Goal: Task Accomplishment & Management: Manage account settings

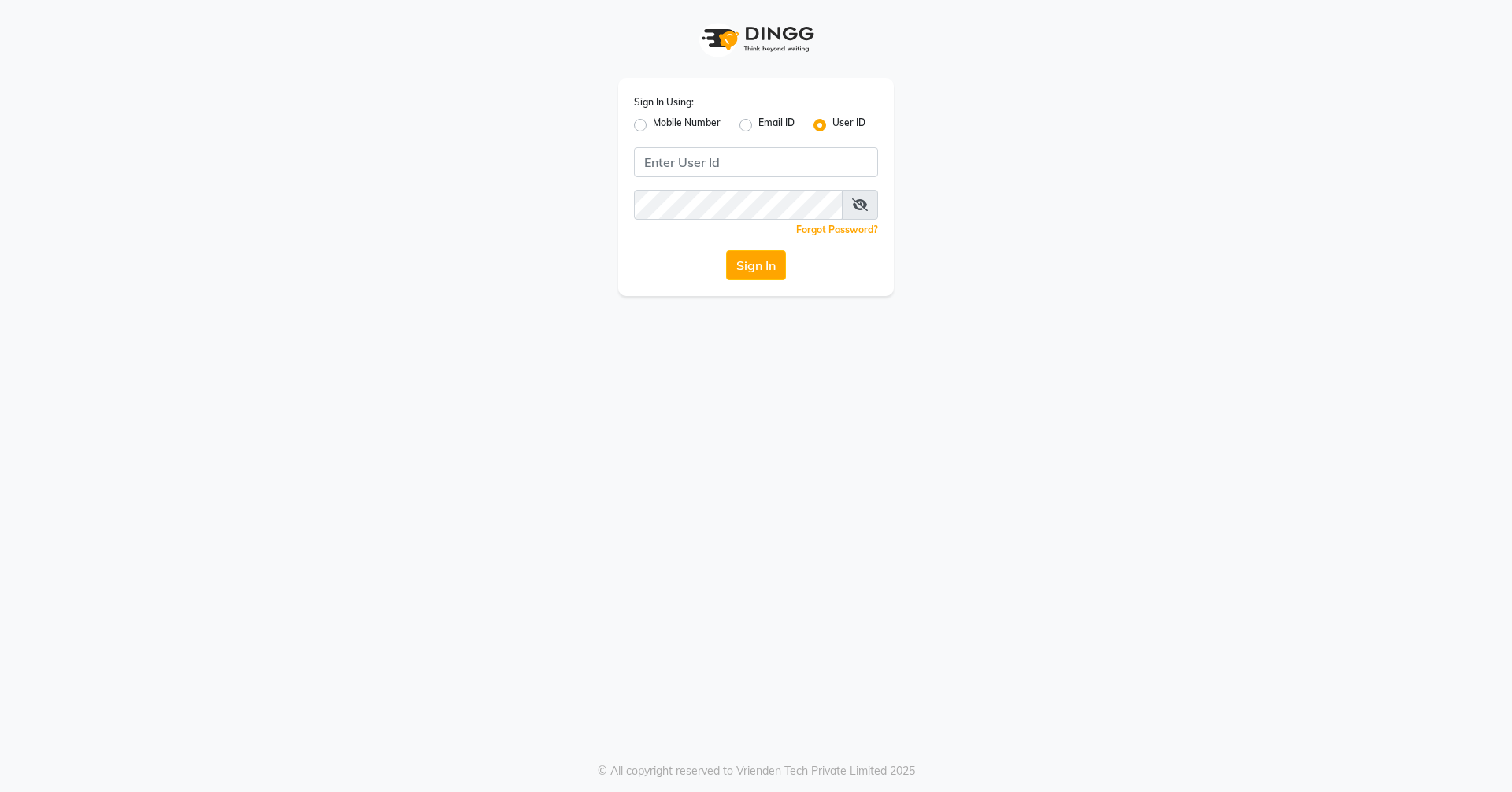
click at [719, 179] on div "Sign In Using: Mobile Number Email ID User ID Remember me Forgot Password? Sign…" at bounding box center [756, 188] width 276 height 219
click at [716, 171] on input "Username" at bounding box center [756, 161] width 244 height 30
type input "hairspace123"
click at [731, 273] on button "Sign In" at bounding box center [756, 265] width 60 height 30
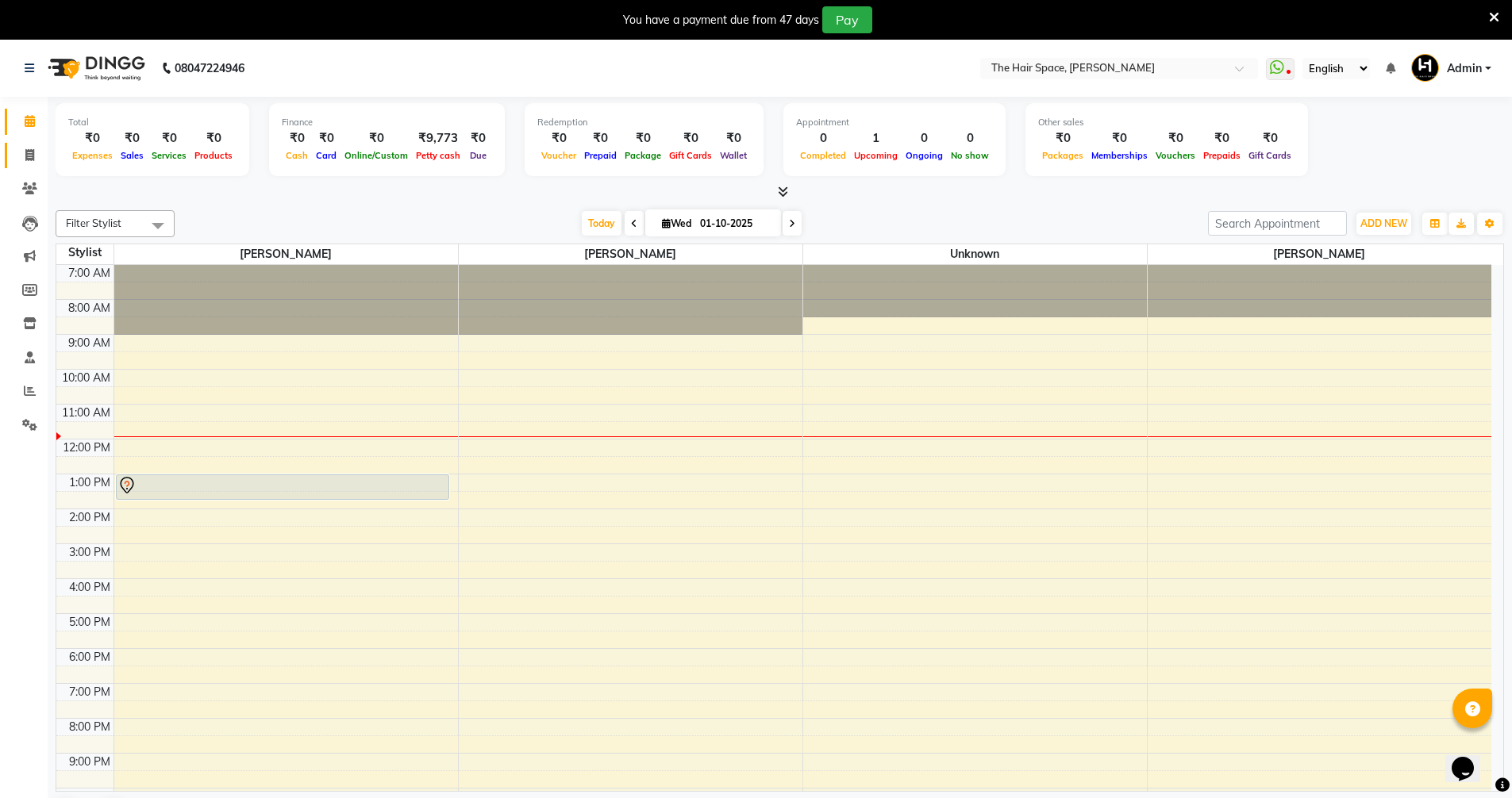
click at [23, 156] on span at bounding box center [29, 156] width 28 height 19
select select "service"
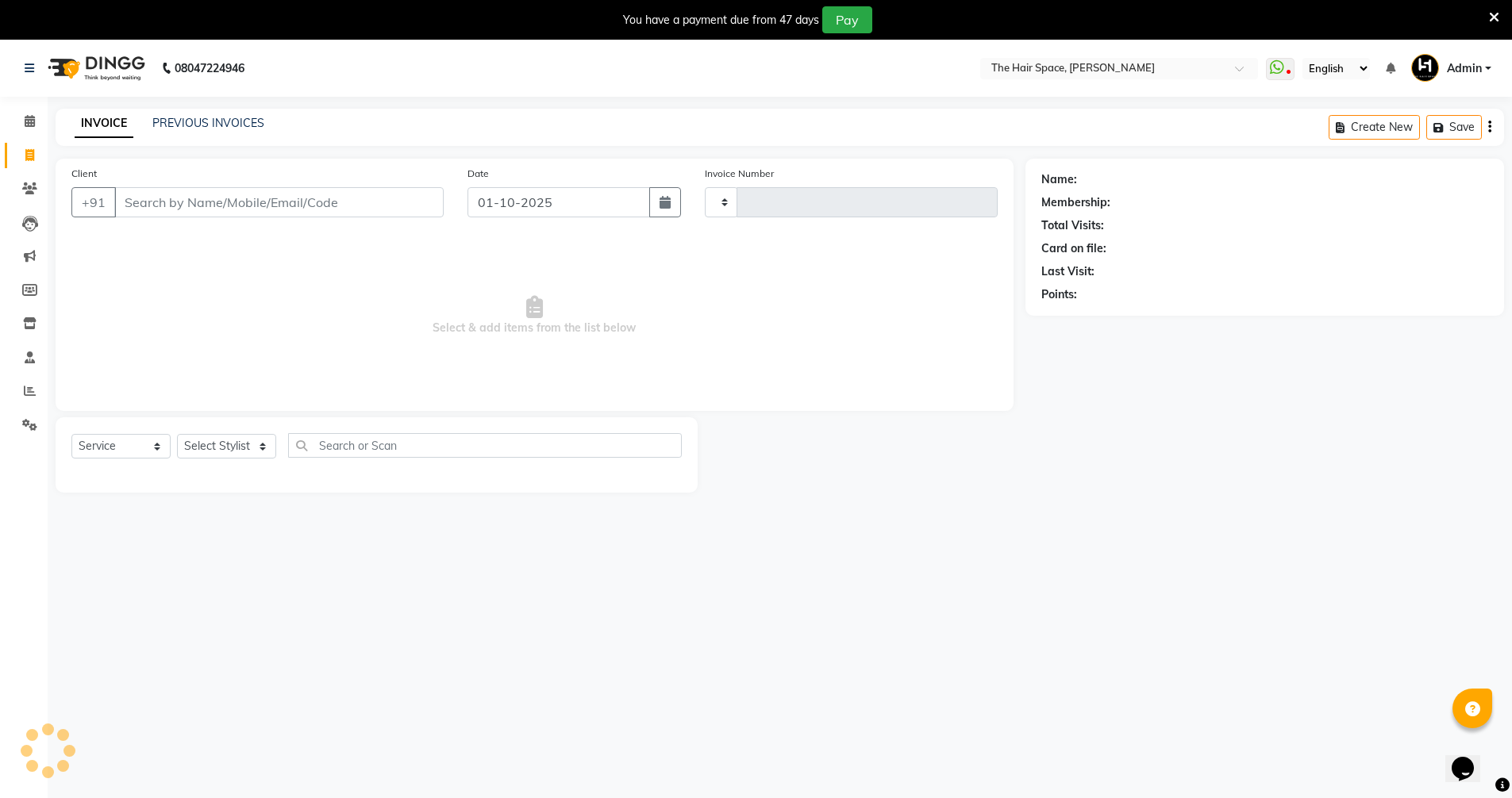
type input "2061"
select select "6663"
click at [237, 203] on input "Client" at bounding box center [279, 202] width 330 height 30
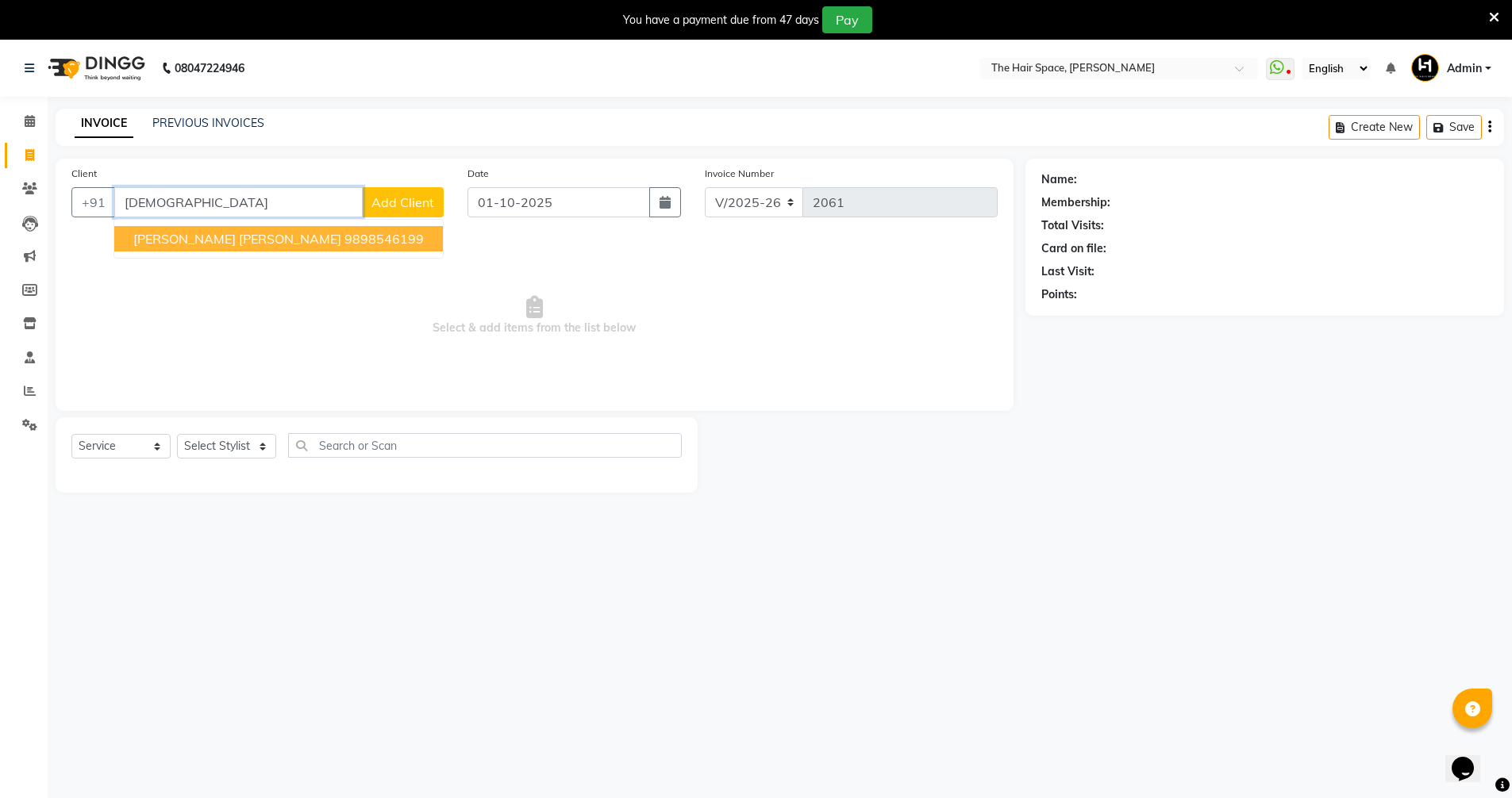
click at [195, 232] on span "[PERSON_NAME] [PERSON_NAME]" at bounding box center [237, 239] width 208 height 16
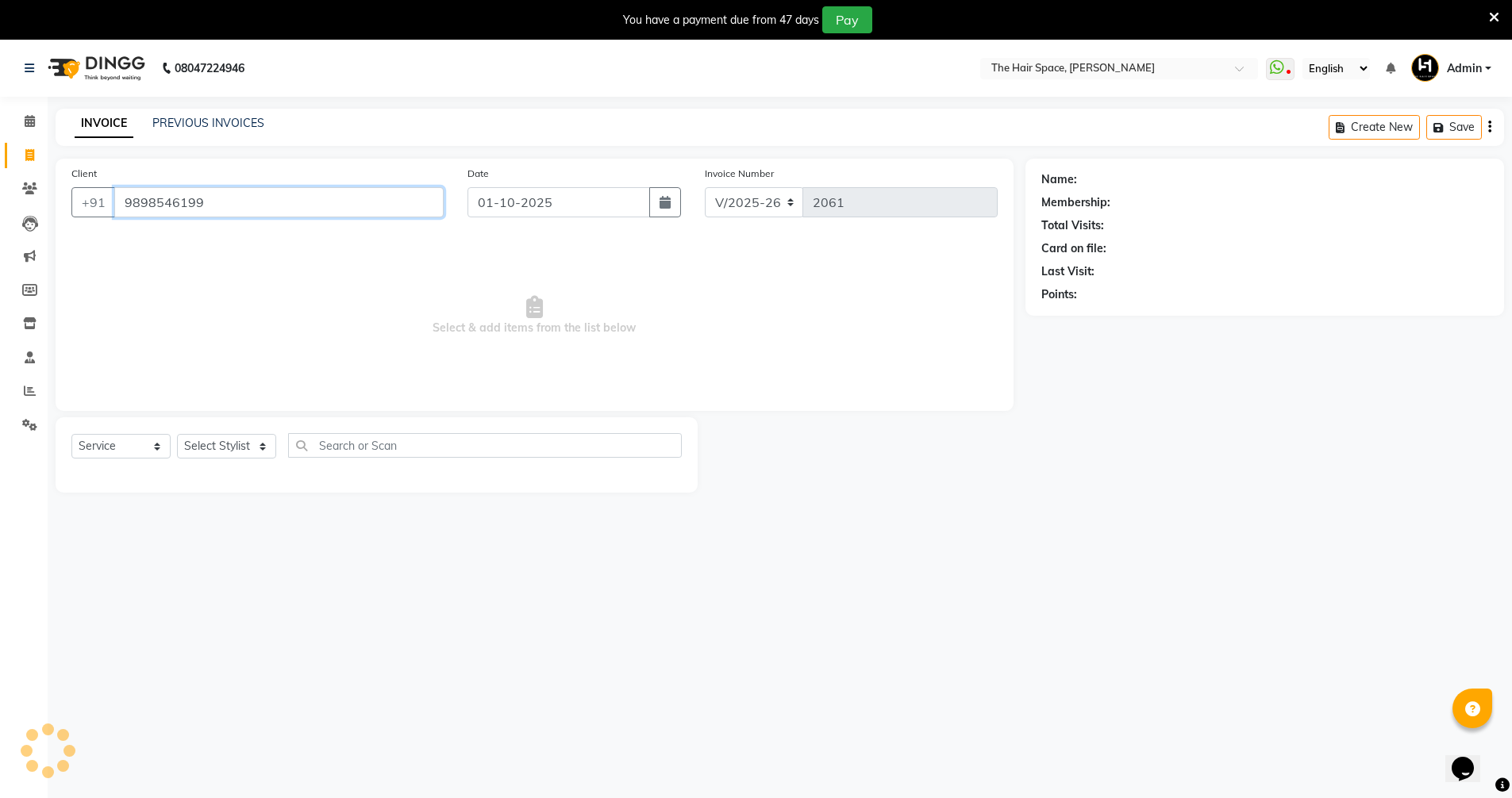
type input "9898546199"
select select "1: Object"
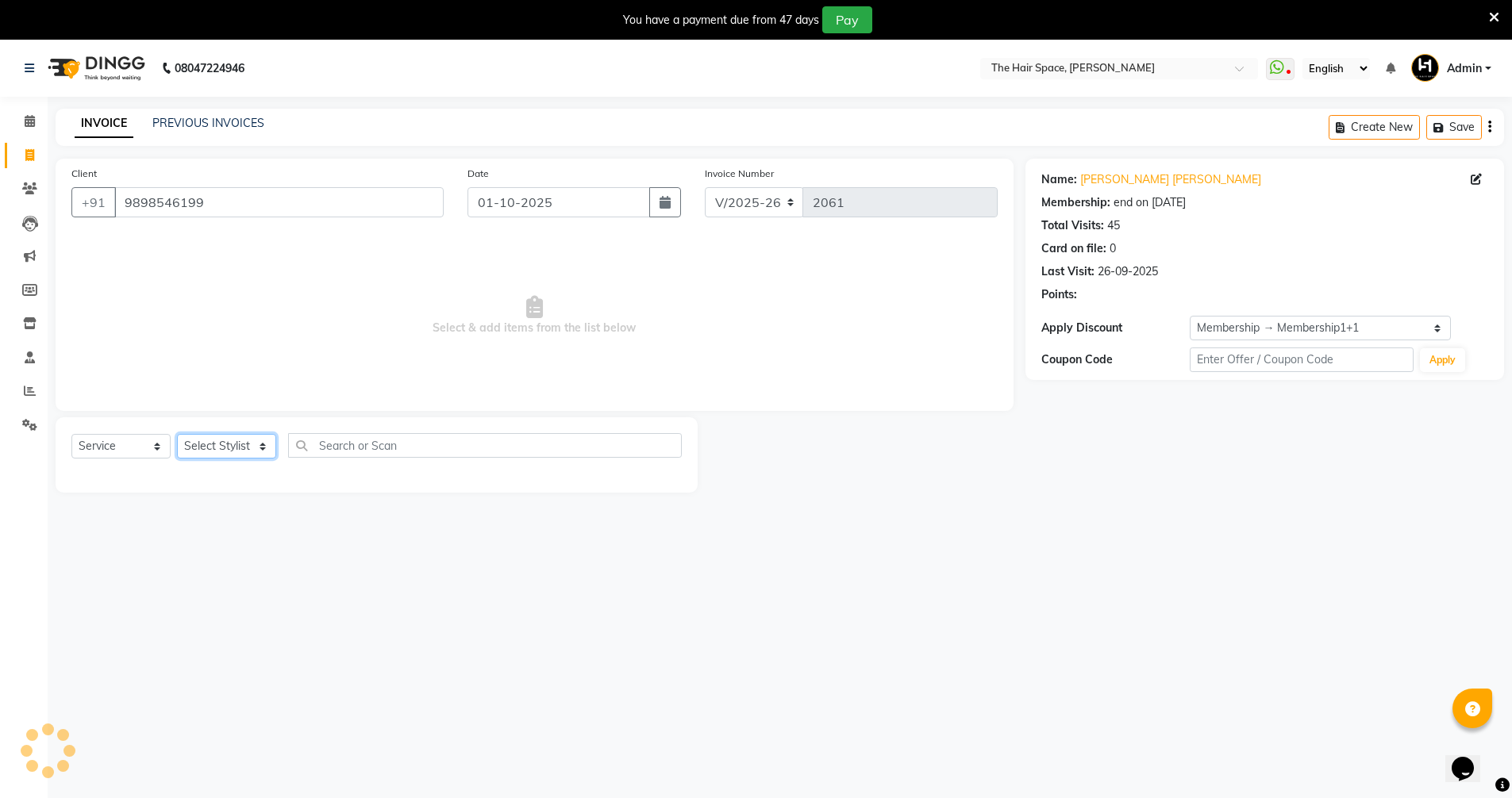
click at [201, 459] on select "Select Stylist Jaimin Nai RAVI RAVAL Shankar Rathod Unknown" at bounding box center [227, 445] width 99 height 24
select select "51969"
click at [177, 434] on select "Select Stylist Jaimin Nai RAVI RAVAL Shankar Rathod Unknown" at bounding box center [227, 445] width 99 height 24
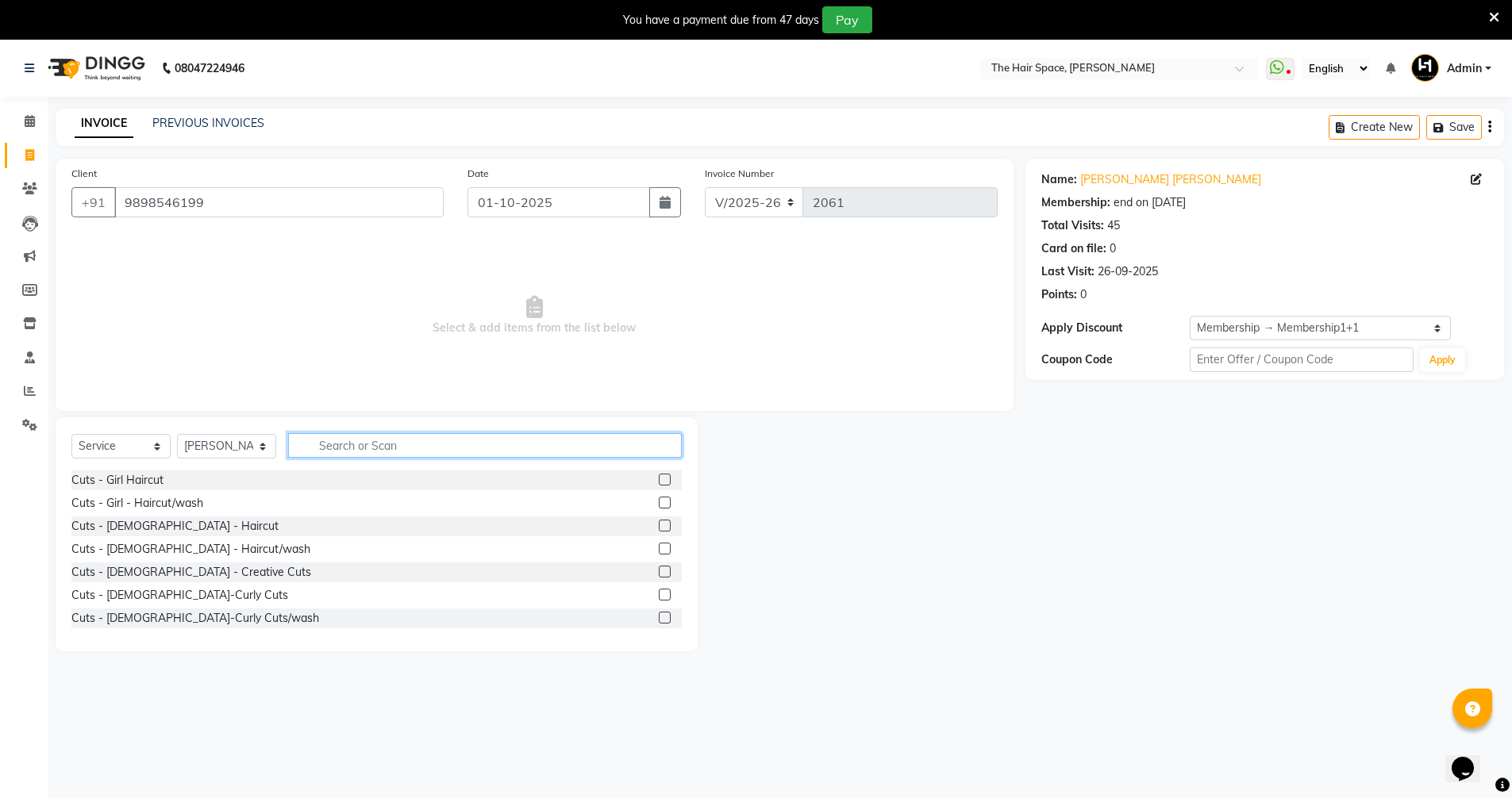
click at [312, 437] on input "text" at bounding box center [485, 445] width 394 height 24
type input "haircu"
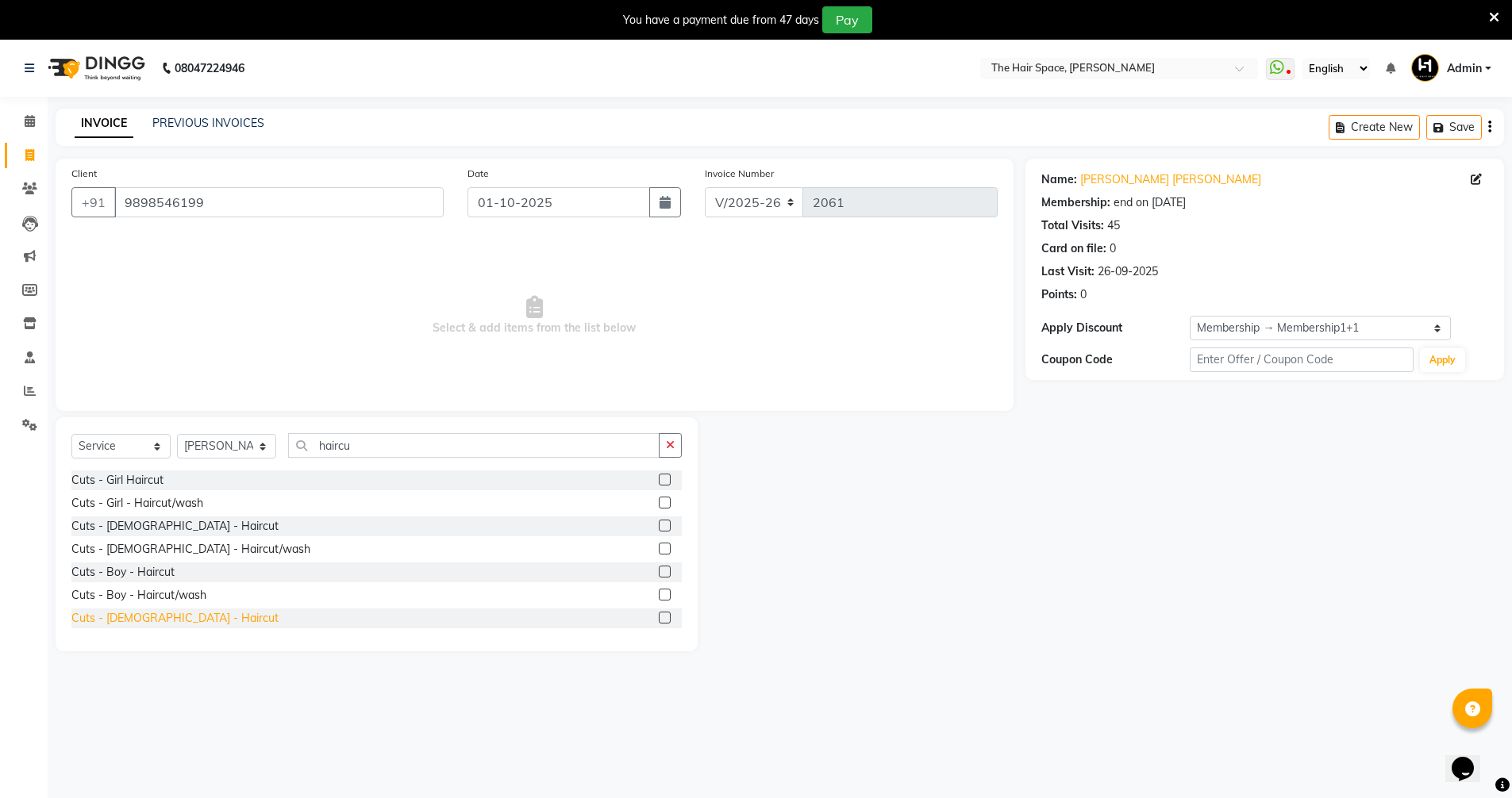
click at [139, 613] on div "Cuts - Male - Haircut" at bounding box center [174, 618] width 208 height 17
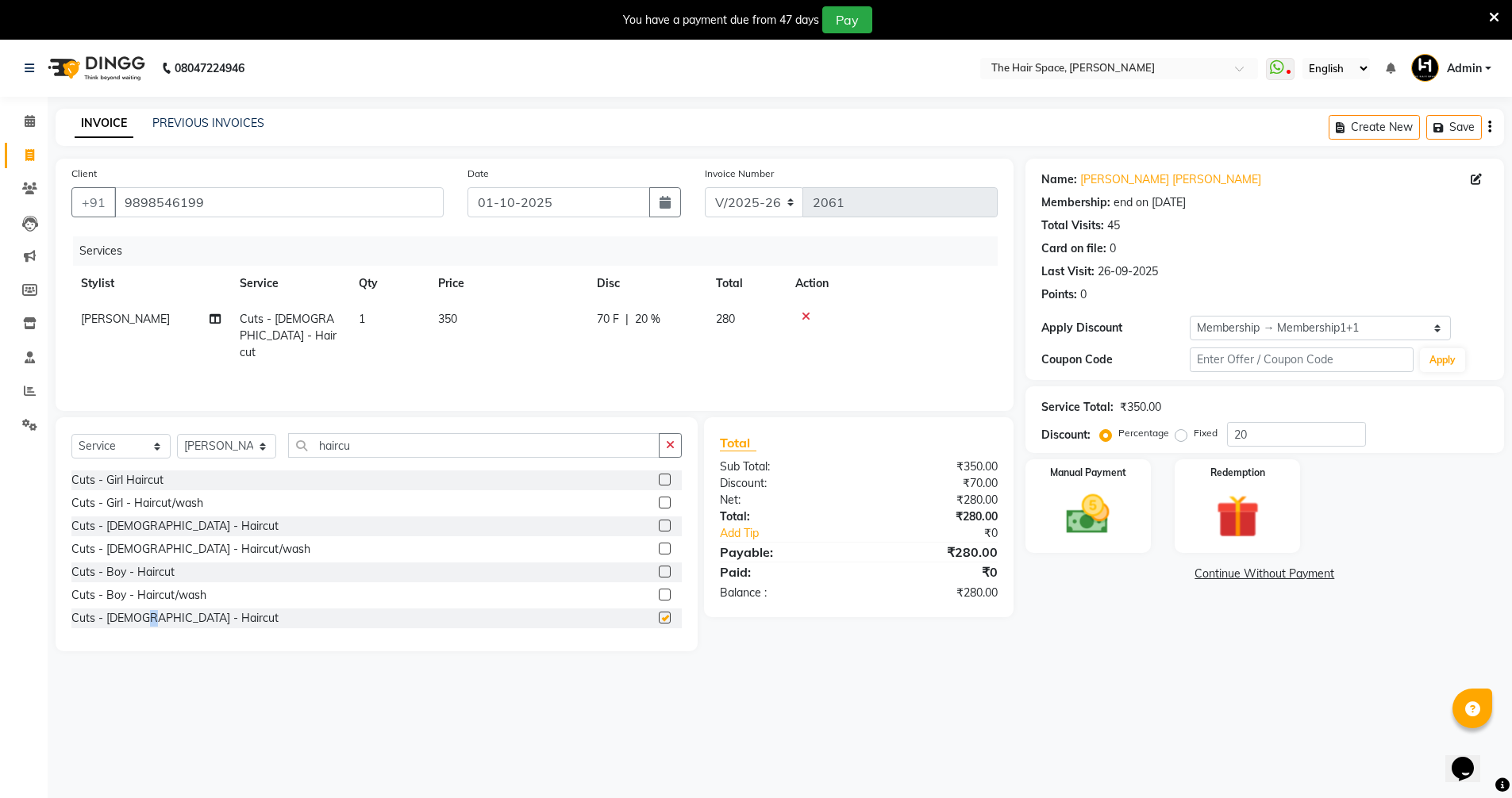
checkbox input "false"
click at [402, 455] on input "haircu" at bounding box center [474, 445] width 371 height 24
type input "h"
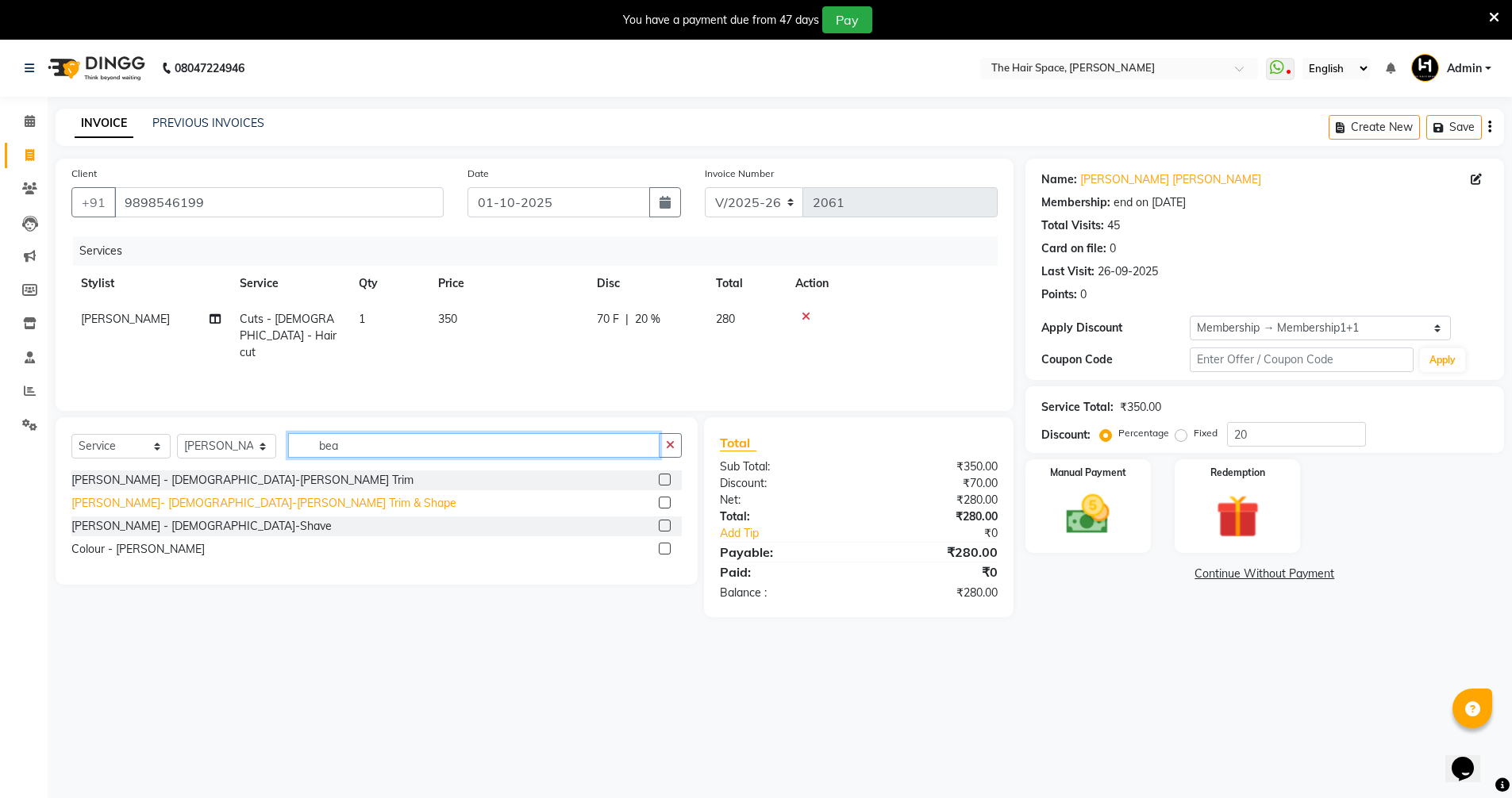
type input "bea"
click at [189, 508] on div "Beard- Male-Beard Trim & Shape" at bounding box center [263, 503] width 385 height 17
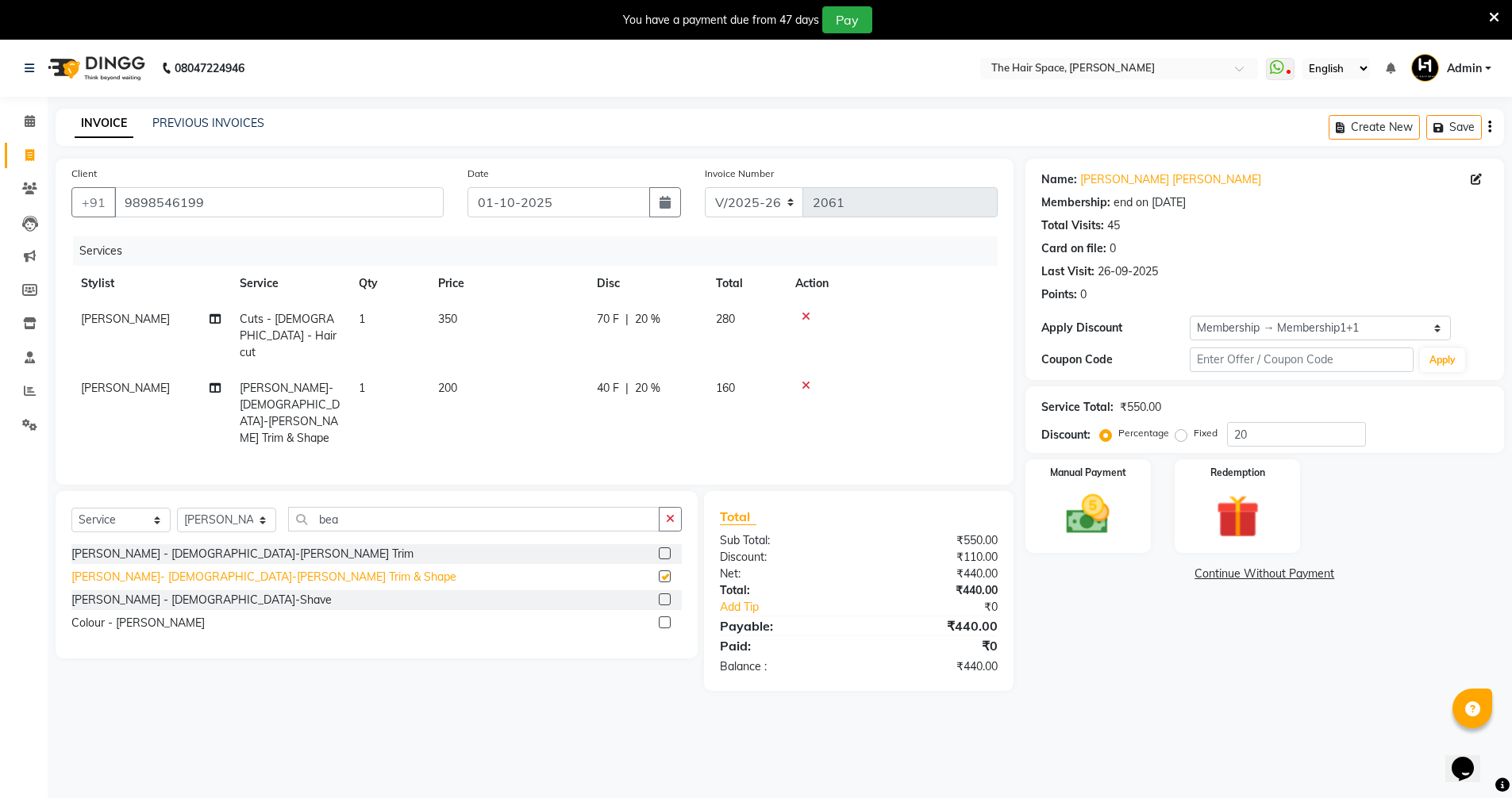
checkbox input "false"
click at [737, 513] on img at bounding box center [1088, 514] width 73 height 52
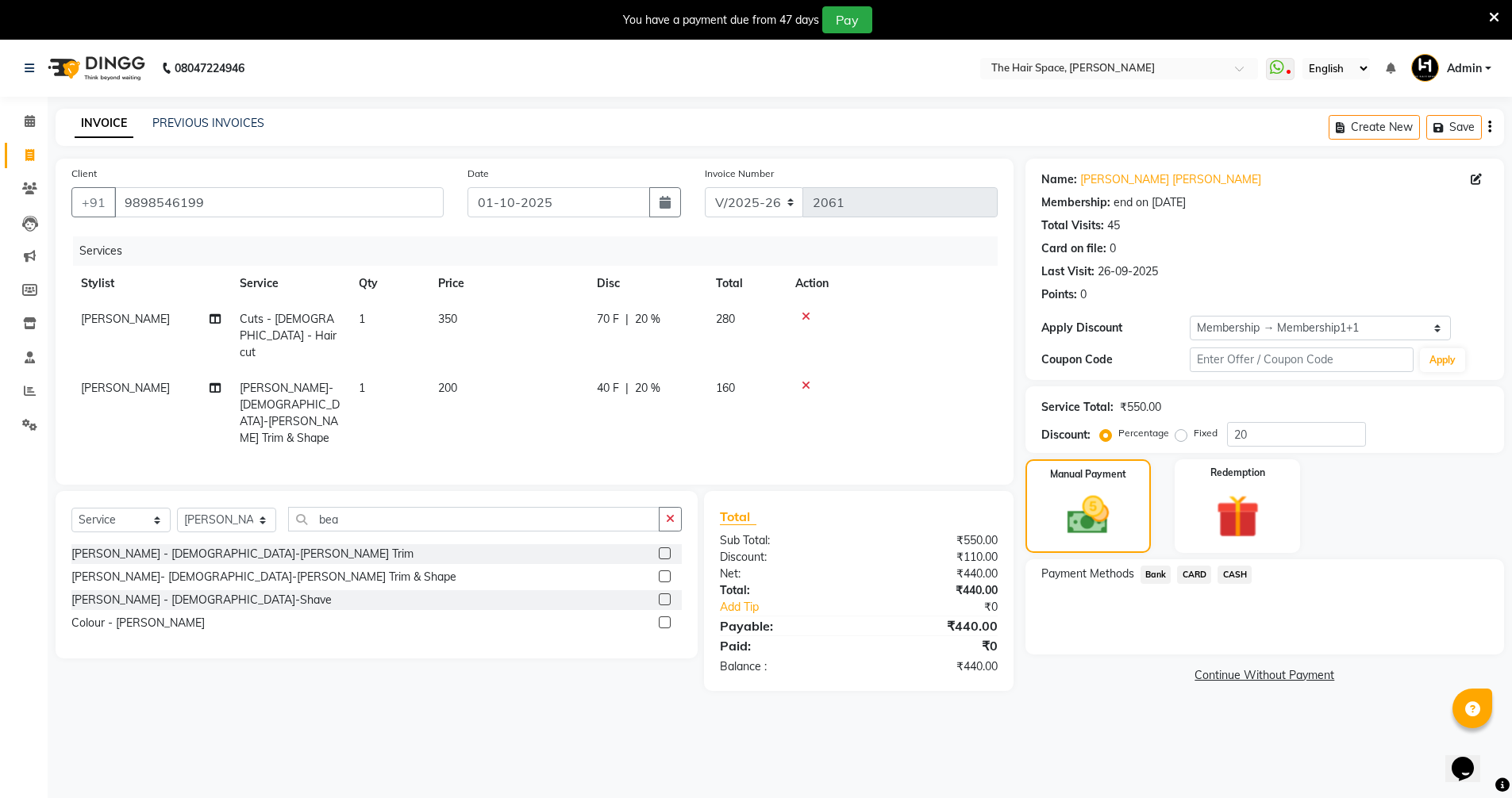
click at [737, 575] on span "CASH" at bounding box center [1234, 575] width 34 height 19
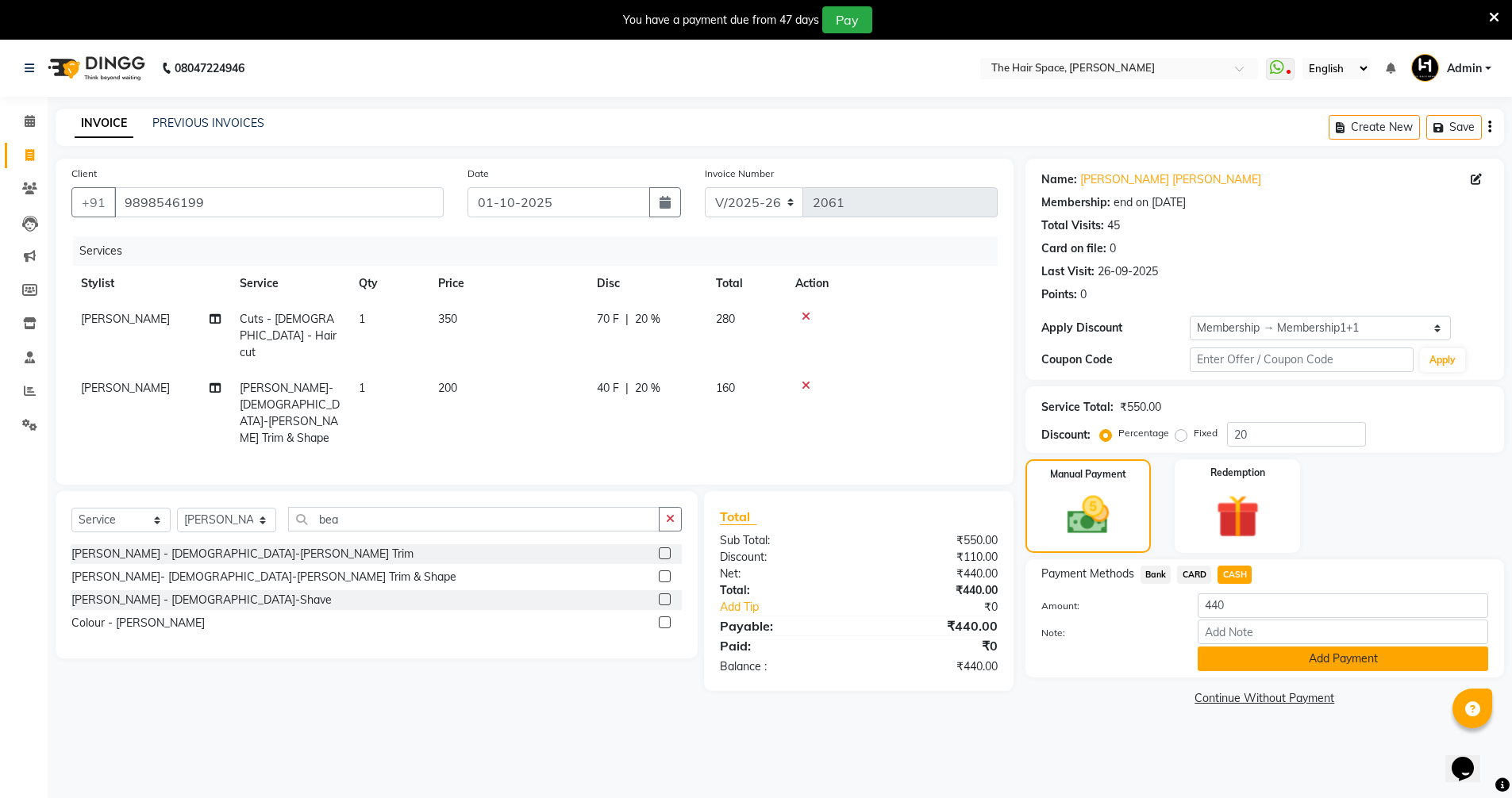
click at [737, 662] on button "Add Payment" at bounding box center [1343, 659] width 291 height 24
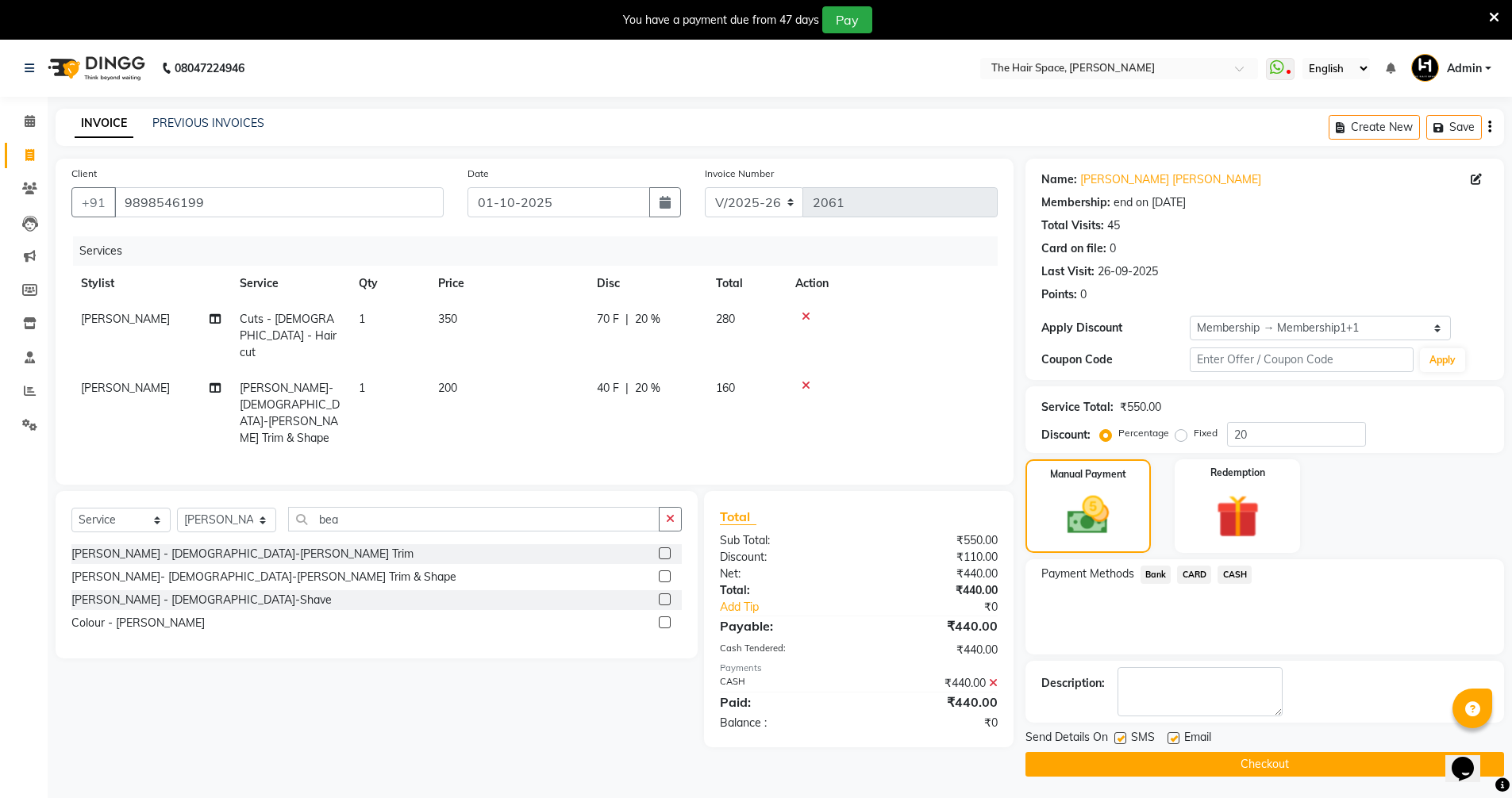
click at [737, 768] on button "Checkout" at bounding box center [1264, 764] width 479 height 24
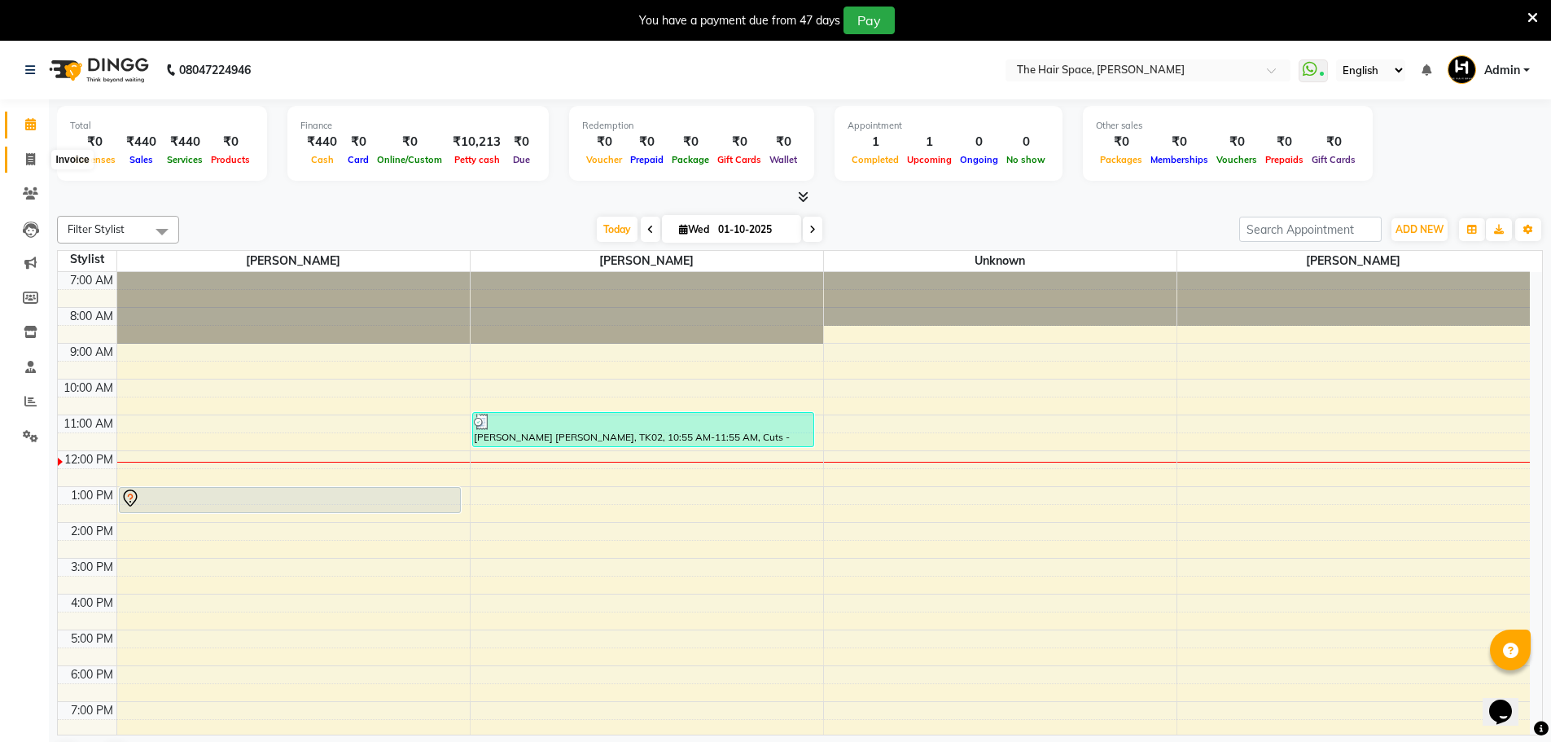
click at [33, 160] on icon at bounding box center [30, 159] width 9 height 12
select select "service"
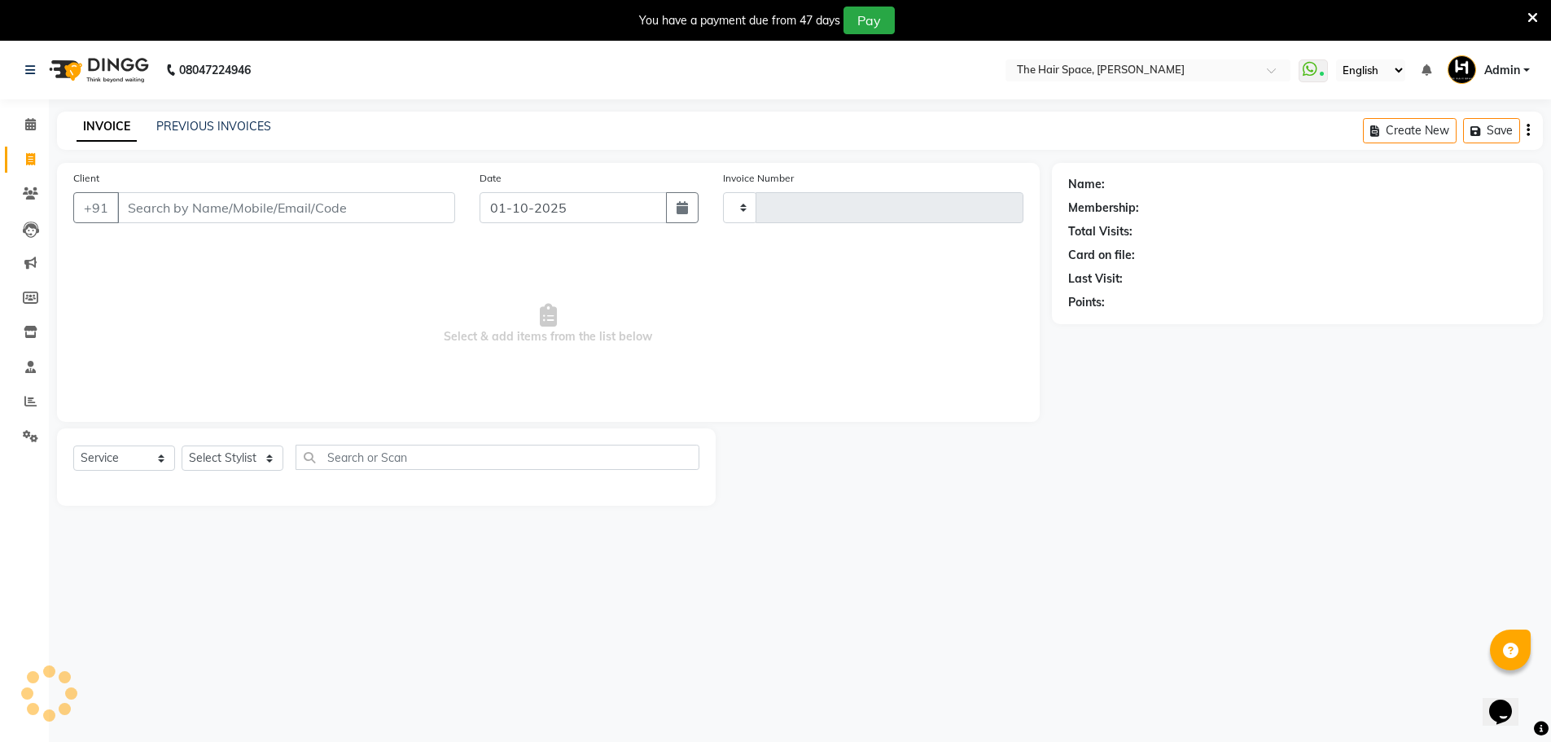
type input "2062"
select select "6663"
click at [200, 207] on input "Client" at bounding box center [286, 207] width 338 height 31
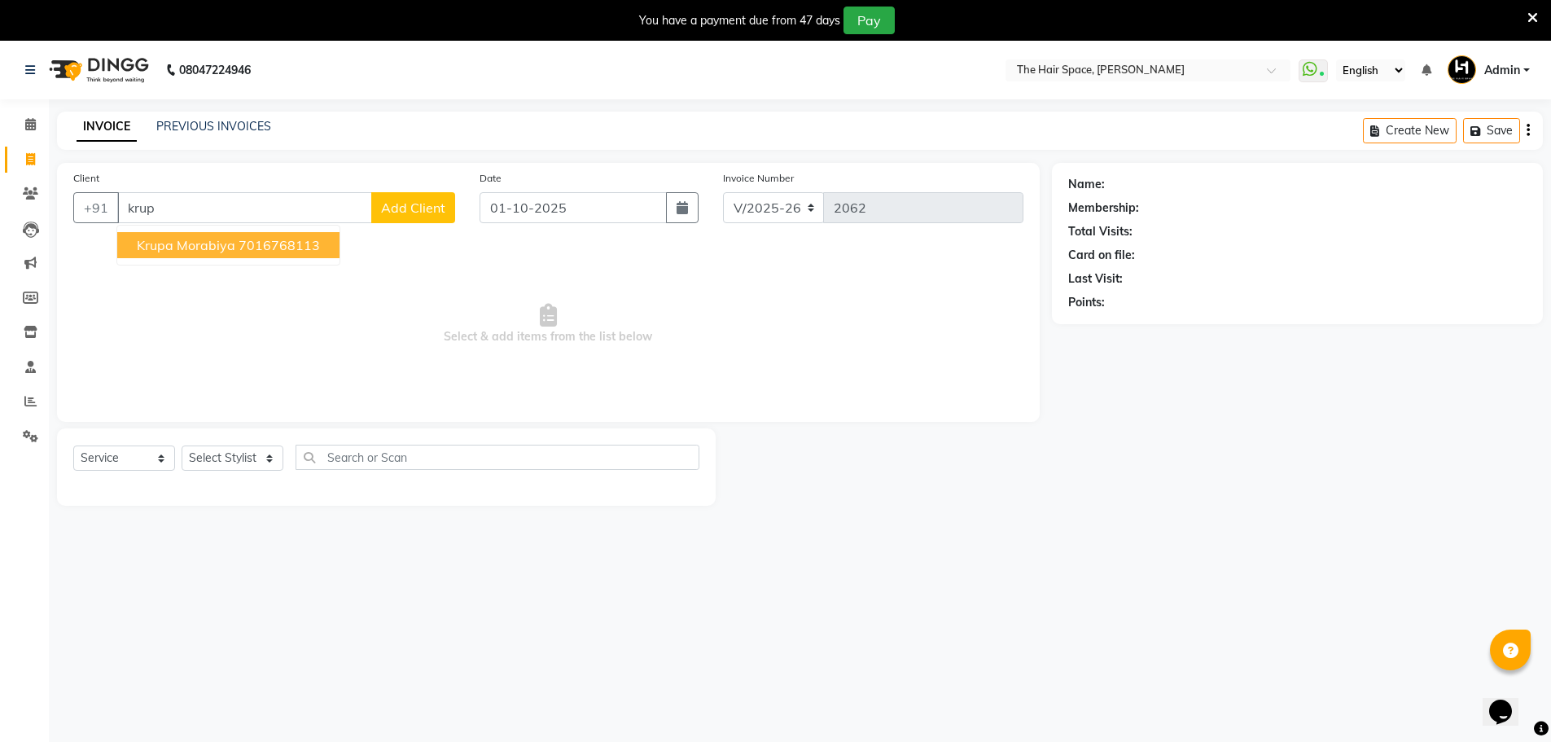
click at [254, 247] on ngb-highlight "7016768113" at bounding box center [279, 245] width 81 height 16
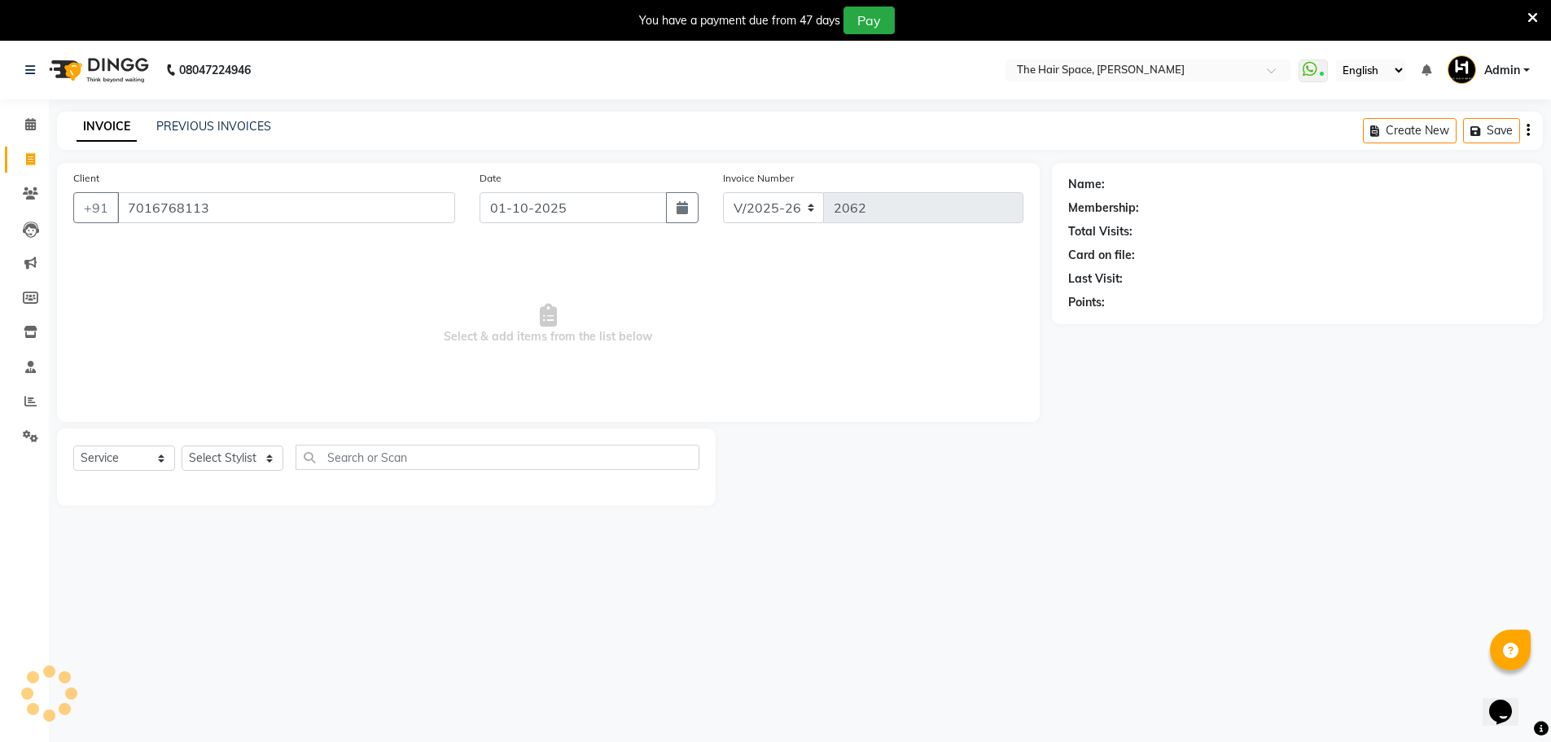
type input "7016768113"
click at [255, 198] on input "7016768113" at bounding box center [286, 207] width 338 height 31
click at [242, 121] on link "PREVIOUS INVOICES" at bounding box center [213, 126] width 115 height 15
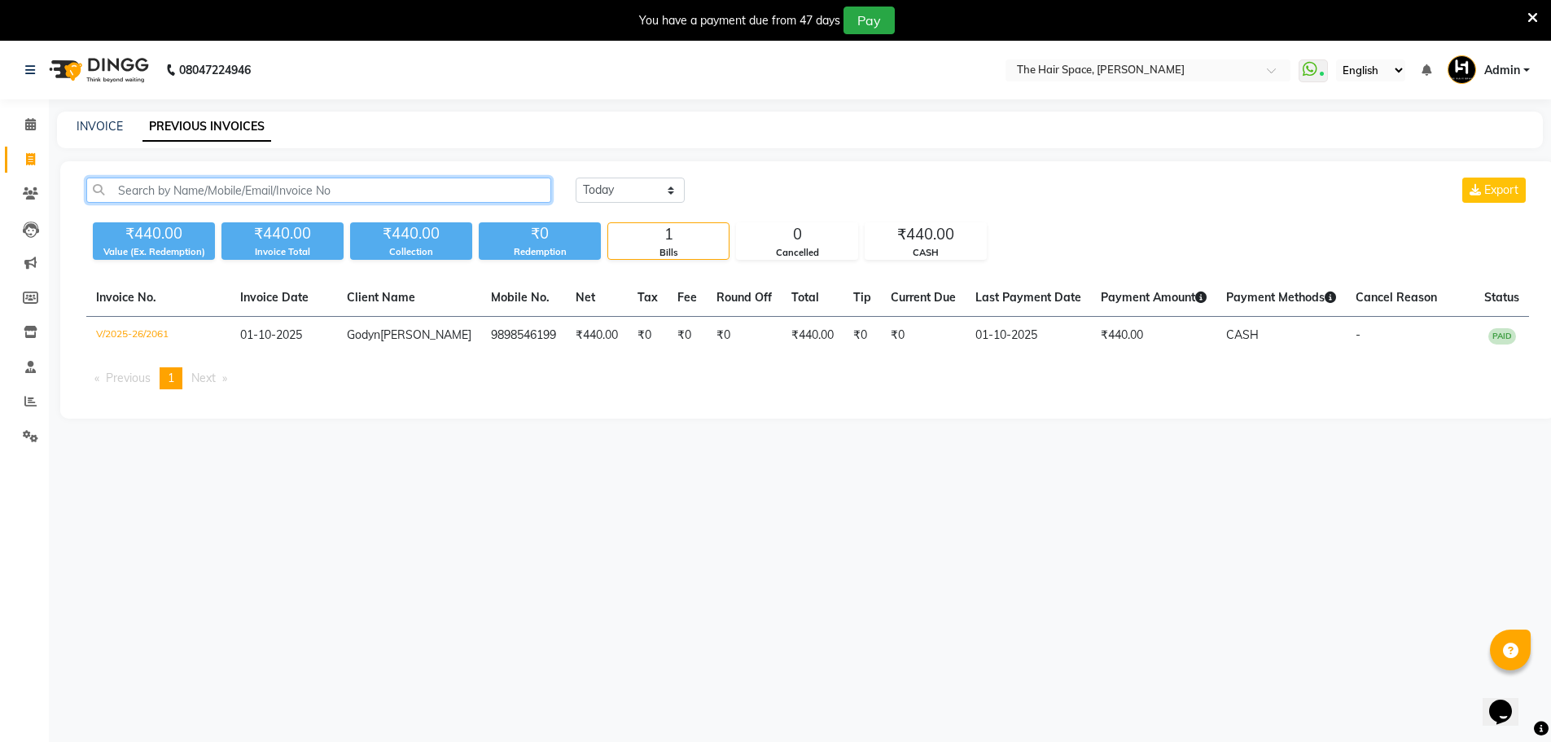
click at [158, 198] on input "text" at bounding box center [318, 190] width 465 height 25
paste input "7016768113"
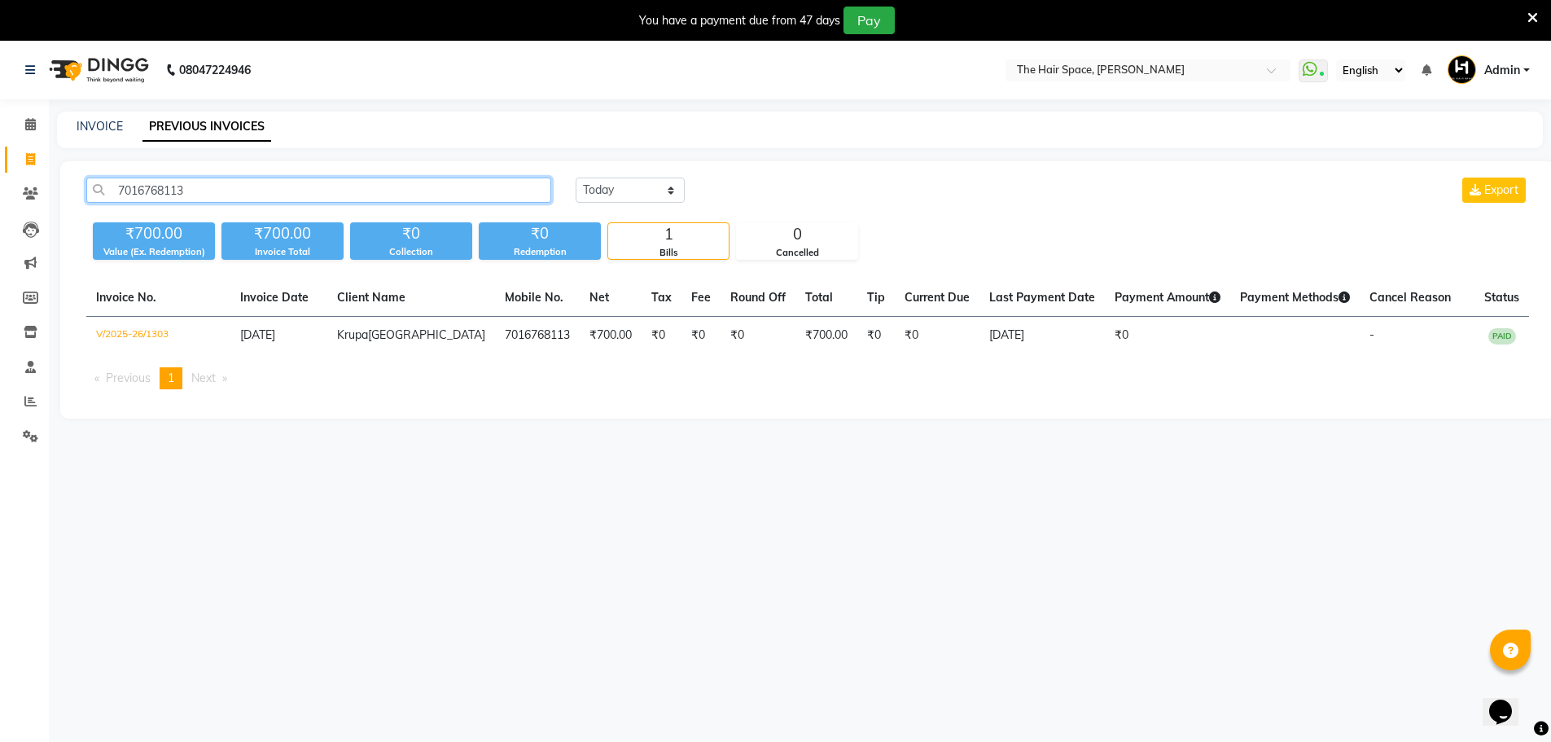
type input "7016768113"
drag, startPoint x: 619, startPoint y: 192, endPoint x: 704, endPoint y: 190, distance: 85.5
click at [619, 192] on select "[DATE] [DATE] Custom Range" at bounding box center [630, 190] width 109 height 25
click at [1526, 13] on div "You have a payment due from 47 days Pay" at bounding box center [767, 21] width 1521 height 28
click at [1528, 17] on icon at bounding box center [1533, 18] width 11 height 15
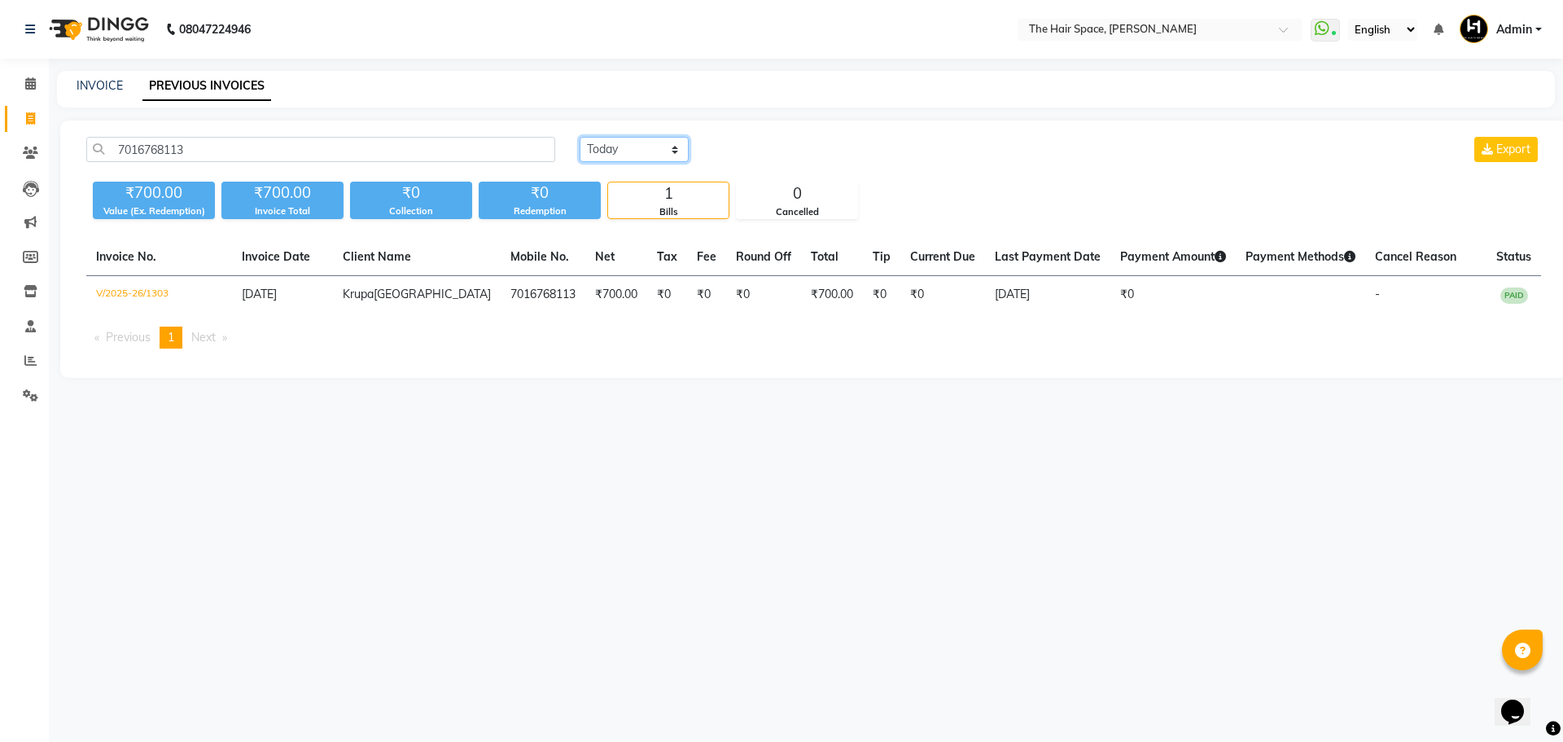
click at [609, 148] on select "[DATE] [DATE] Custom Range" at bounding box center [634, 149] width 109 height 25
select select "[DATE]"
click at [580, 137] on select "[DATE] [DATE] Custom Range" at bounding box center [634, 149] width 109 height 25
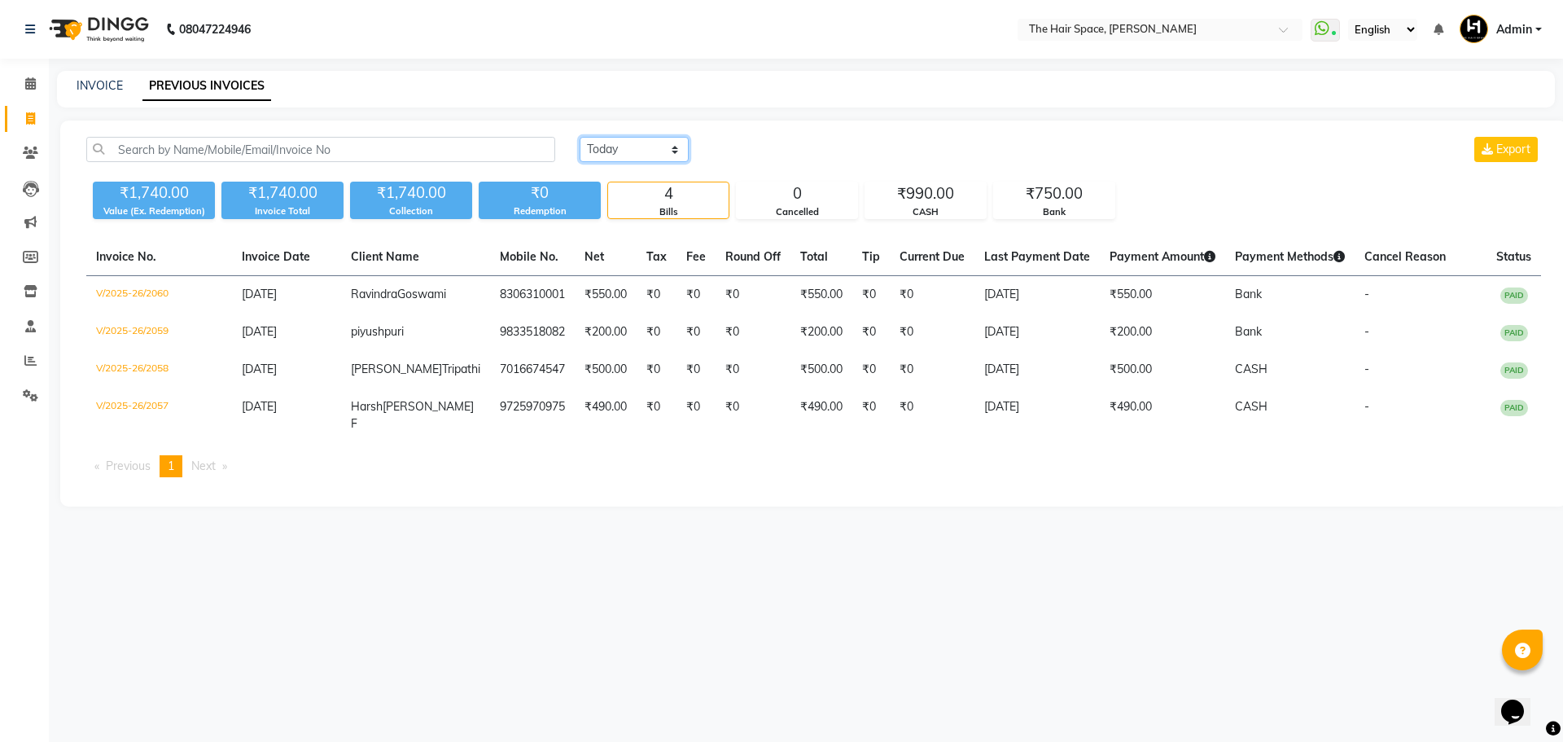
click at [627, 142] on select "[DATE] [DATE] Custom Range" at bounding box center [634, 149] width 109 height 25
select select "[DATE]"
click at [580, 137] on select "[DATE] [DATE] Custom Range" at bounding box center [634, 149] width 109 height 25
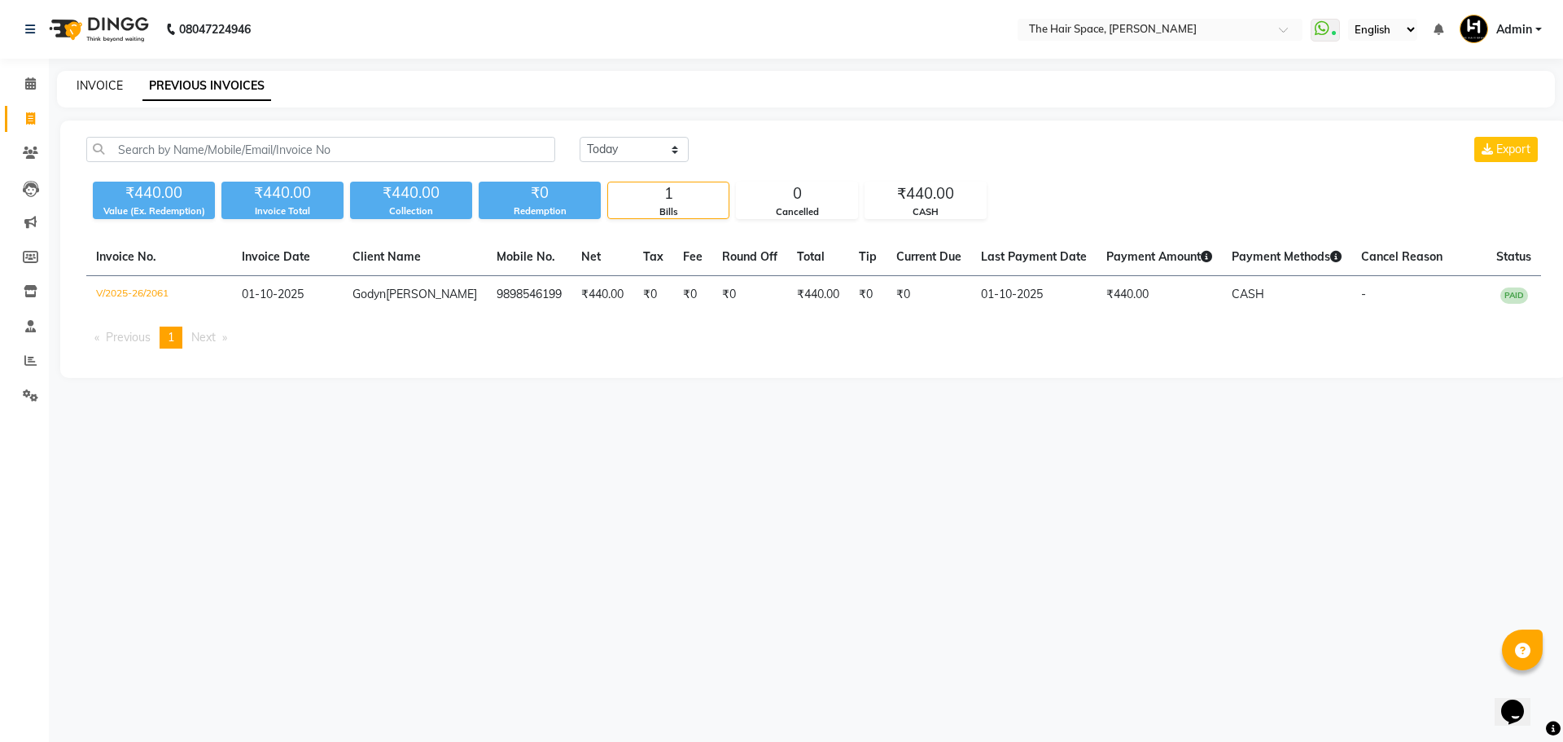
click at [105, 87] on link "INVOICE" at bounding box center [100, 85] width 46 height 15
select select "service"
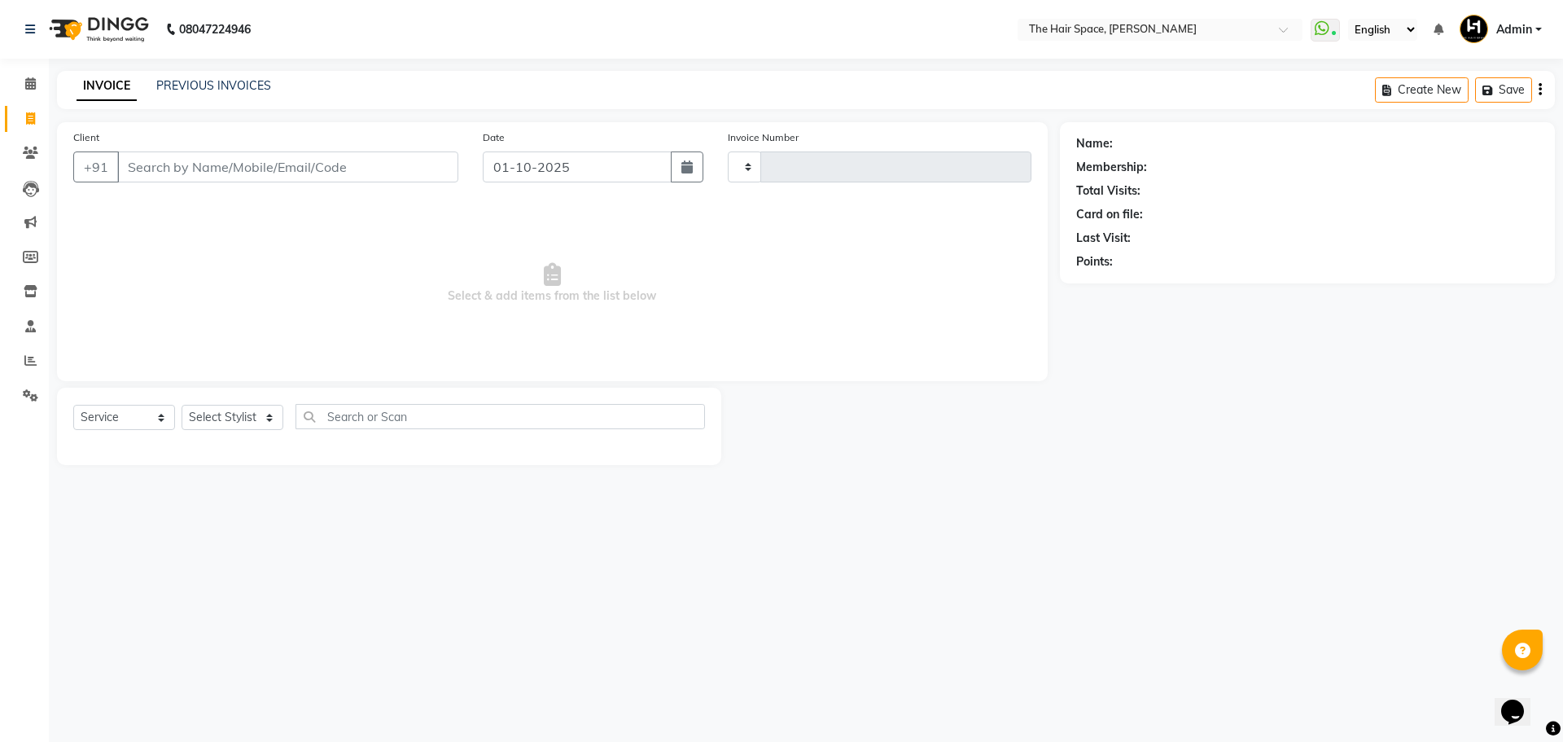
click at [2, 87] on li "Calendar" at bounding box center [24, 84] width 49 height 35
type input "2062"
select select "6663"
click at [19, 89] on span at bounding box center [30, 84] width 29 height 19
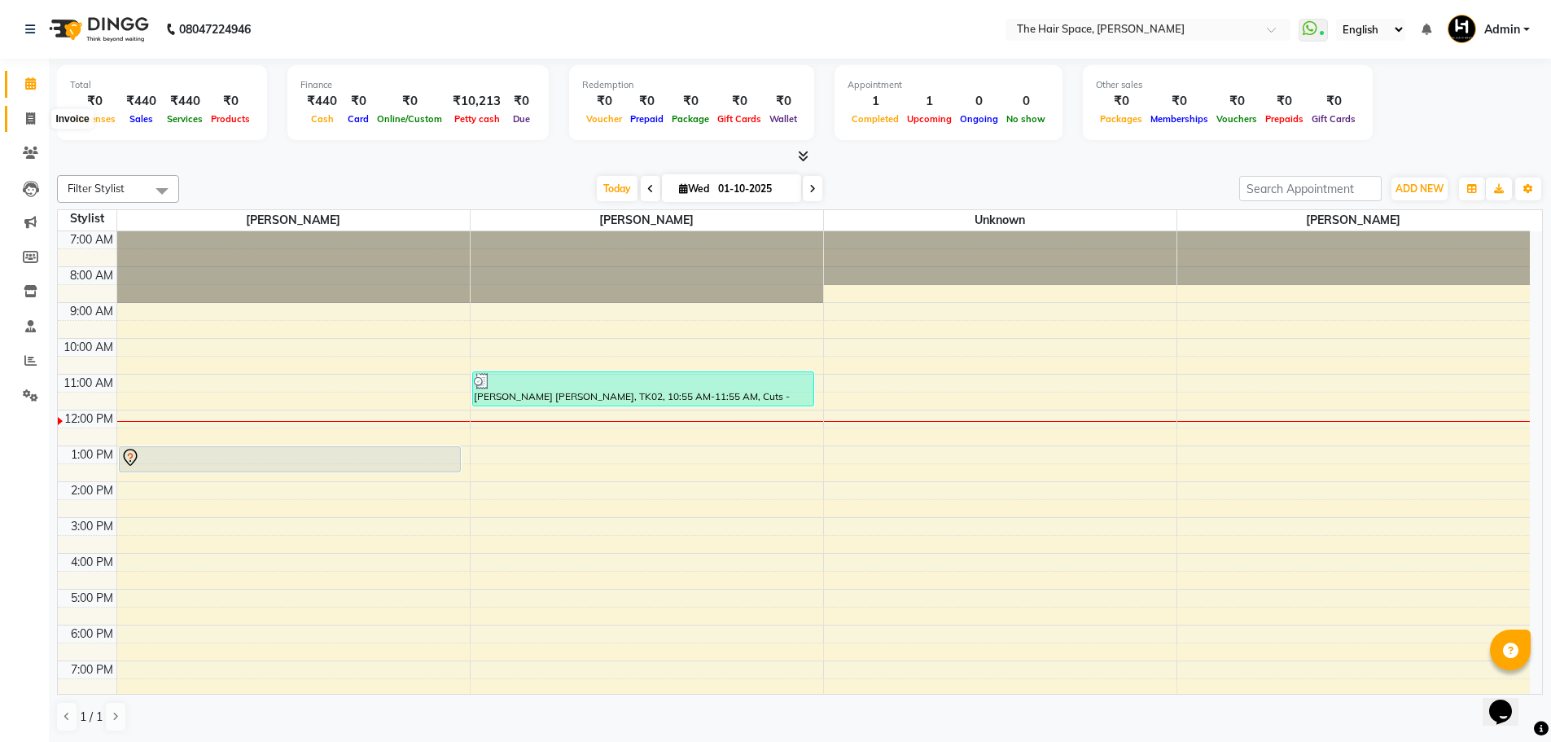
click at [24, 123] on span at bounding box center [30, 119] width 29 height 19
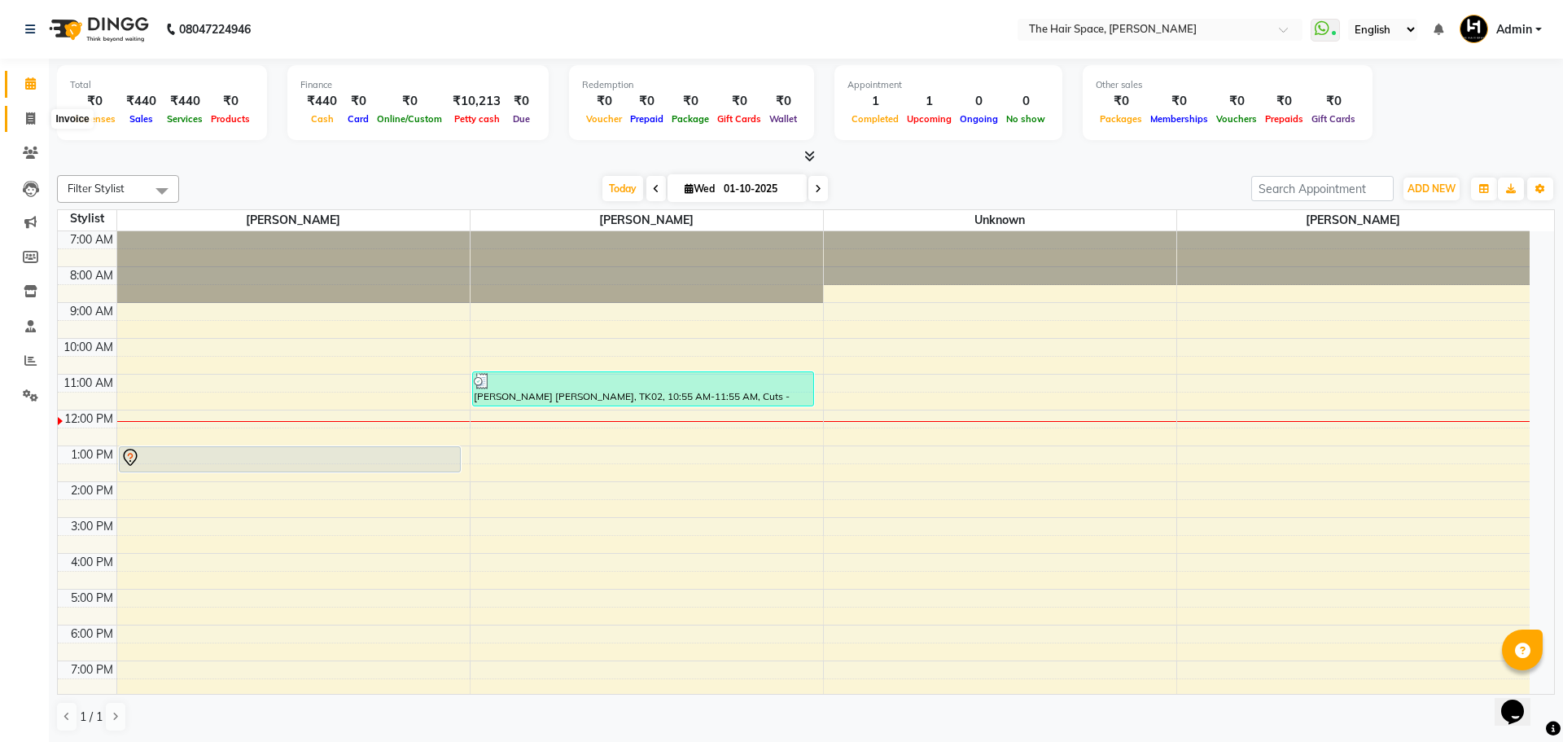
select select "6663"
select select "service"
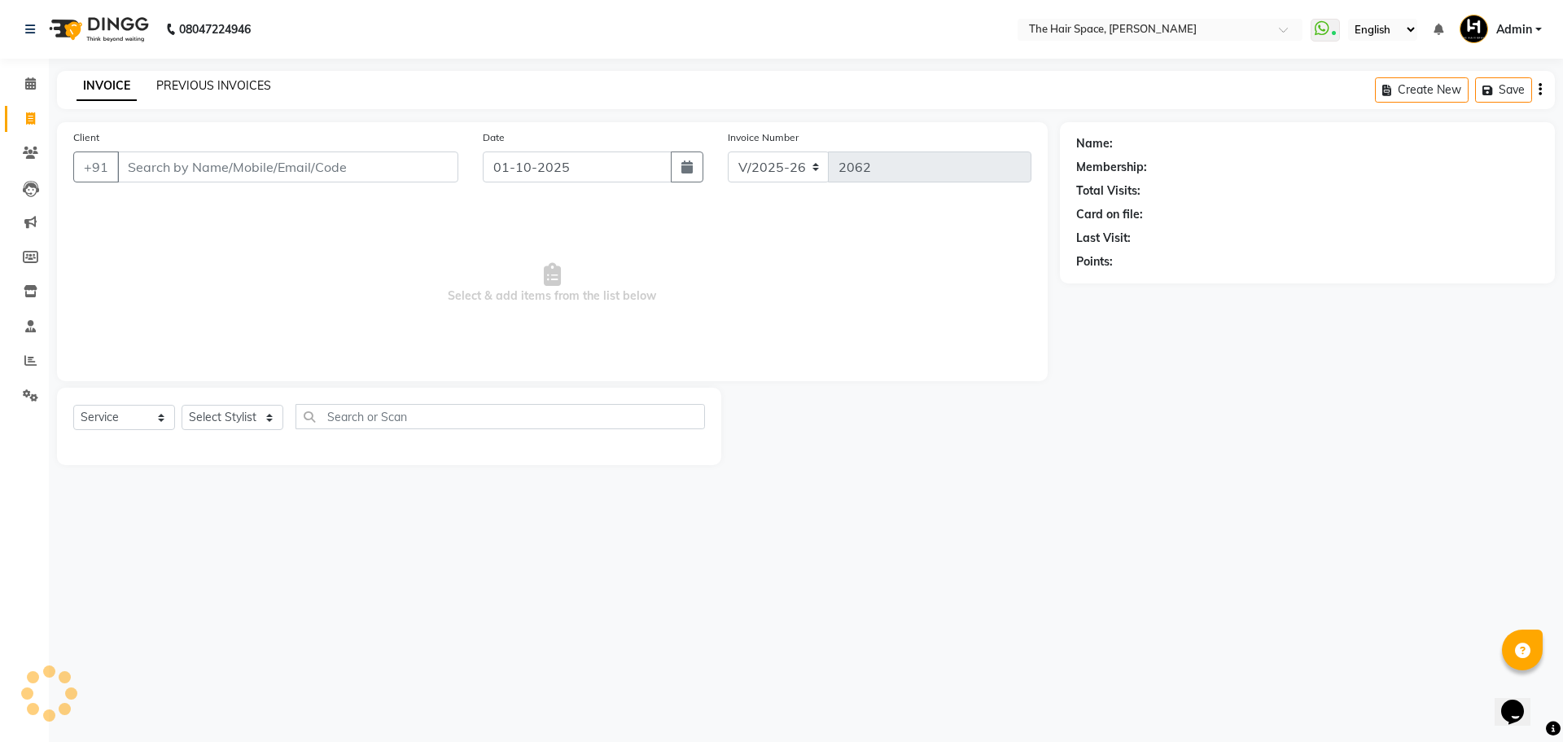
drag, startPoint x: 217, startPoint y: 67, endPoint x: 217, endPoint y: 86, distance: 19.5
click at [217, 71] on div "08047224946 Select Location × The Hair Space, [PERSON_NAME] WhatsApp Status ✕ S…" at bounding box center [781, 371] width 1563 height 742
click at [217, 86] on link "PREVIOUS INVOICES" at bounding box center [213, 85] width 115 height 15
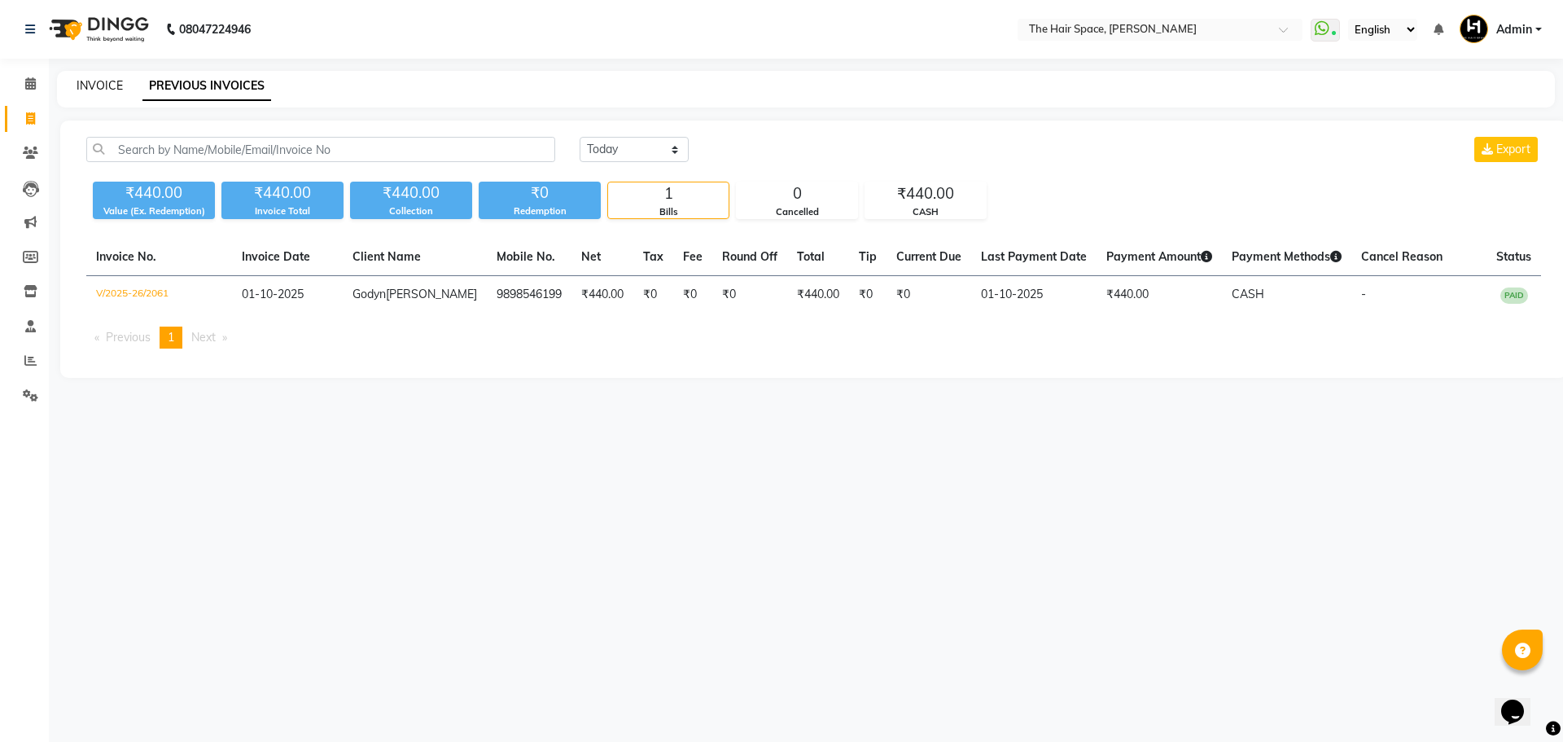
click at [101, 82] on link "INVOICE" at bounding box center [100, 85] width 46 height 15
select select "6663"
select select "service"
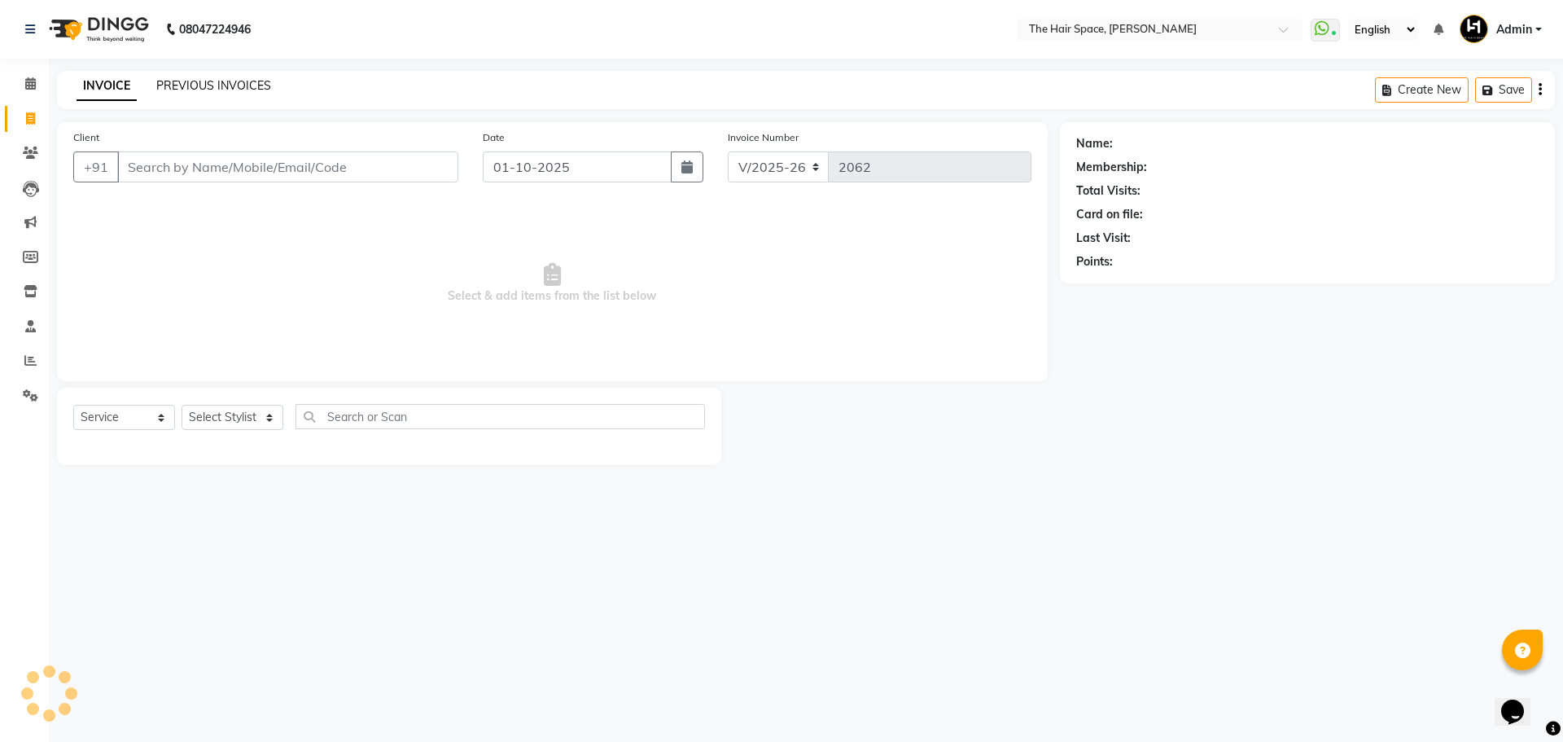
click at [188, 89] on link "PREVIOUS INVOICES" at bounding box center [213, 85] width 115 height 15
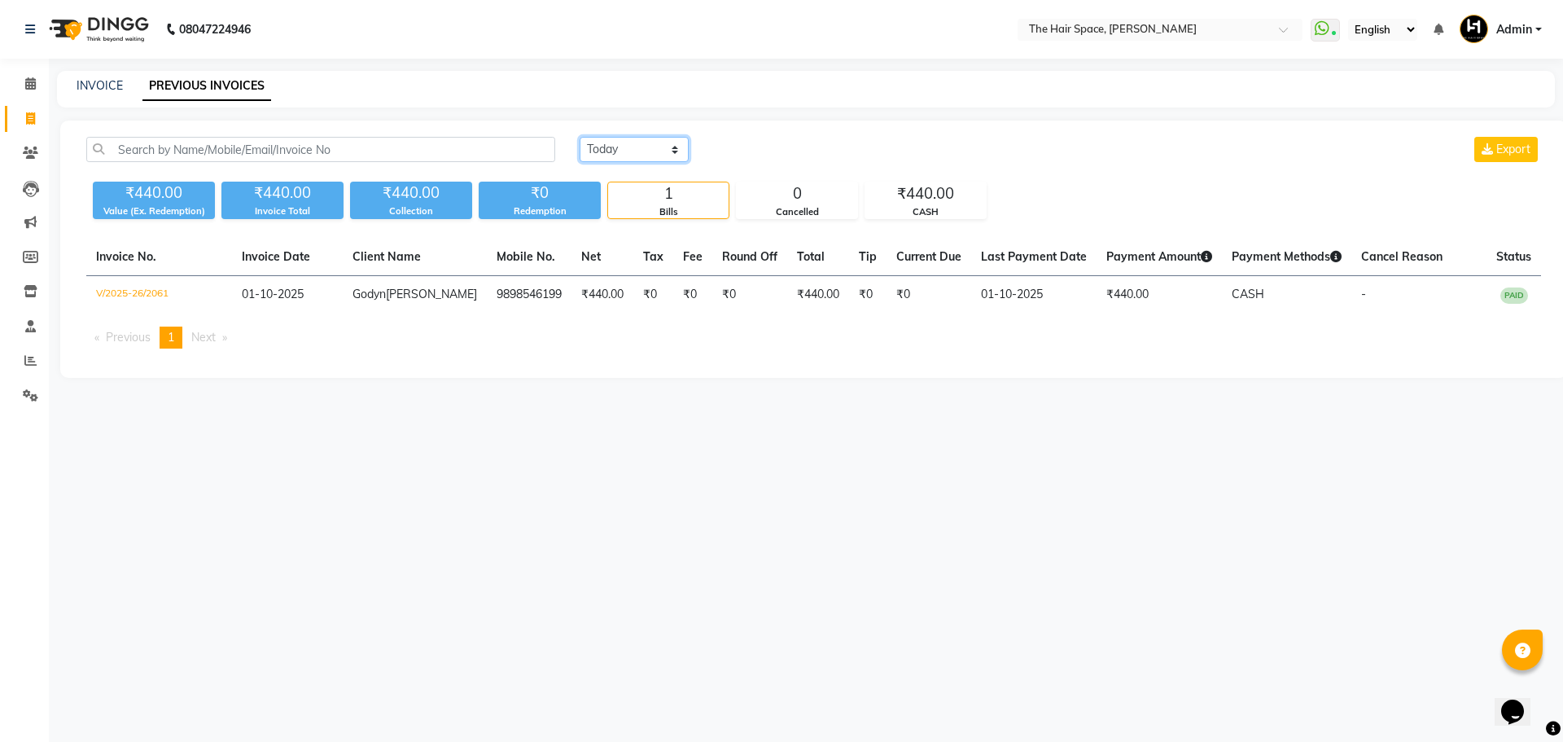
click at [626, 155] on select "[DATE] [DATE] Custom Range" at bounding box center [634, 149] width 109 height 25
click at [580, 137] on select "[DATE] [DATE] Custom Range" at bounding box center [634, 149] width 109 height 25
click at [609, 153] on select "[DATE] [DATE] Custom Range" at bounding box center [634, 149] width 109 height 25
select select "[DATE]"
click at [580, 137] on select "[DATE] [DATE] Custom Range" at bounding box center [634, 149] width 109 height 25
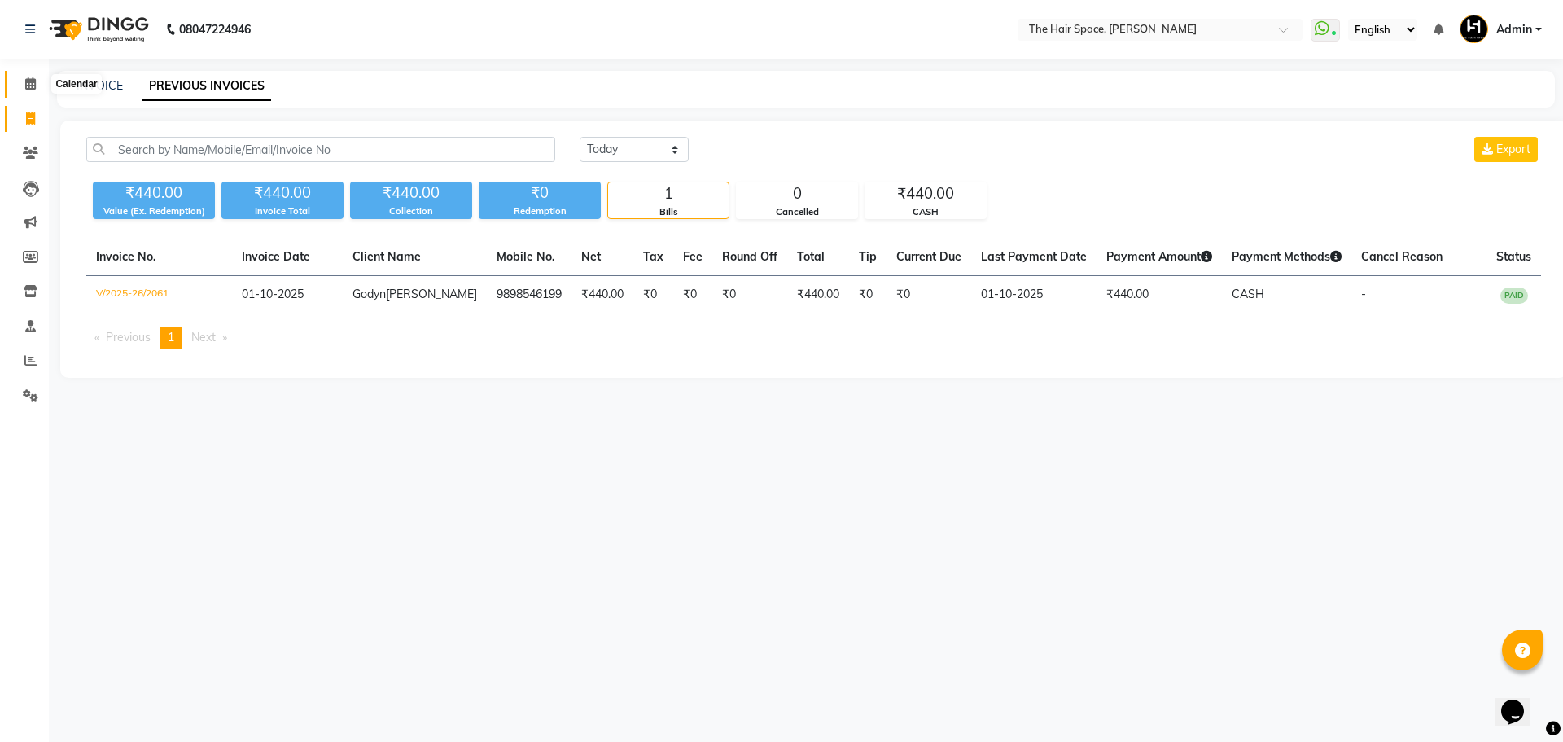
click at [32, 87] on icon at bounding box center [30, 83] width 11 height 12
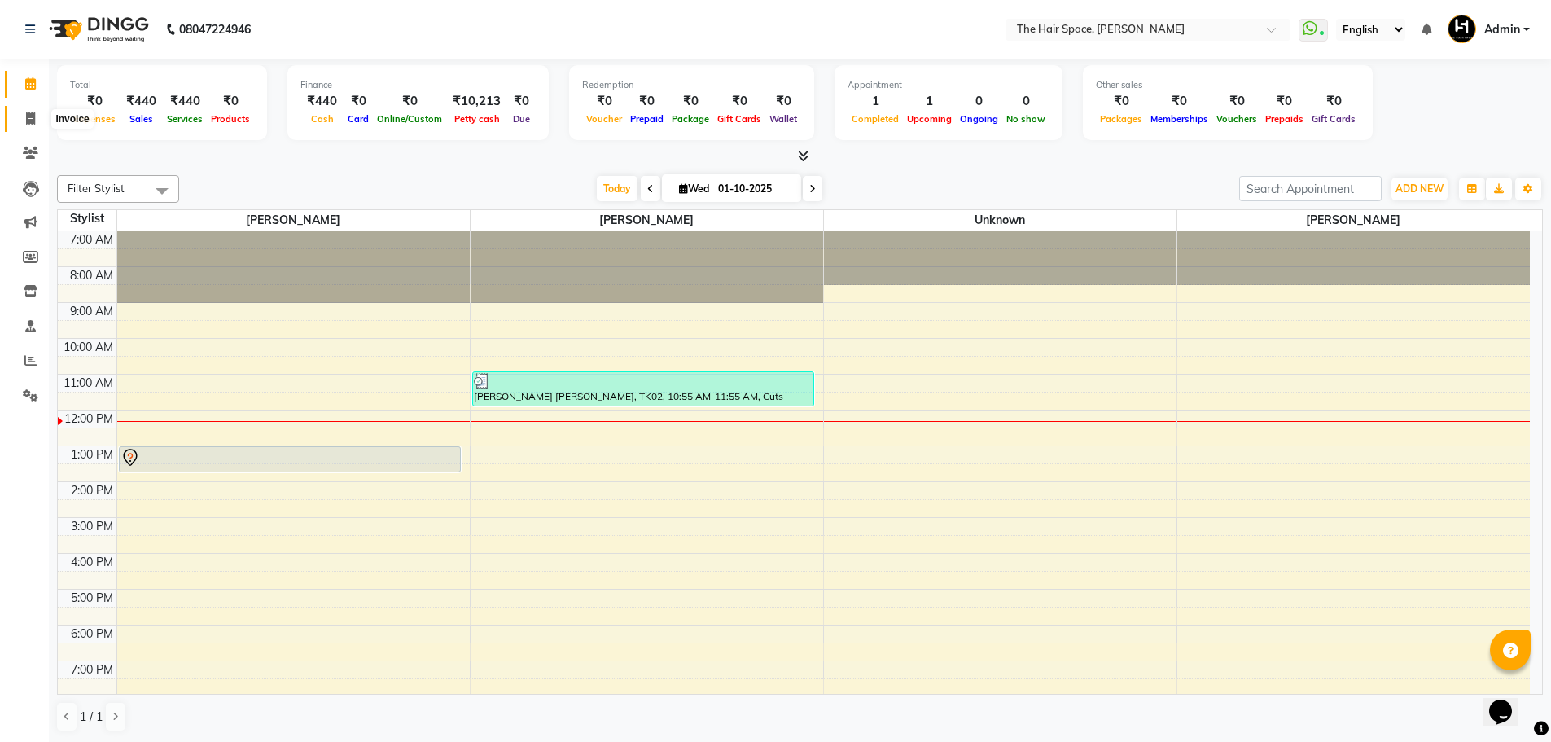
click at [33, 111] on span at bounding box center [30, 119] width 29 height 19
select select "service"
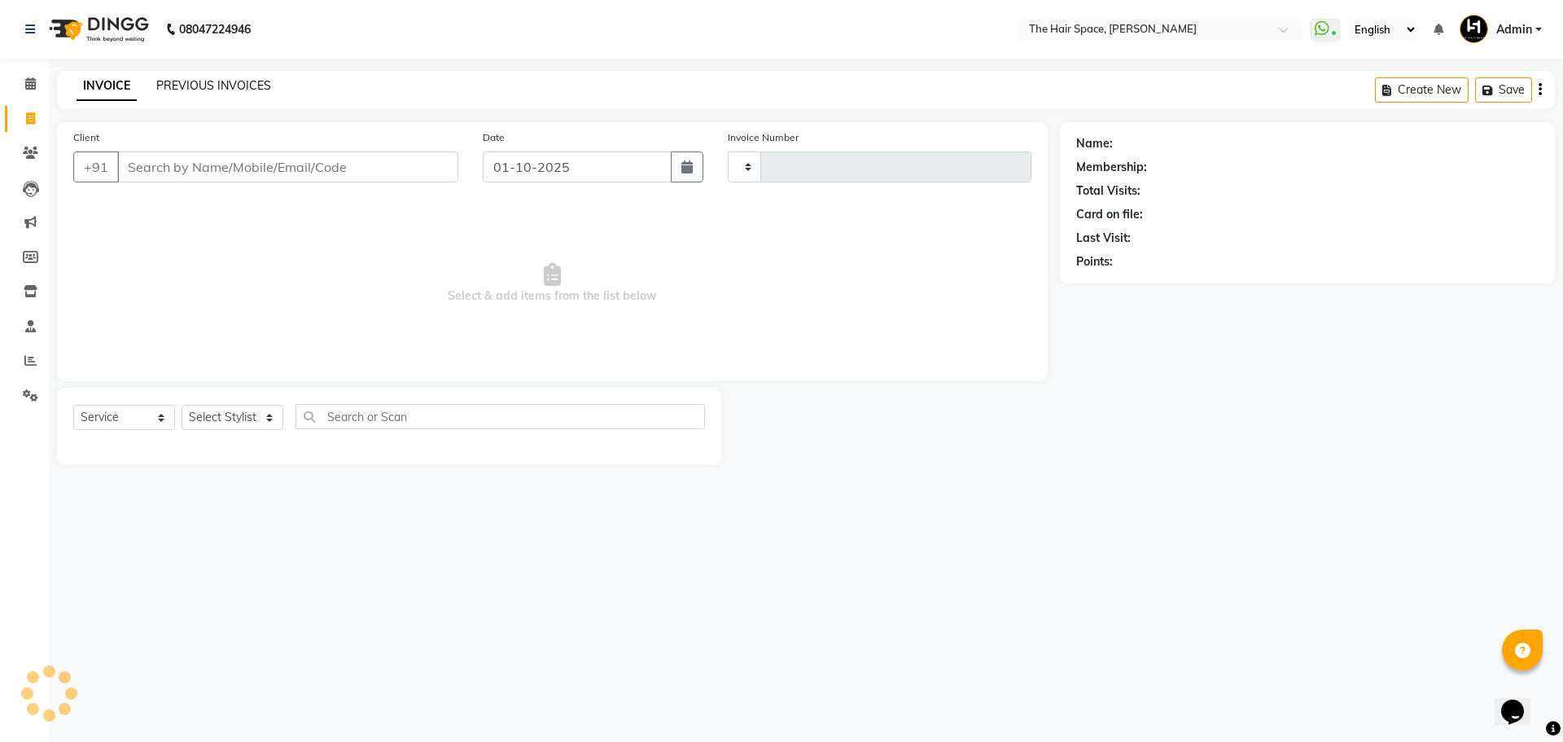
type input "2062"
click at [230, 81] on link "PREVIOUS INVOICES" at bounding box center [213, 85] width 115 height 15
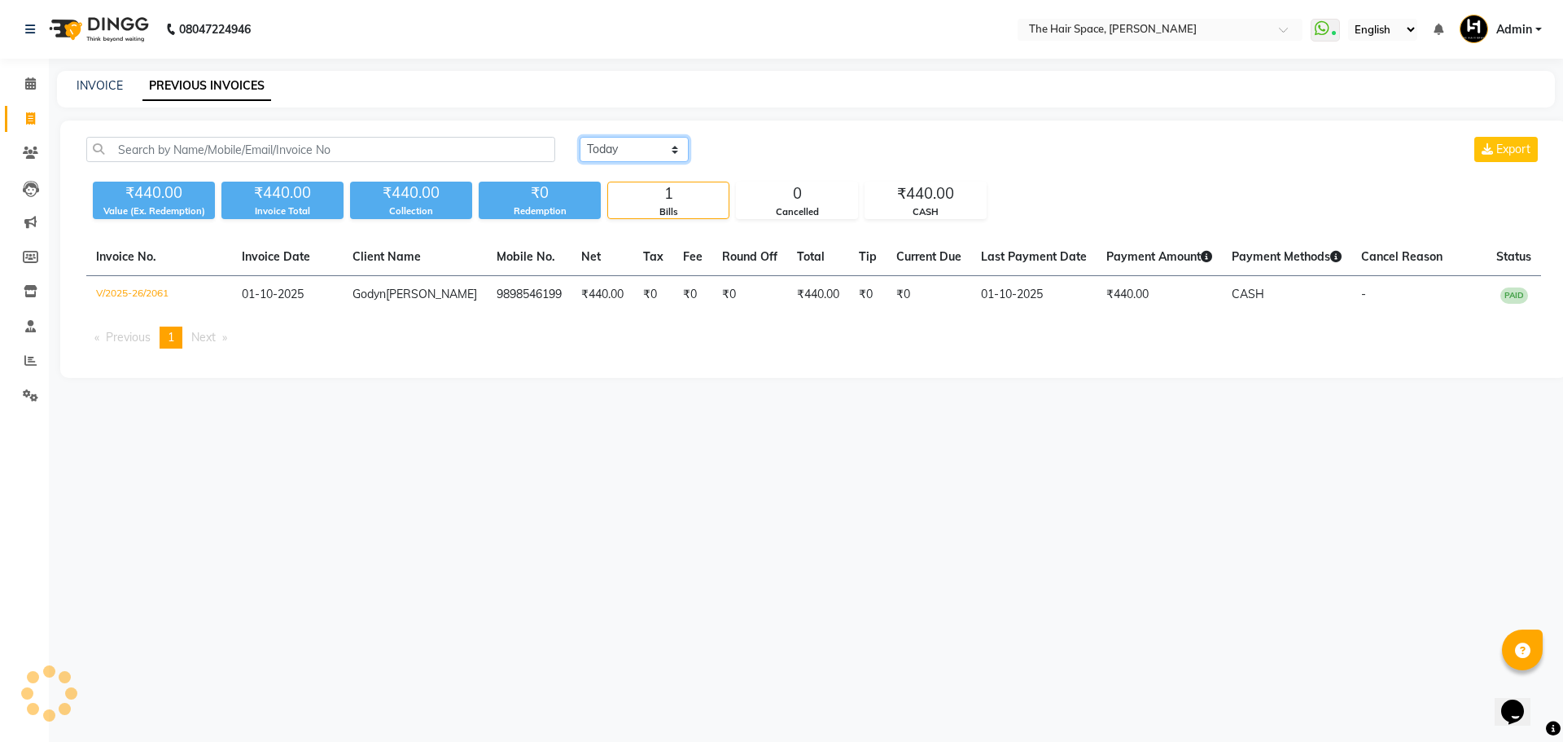
click at [626, 157] on select "[DATE] [DATE] Custom Range" at bounding box center [634, 149] width 109 height 25
click at [580, 137] on select "[DATE] [DATE] Custom Range" at bounding box center [634, 149] width 109 height 25
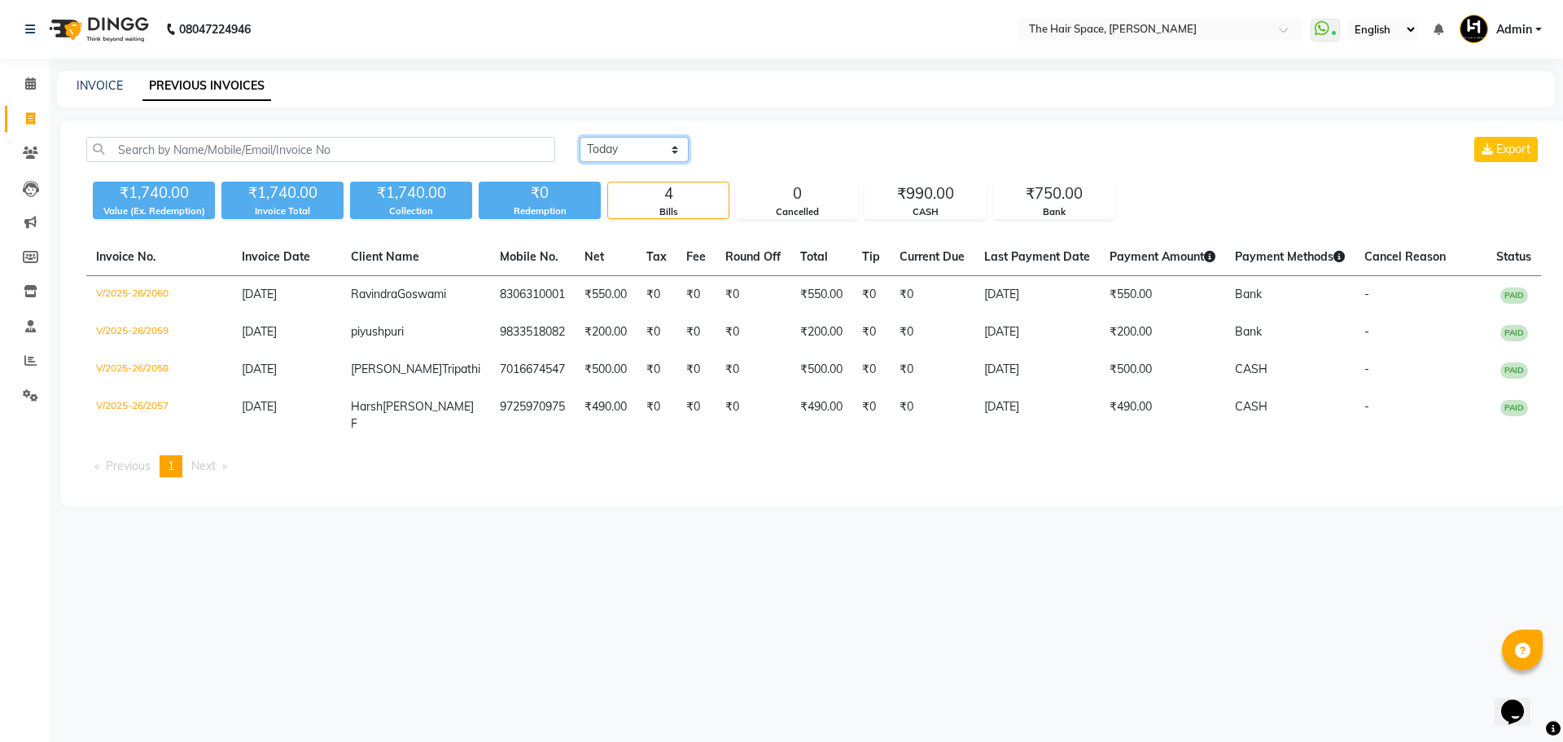
click at [620, 150] on select "[DATE] [DATE] Custom Range" at bounding box center [634, 149] width 109 height 25
select select "range"
click at [580, 137] on select "[DATE] [DATE] Custom Range" at bounding box center [634, 149] width 109 height 25
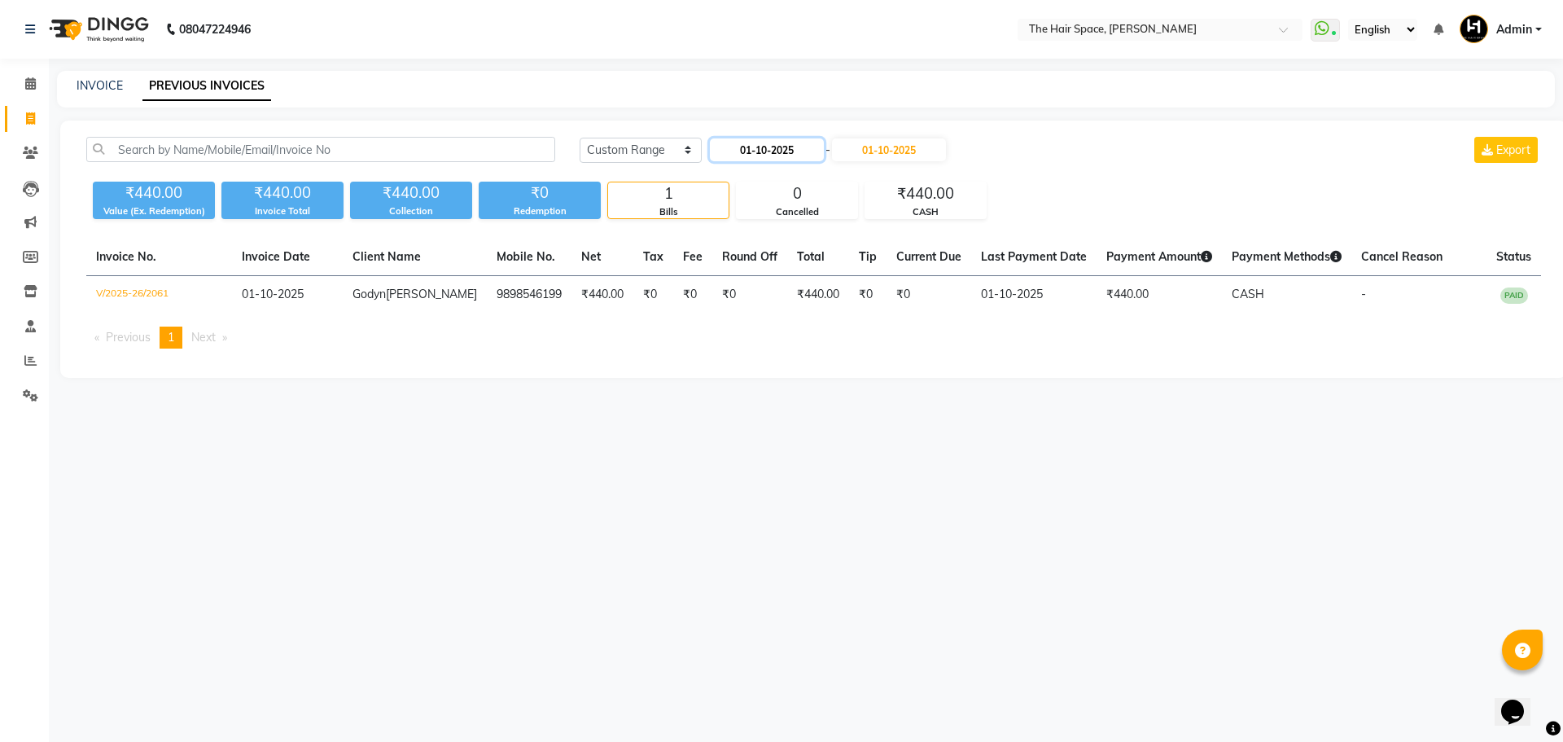
click at [750, 151] on input "01-10-2025" at bounding box center [767, 149] width 114 height 23
select select "10"
select select "2025"
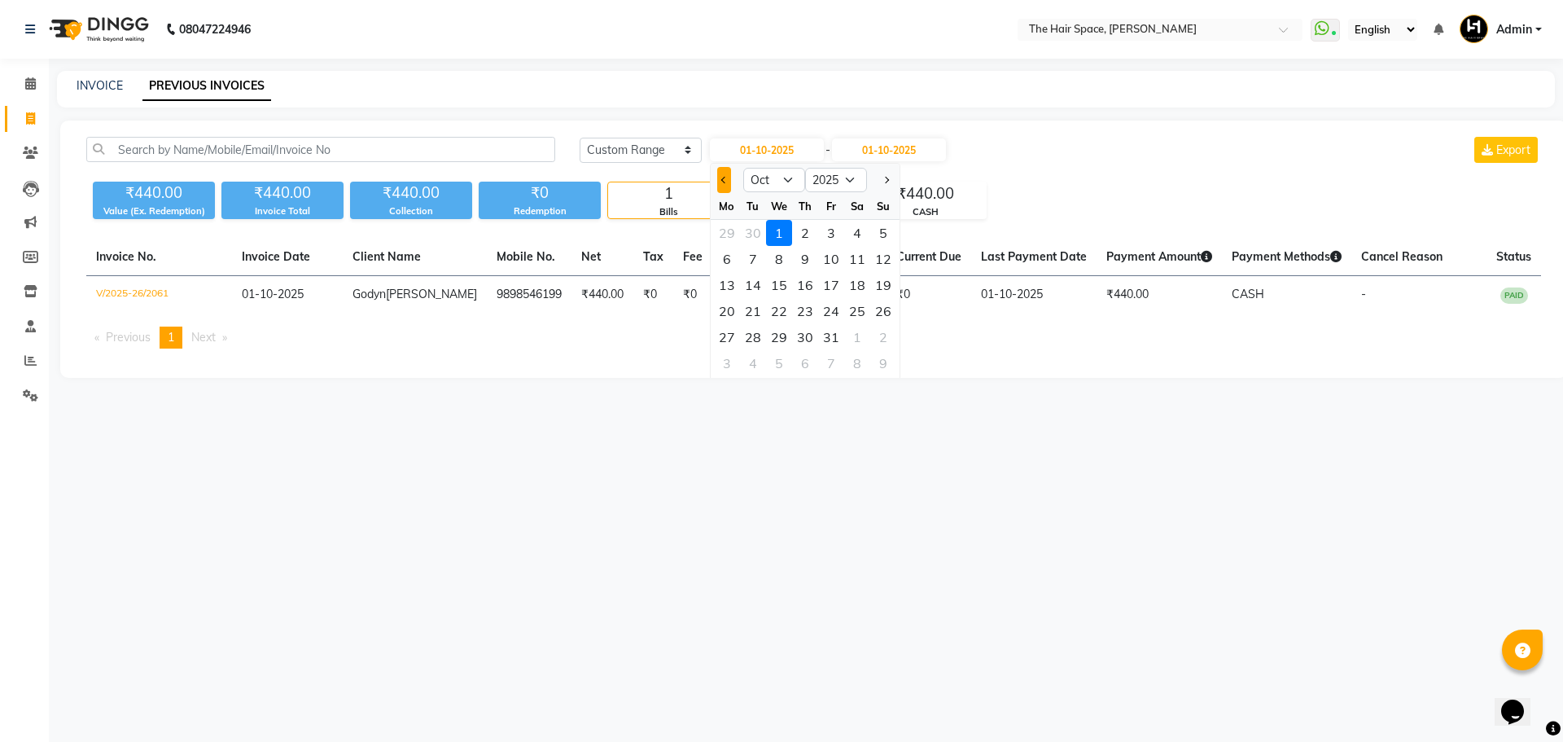
click at [723, 180] on span "Previous month" at bounding box center [724, 180] width 7 height 7
select select "9"
click at [757, 336] on div "30" at bounding box center [753, 337] width 26 height 26
type input "[DATE]"
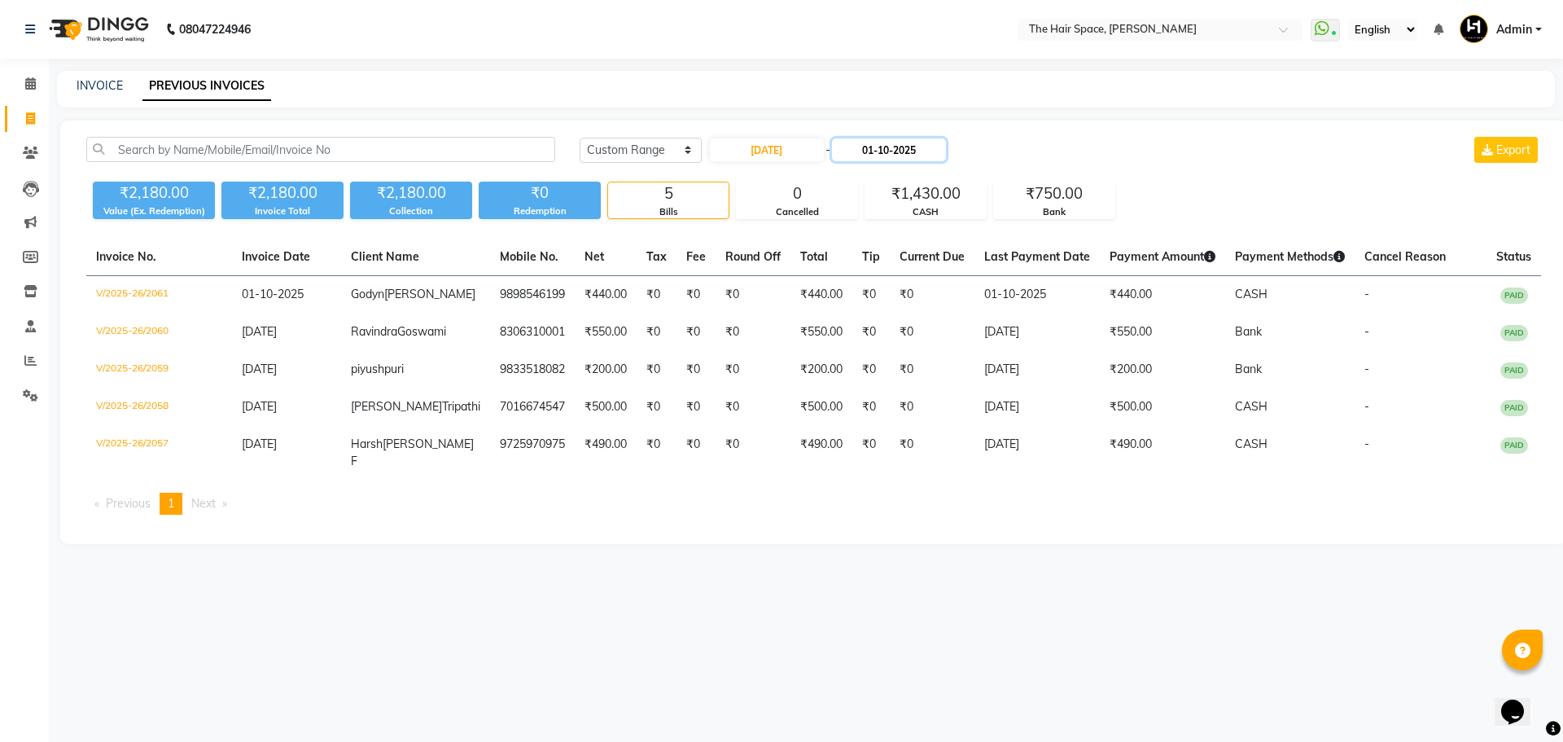
click at [888, 150] on input "01-10-2025" at bounding box center [889, 149] width 114 height 23
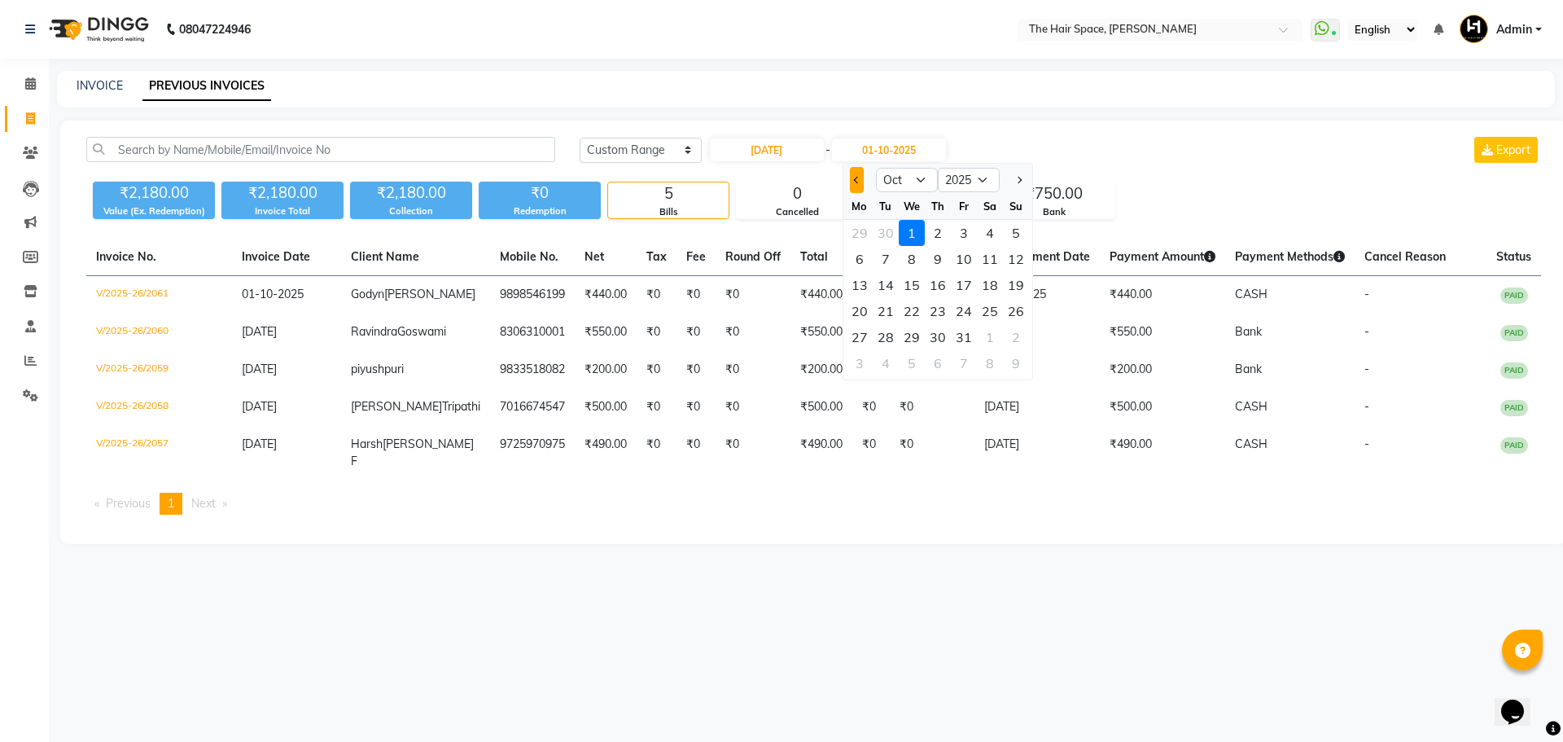
click at [856, 185] on button "Previous month" at bounding box center [857, 180] width 14 height 26
click at [1020, 174] on button "Next month" at bounding box center [1018, 180] width 14 height 26
select select "10"
click at [932, 340] on div "30" at bounding box center [938, 337] width 26 height 26
type input "[DATE]"
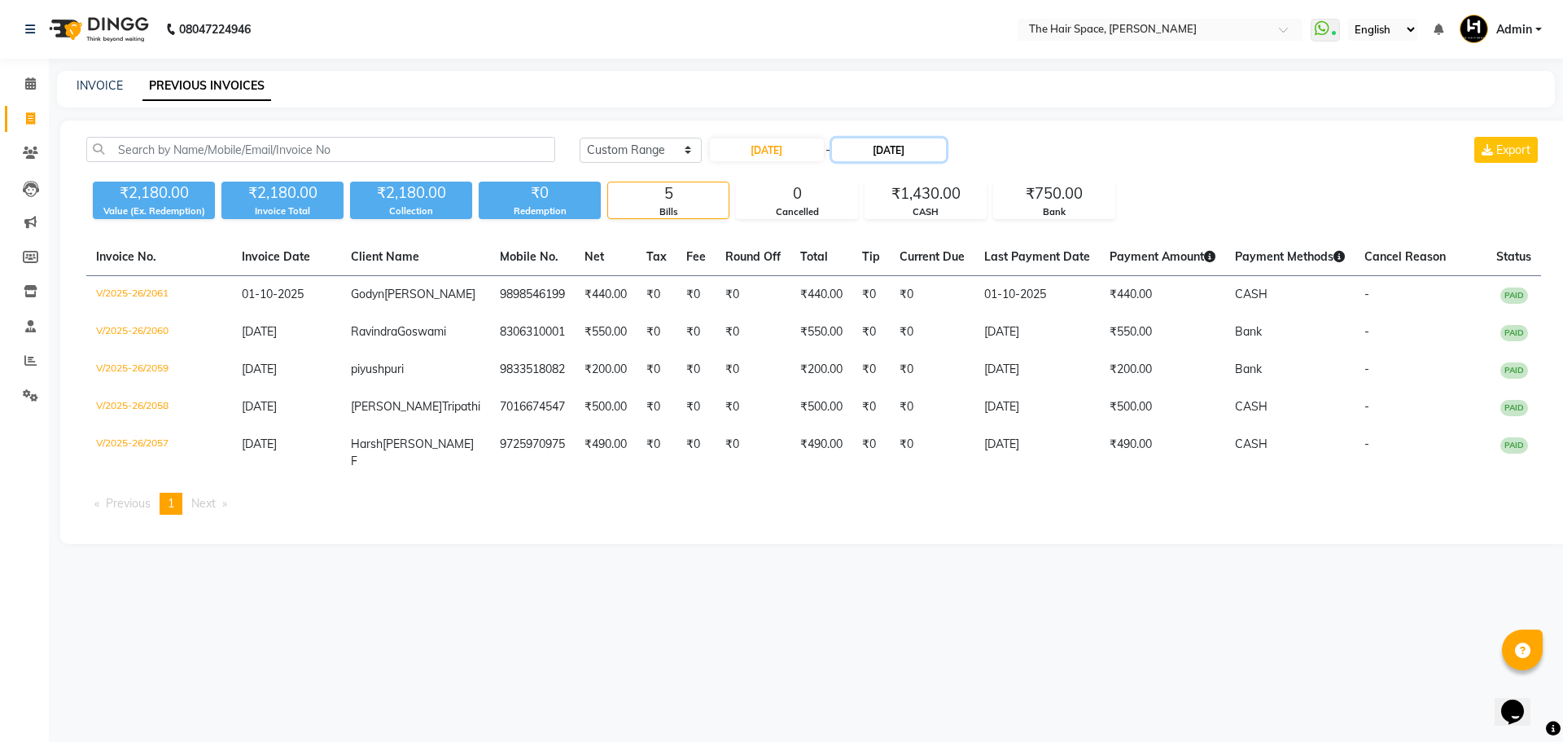
click at [888, 142] on input "[DATE]" at bounding box center [889, 149] width 114 height 23
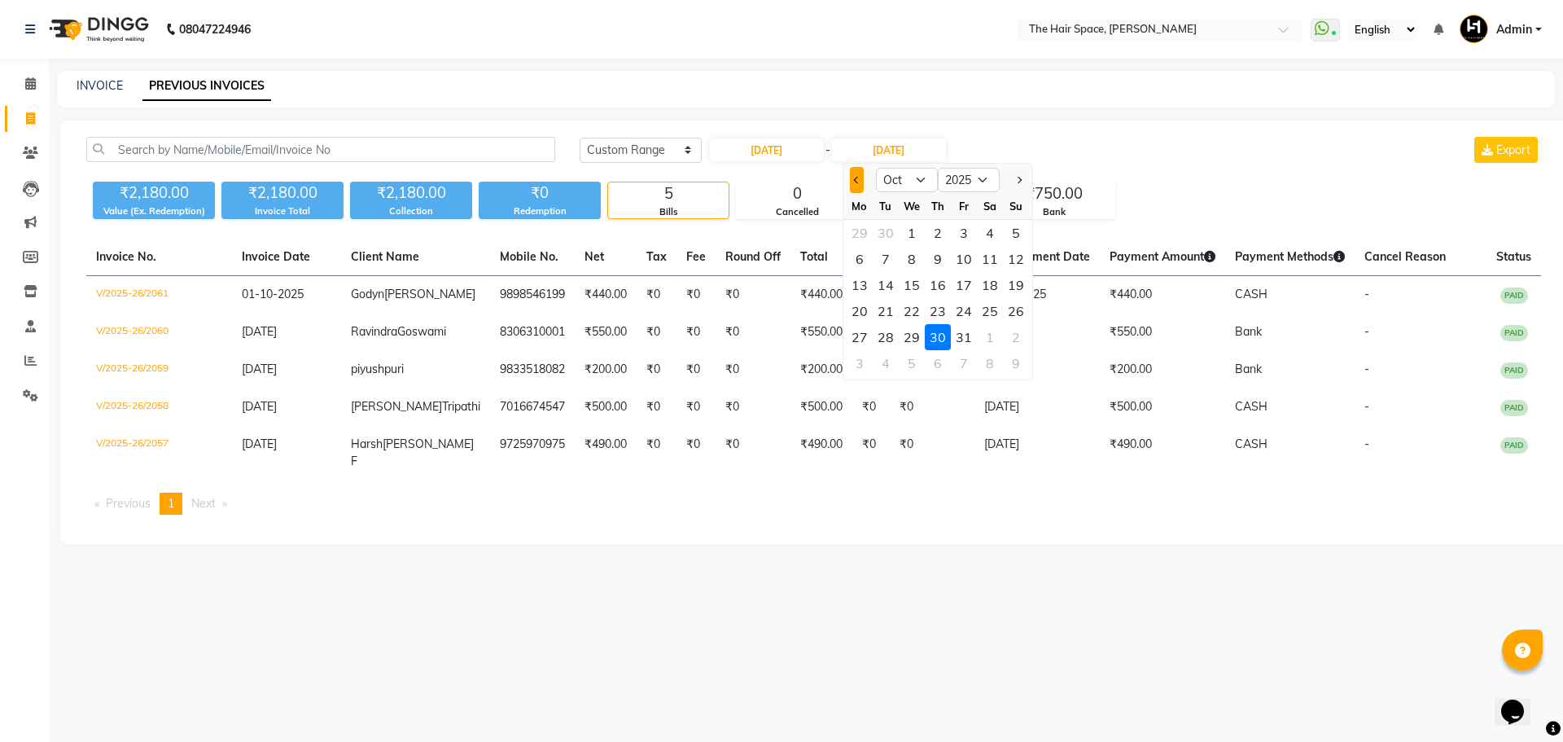
click at [853, 183] on button "Previous month" at bounding box center [857, 180] width 14 height 26
select select "9"
click at [882, 335] on div "30" at bounding box center [886, 337] width 26 height 26
type input "[DATE]"
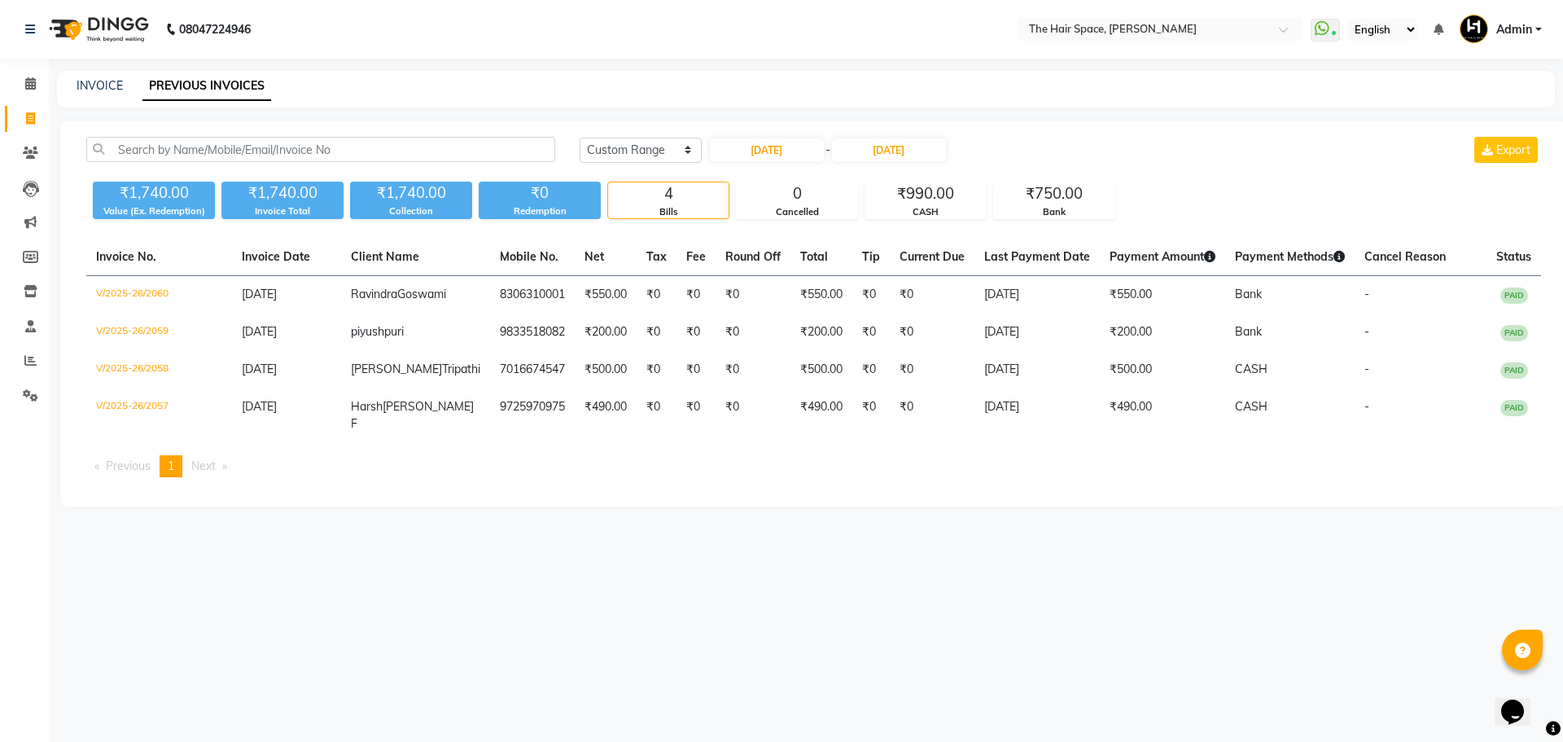
click at [599, 164] on div "[DATE] [DATE] Custom Range [DATE] - [DATE] Export" at bounding box center [1061, 156] width 986 height 38
click at [607, 151] on select "[DATE] [DATE] Custom Range" at bounding box center [641, 150] width 122 height 25
click at [580, 138] on select "[DATE] [DATE] Custom Range" at bounding box center [641, 150] width 122 height 25
click at [743, 156] on input "[DATE]" at bounding box center [767, 149] width 114 height 23
select select "9"
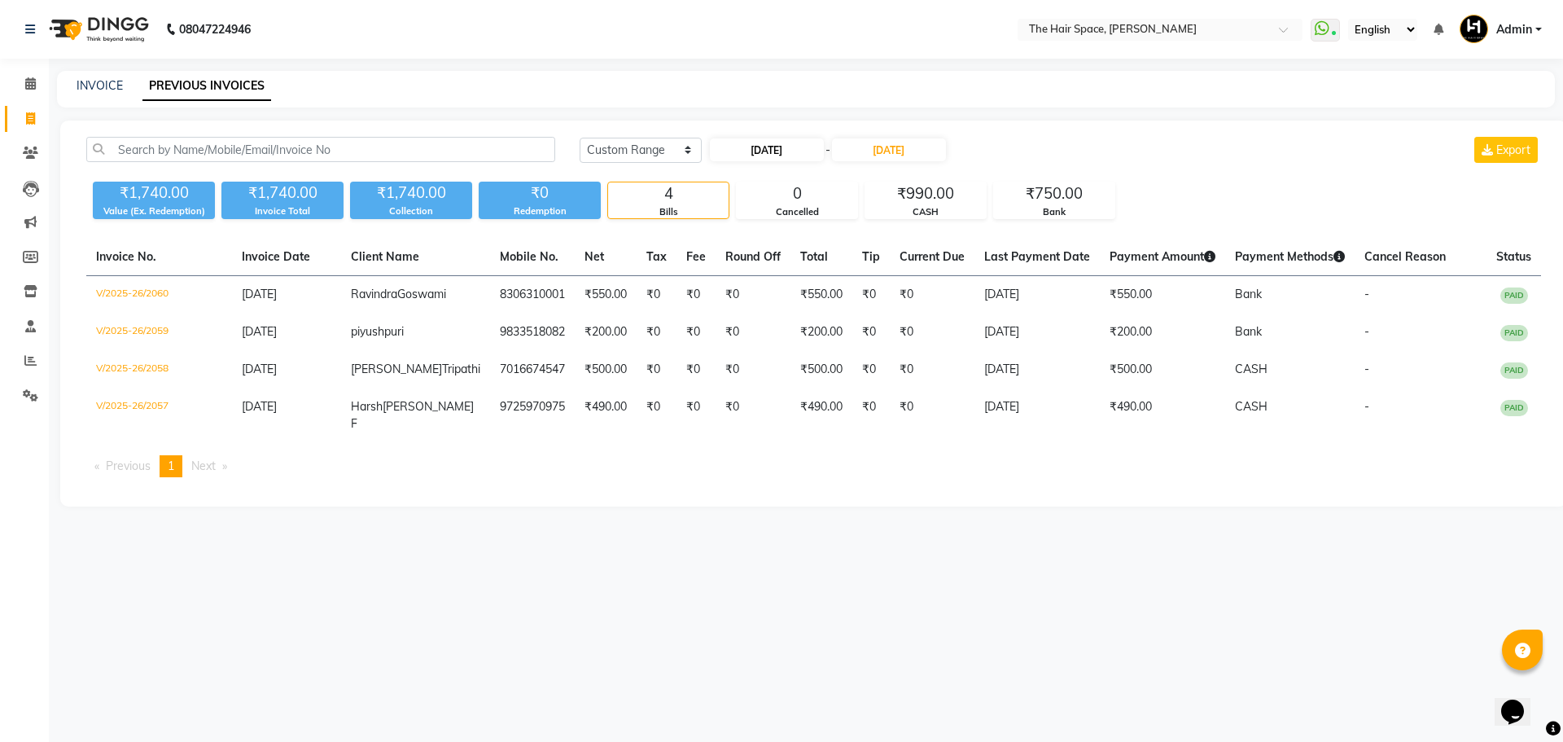
select select "2025"
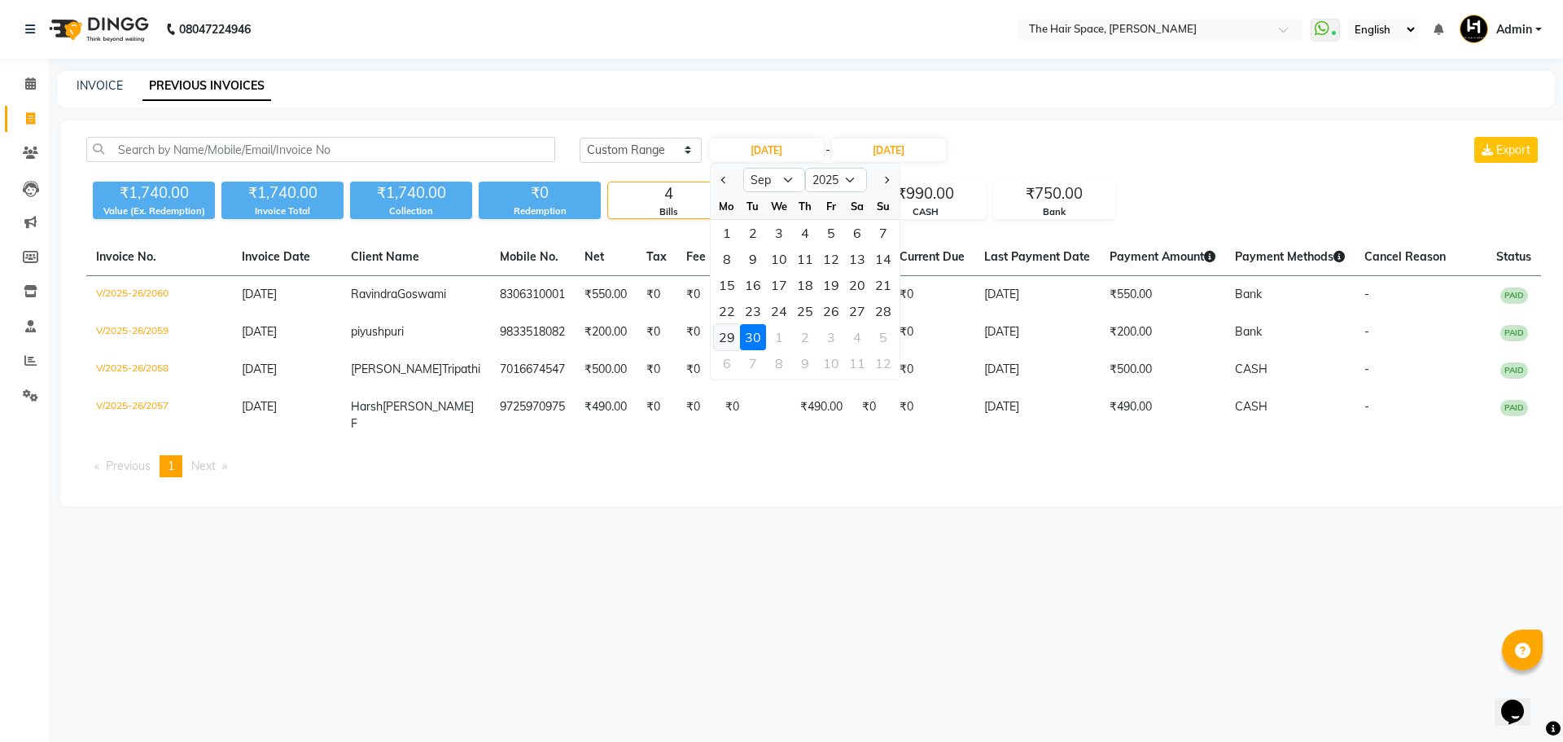
click at [730, 339] on div "29" at bounding box center [727, 337] width 26 height 26
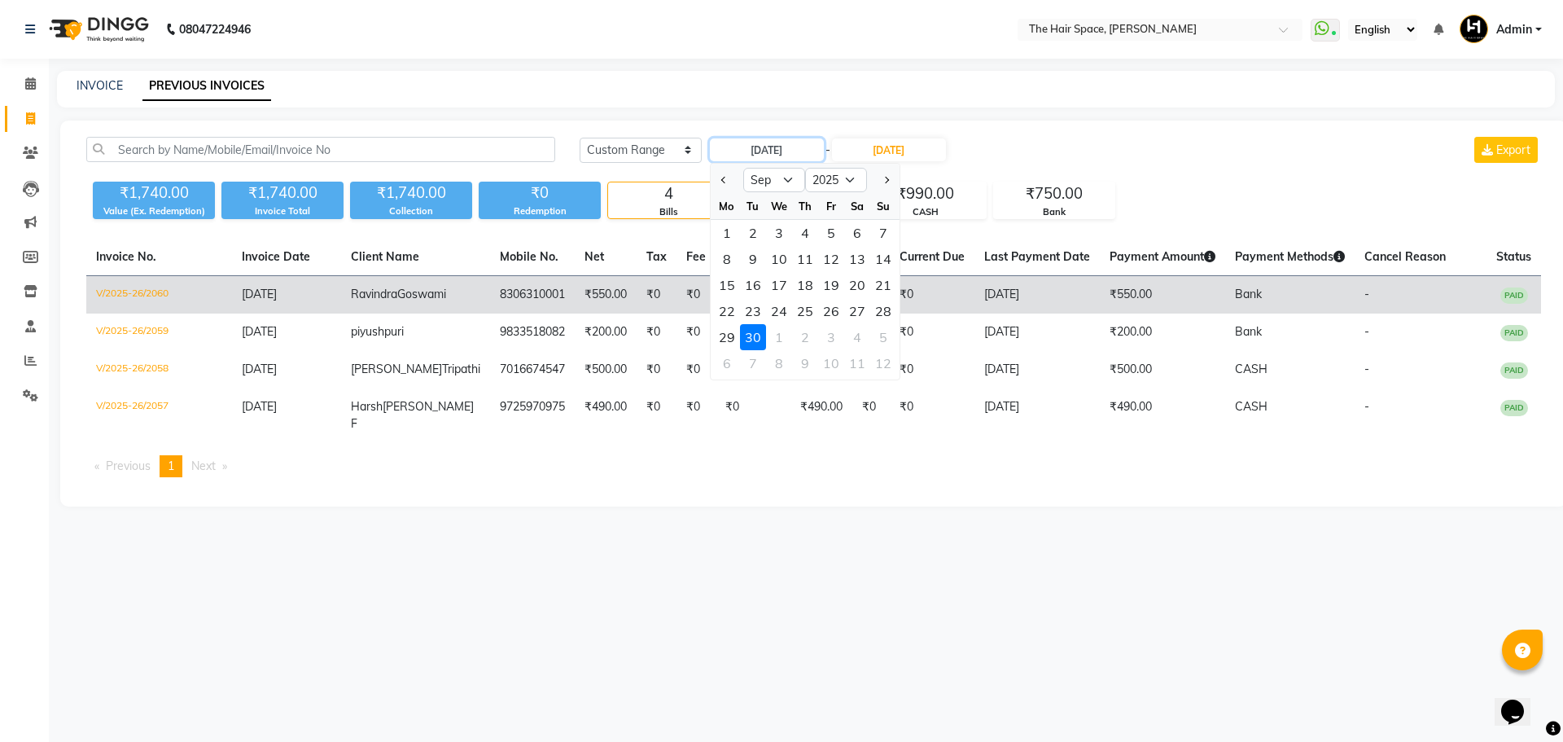
type input "[DATE]"
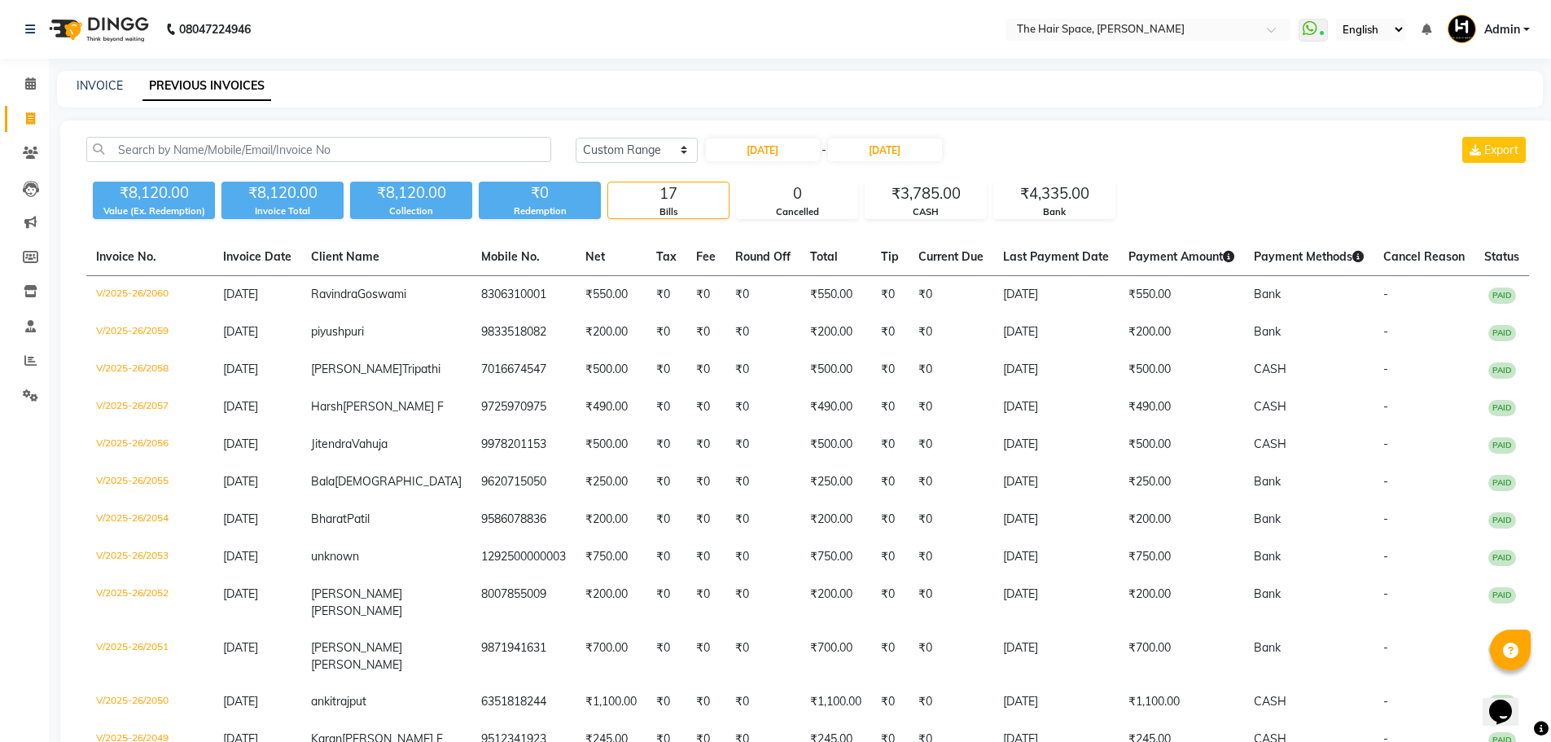
click at [894, 164] on div "[DATE] [DATE] Custom Range [DATE] - [DATE] Export" at bounding box center [1052, 156] width 978 height 38
click at [894, 158] on input "[DATE]" at bounding box center [885, 149] width 114 height 23
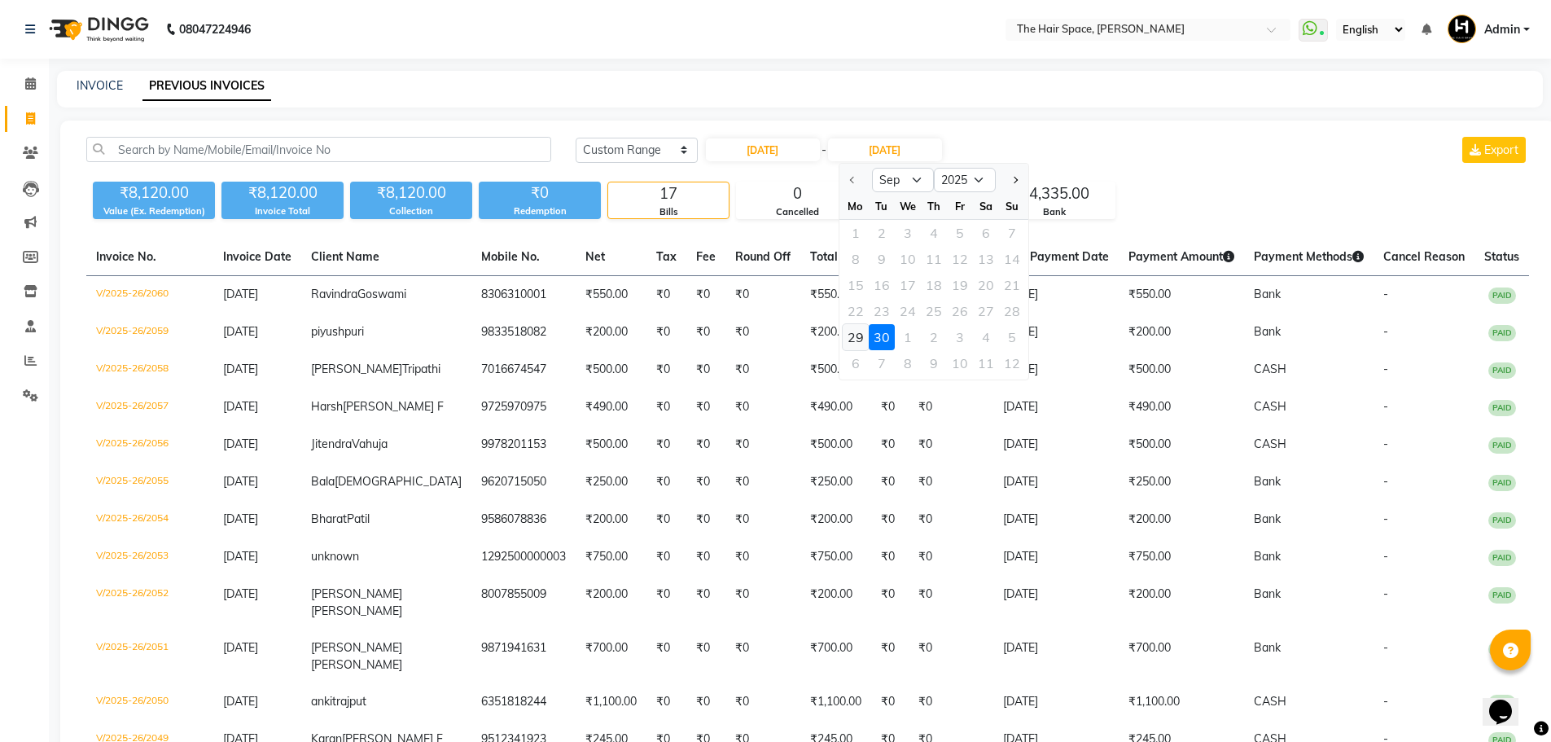
click at [853, 340] on div "29" at bounding box center [856, 337] width 26 height 26
type input "[DATE]"
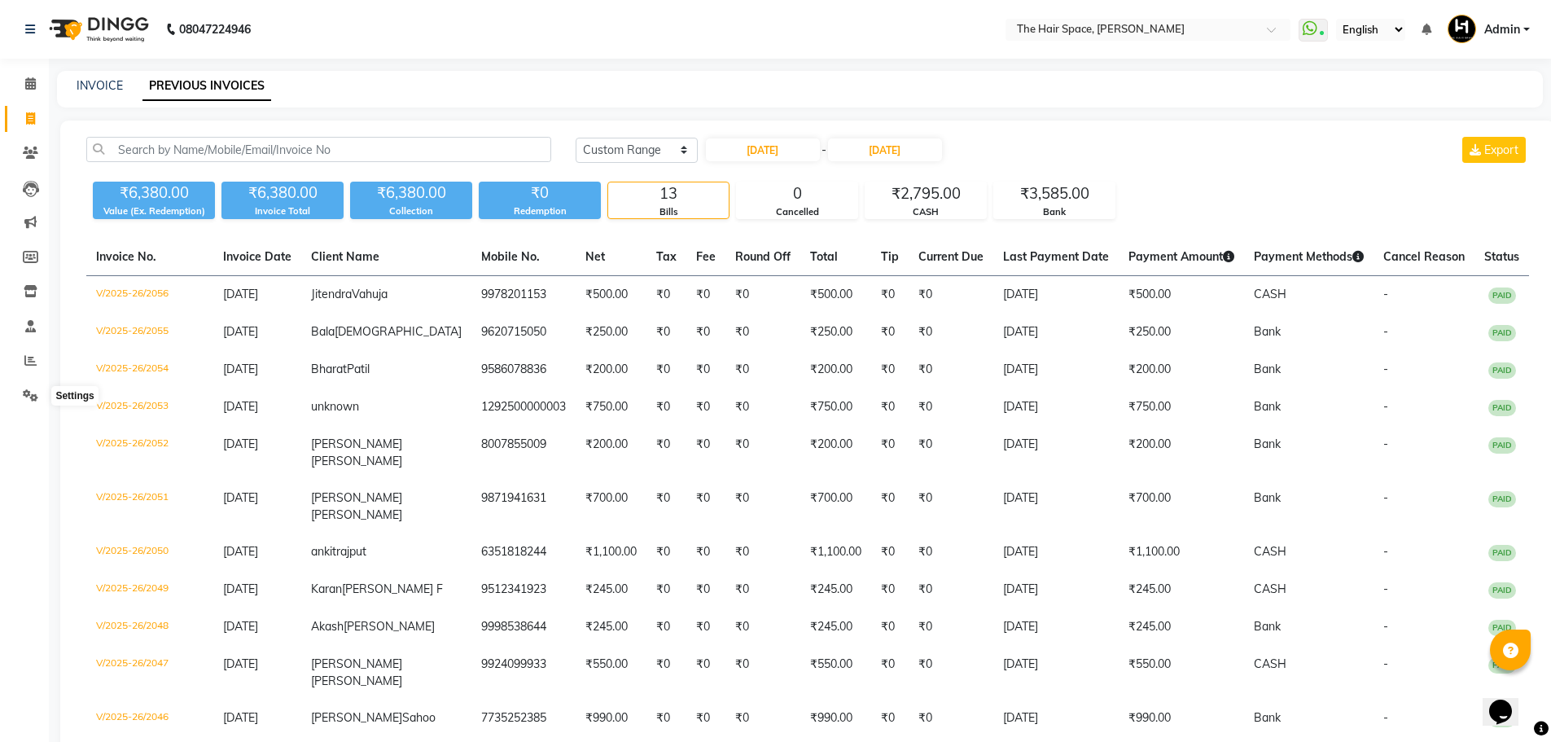
click at [46, 388] on li "Settings" at bounding box center [24, 396] width 49 height 35
click at [28, 392] on icon at bounding box center [30, 395] width 15 height 12
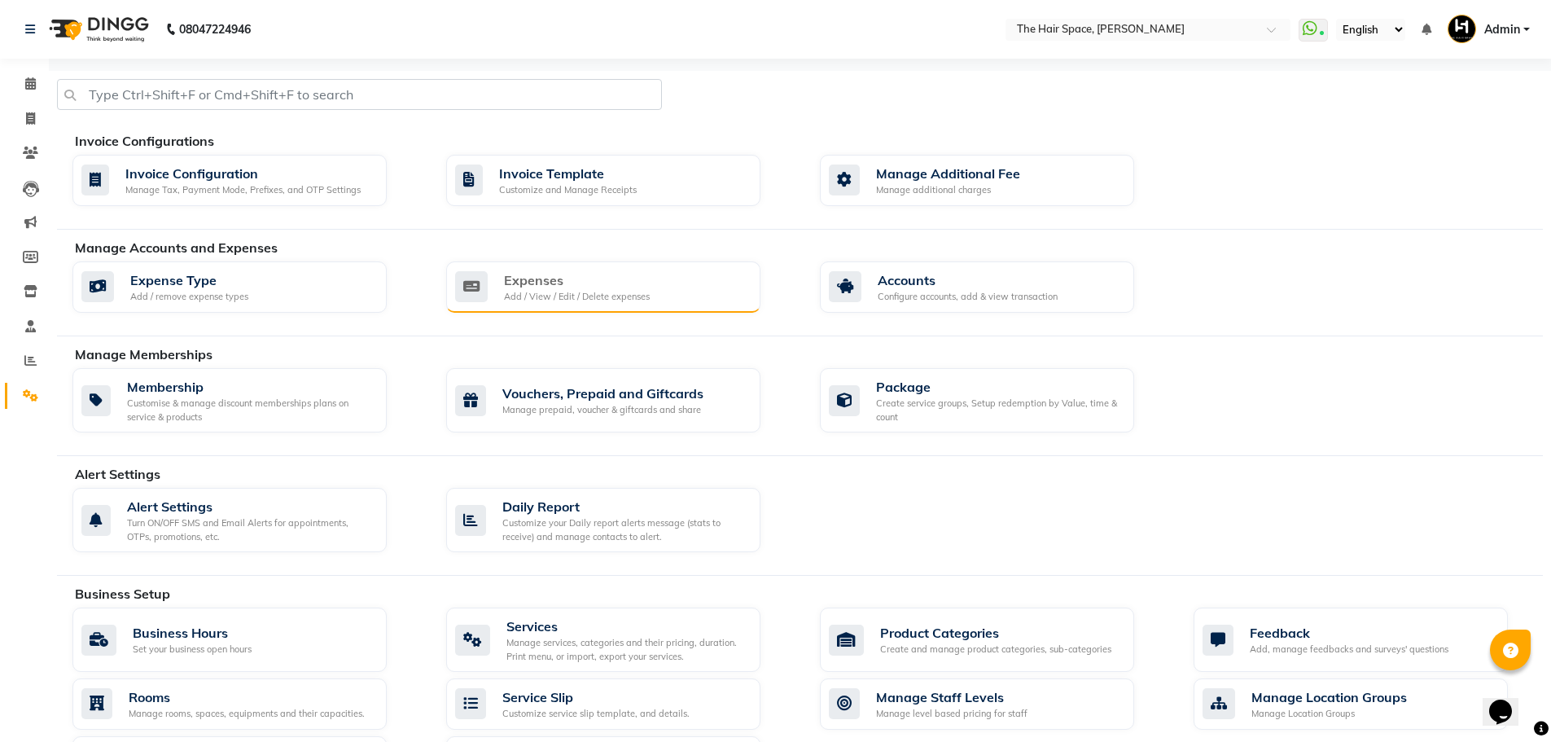
click at [702, 289] on div "Expenses Add / View / Edit / Delete expenses" at bounding box center [601, 286] width 292 height 33
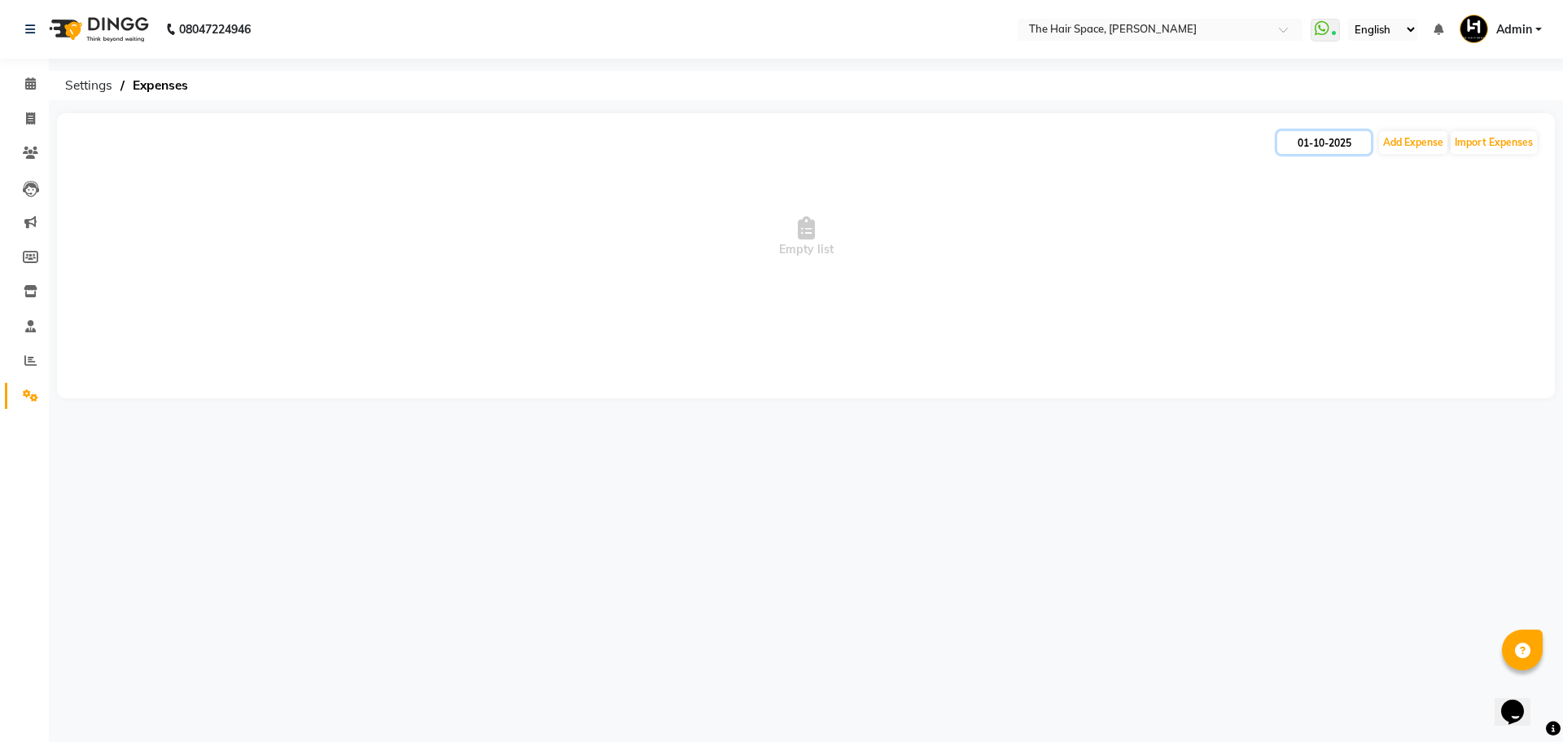
click at [1324, 150] on input "01-10-2025" at bounding box center [1325, 142] width 94 height 23
select select "10"
select select "2025"
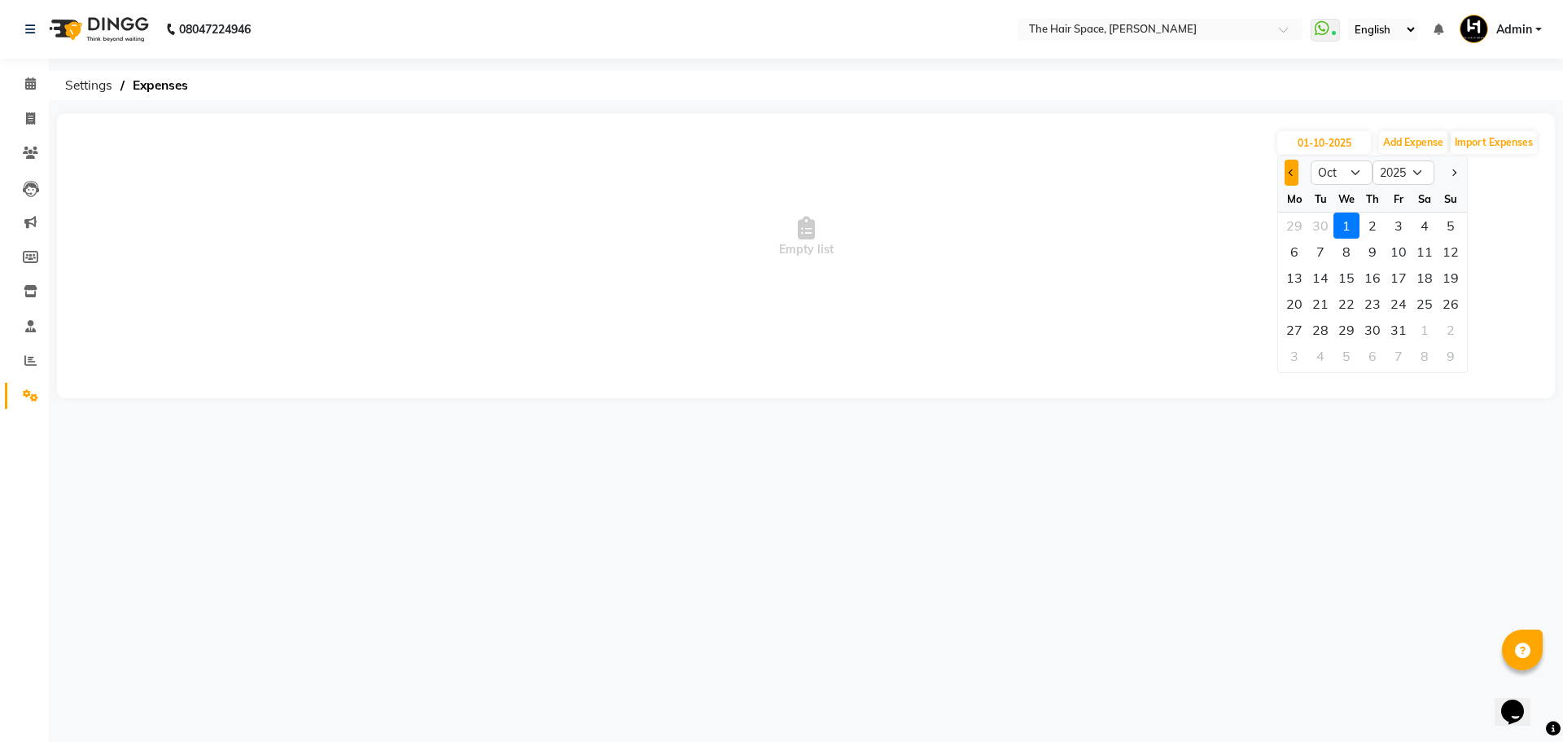
click at [1295, 171] on span "Previous month" at bounding box center [1292, 172] width 7 height 7
select select "9"
click at [1321, 332] on div "30" at bounding box center [1321, 330] width 26 height 26
type input "[DATE]"
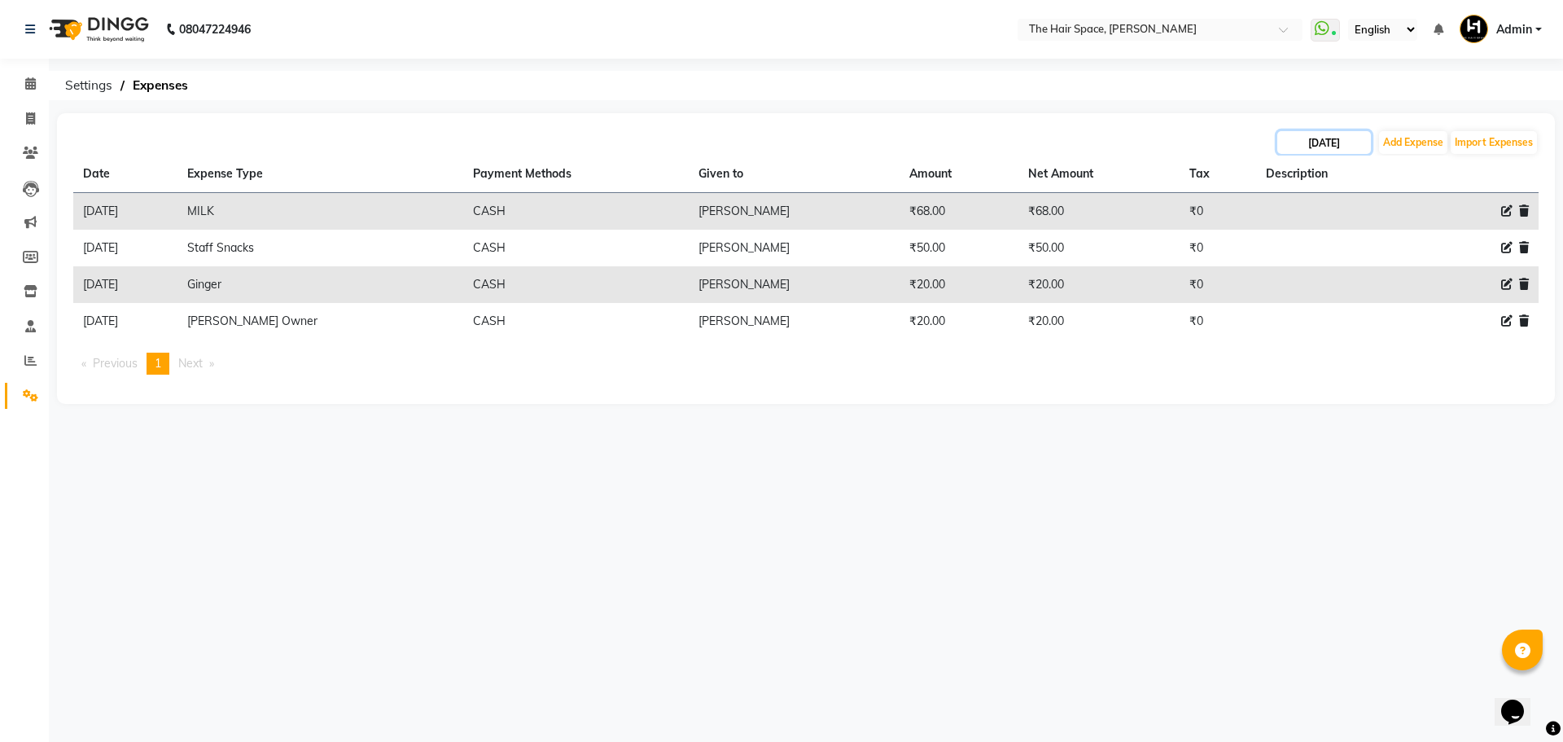
click at [1335, 139] on input "[DATE]" at bounding box center [1325, 142] width 94 height 23
select select "9"
select select "2025"
click at [1290, 327] on div "29" at bounding box center [1295, 330] width 26 height 26
type input "[DATE]"
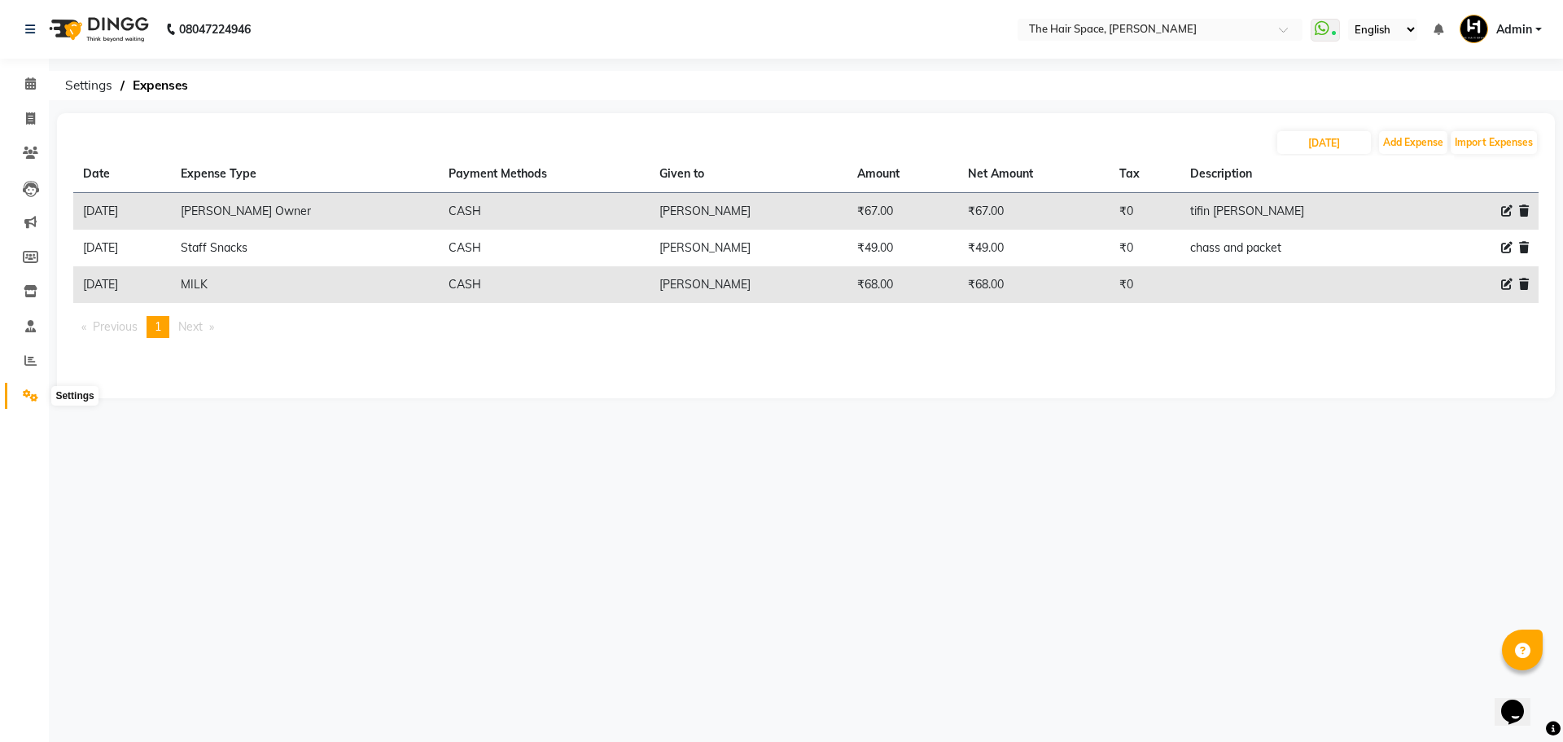
click at [30, 399] on icon at bounding box center [30, 395] width 15 height 12
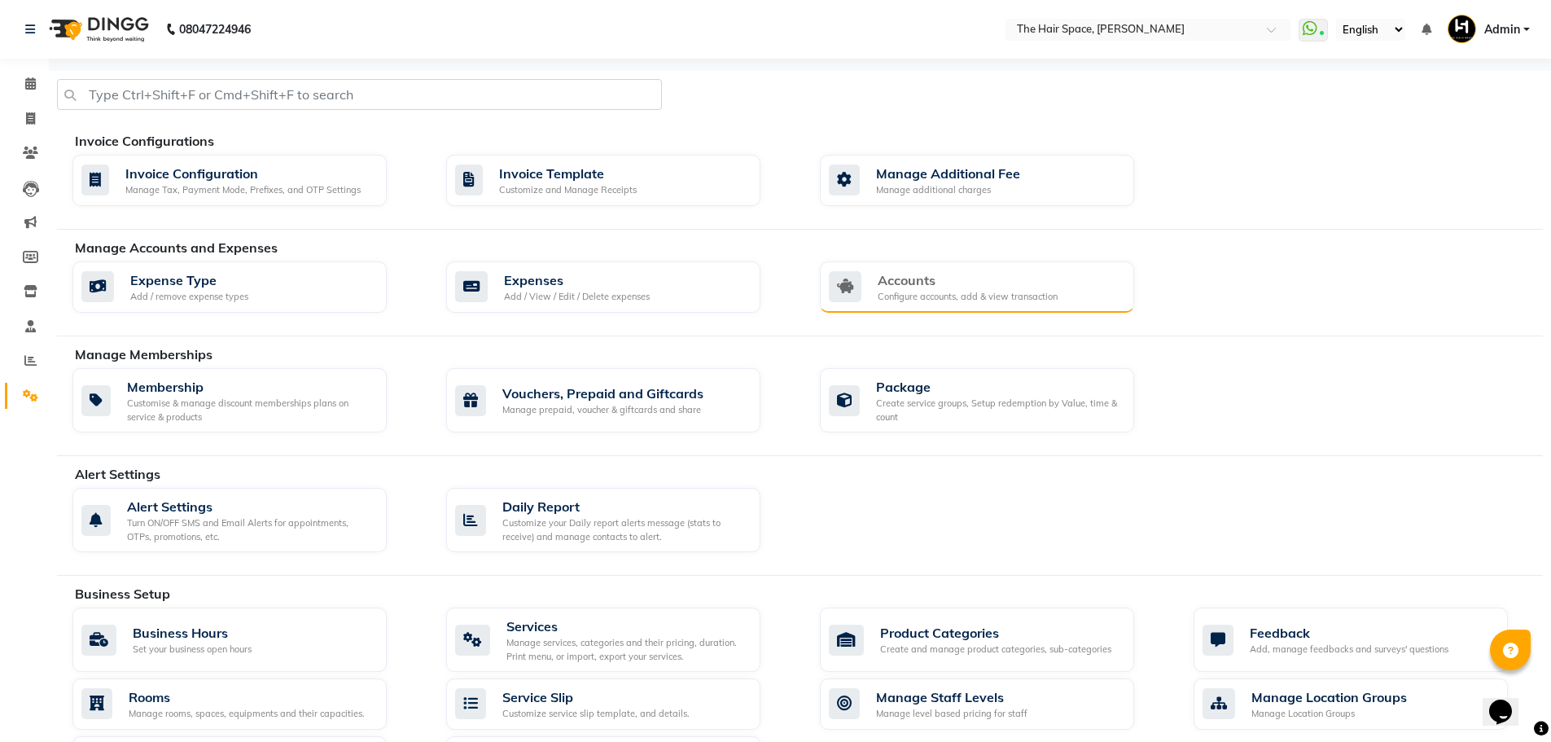
click at [1015, 292] on div "Configure accounts, add & view transaction" at bounding box center [968, 297] width 180 height 14
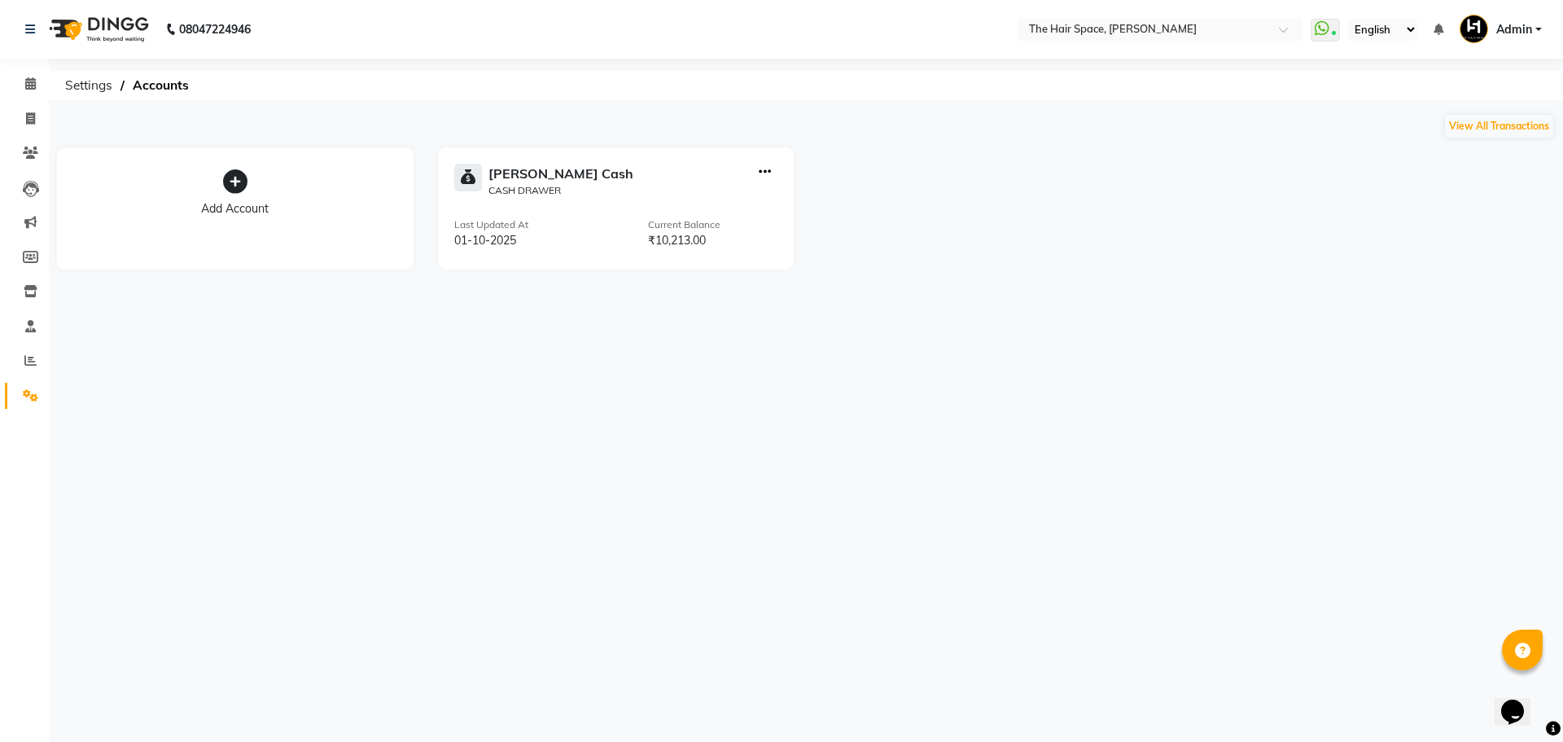
click at [765, 173] on icon "button" at bounding box center [765, 172] width 12 height 1
click at [782, 145] on div "View Transaction" at bounding box center [766, 137] width 86 height 17
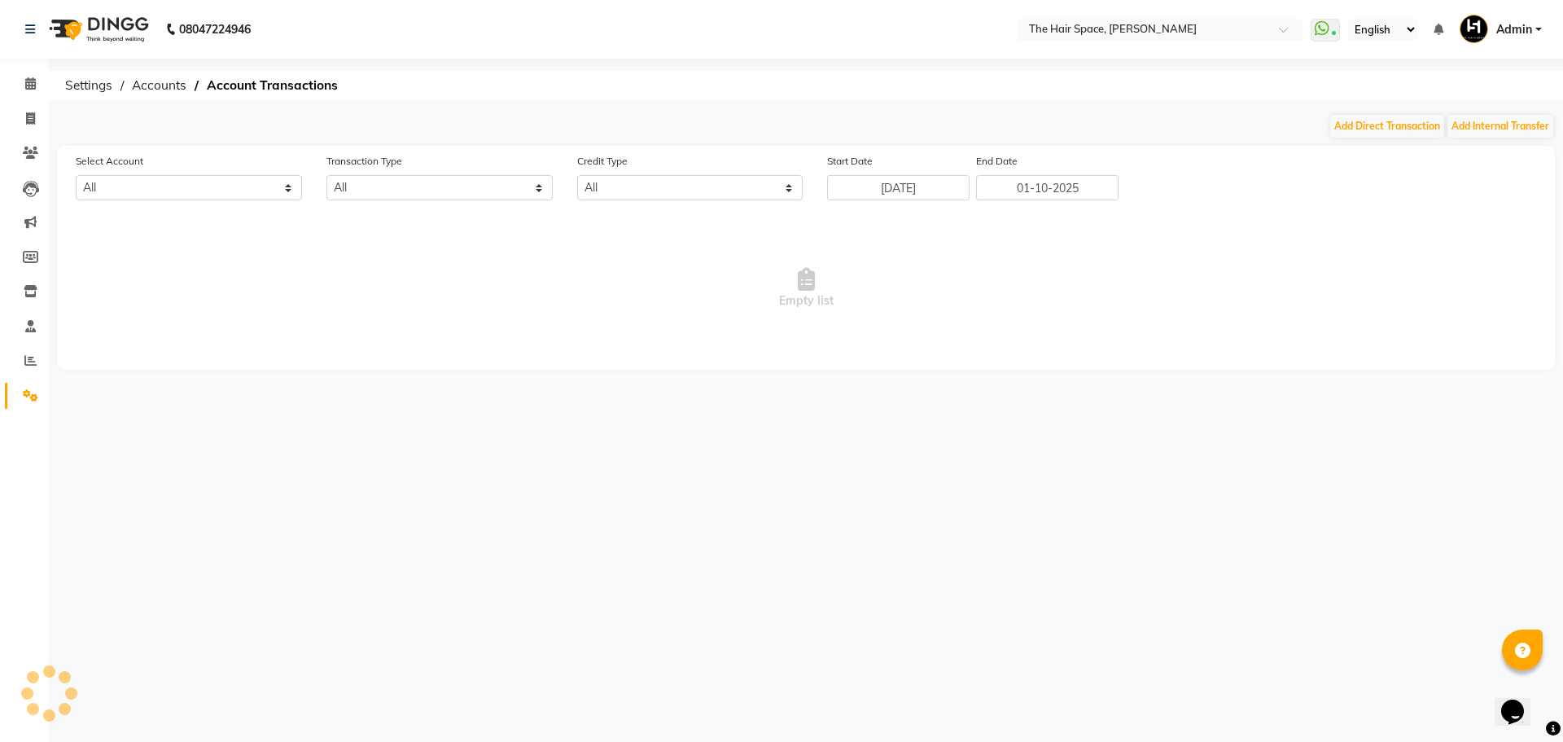
select select "5699"
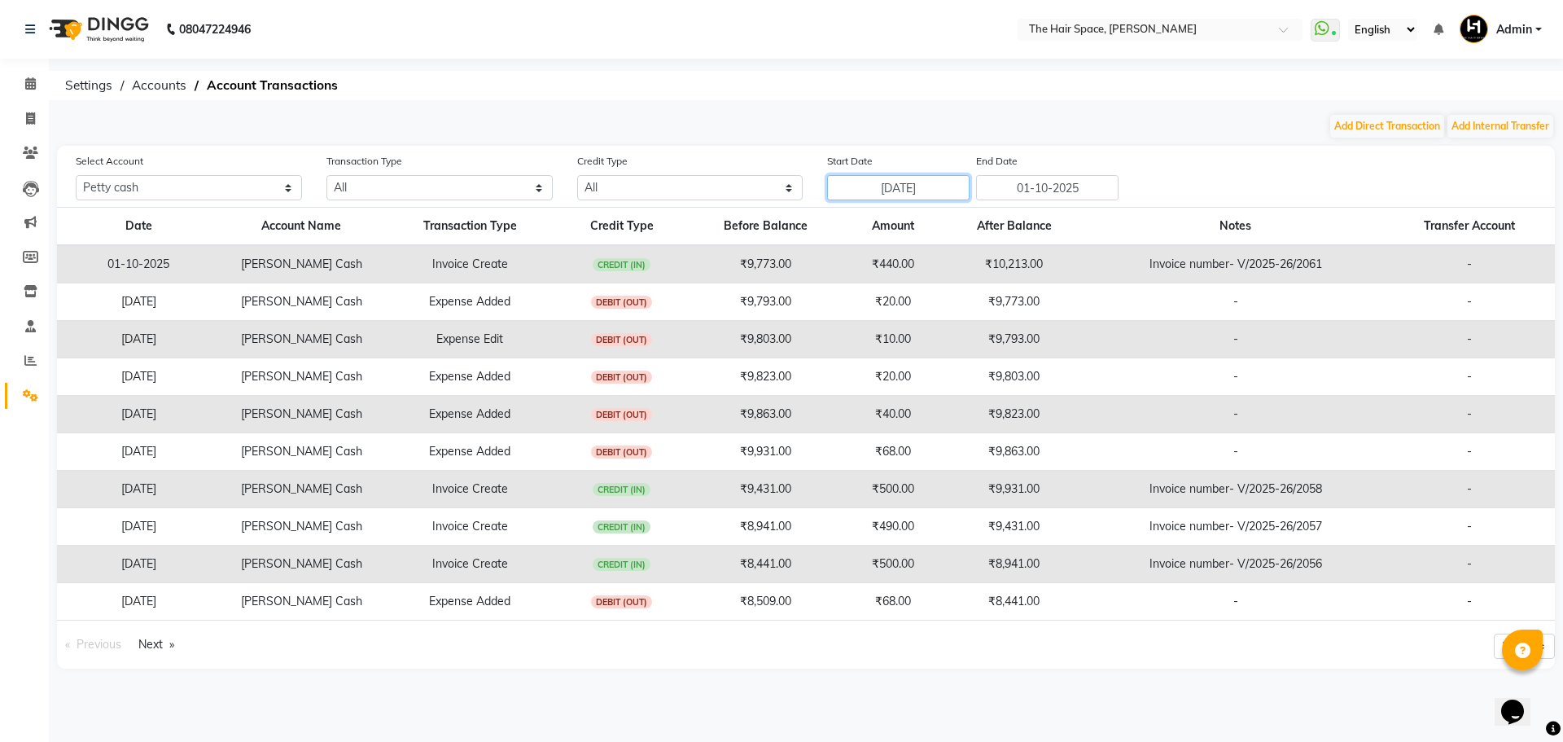
click at [894, 186] on input "[DATE]" at bounding box center [898, 187] width 143 height 25
select select "9"
select select "2025"
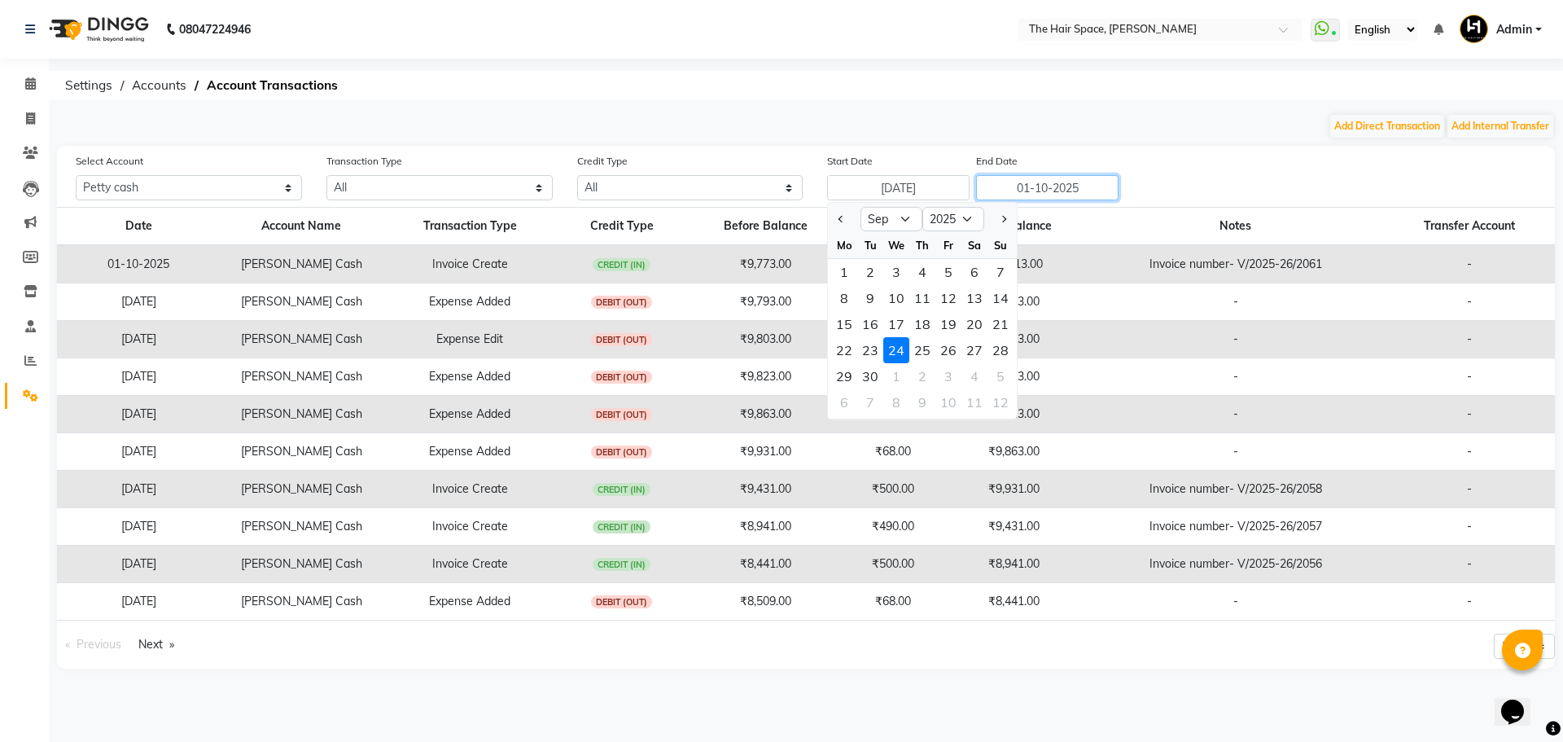
click at [1055, 180] on input "01-10-2025" at bounding box center [1047, 187] width 143 height 25
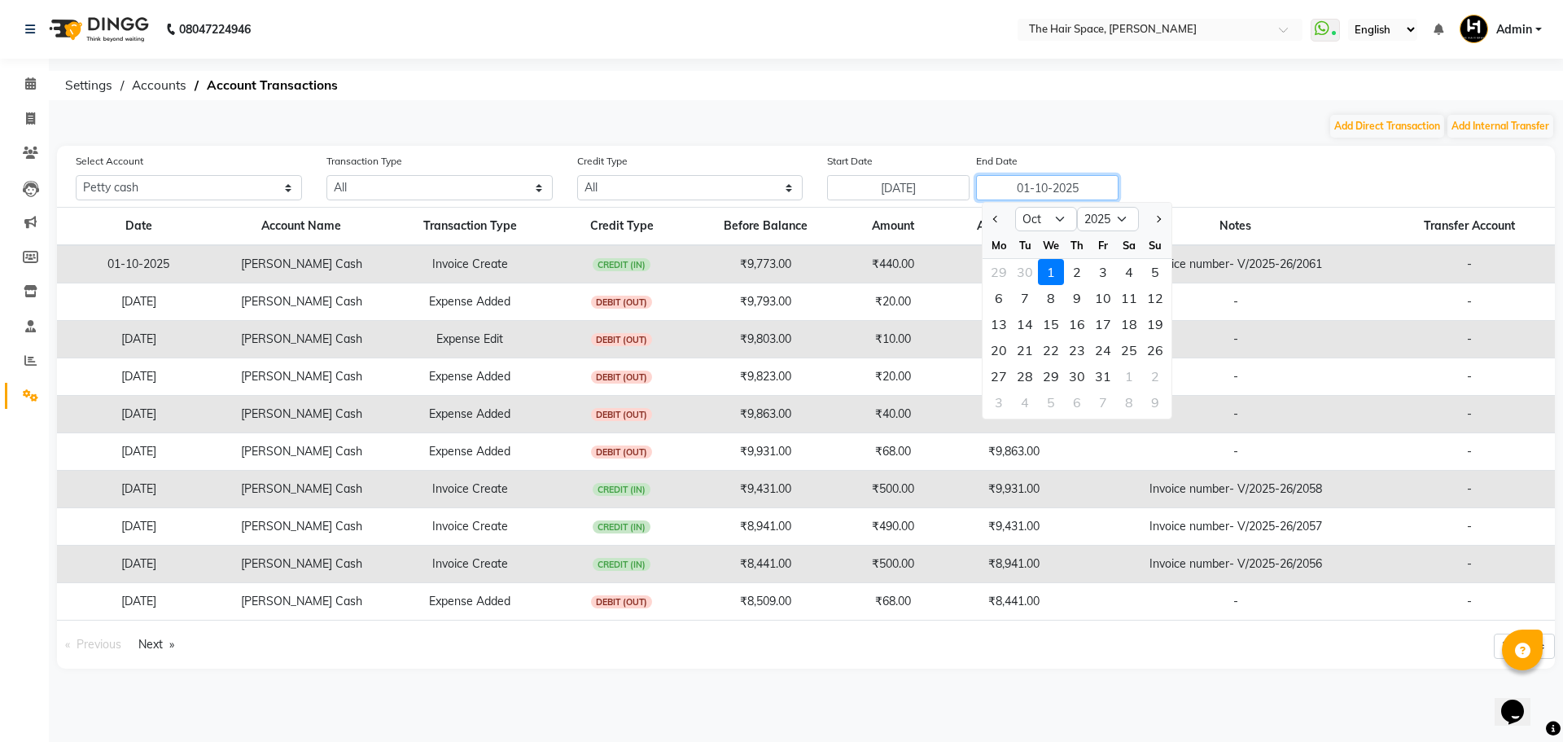
click at [1050, 189] on input "01-10-2025" at bounding box center [1047, 187] width 143 height 25
click at [996, 217] on span "Previous month" at bounding box center [996, 219] width 7 height 7
select select "9"
click at [1029, 379] on div "30" at bounding box center [1025, 376] width 26 height 26
type input "[DATE]"
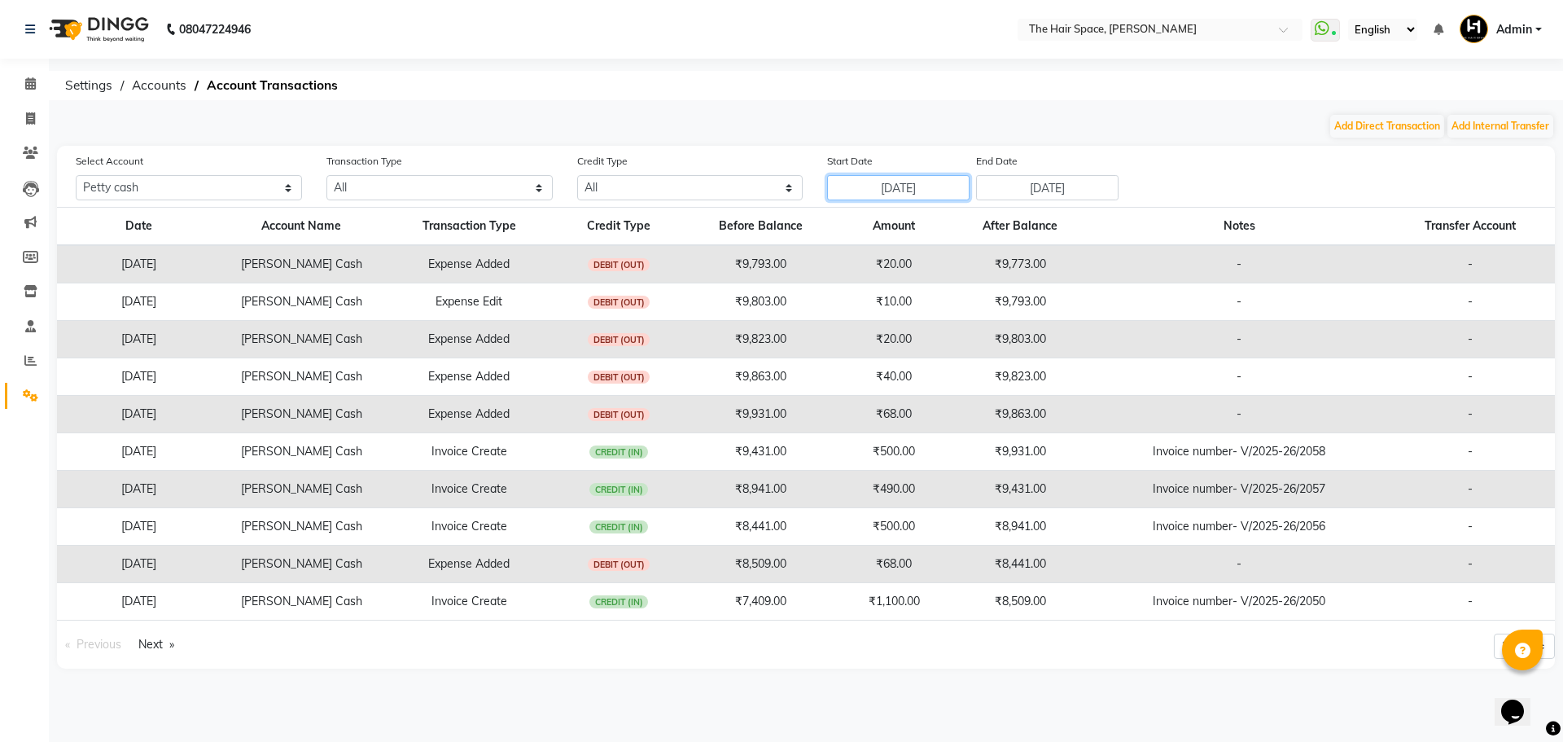
click at [893, 186] on input "[DATE]" at bounding box center [898, 187] width 143 height 25
select select "9"
select select "2025"
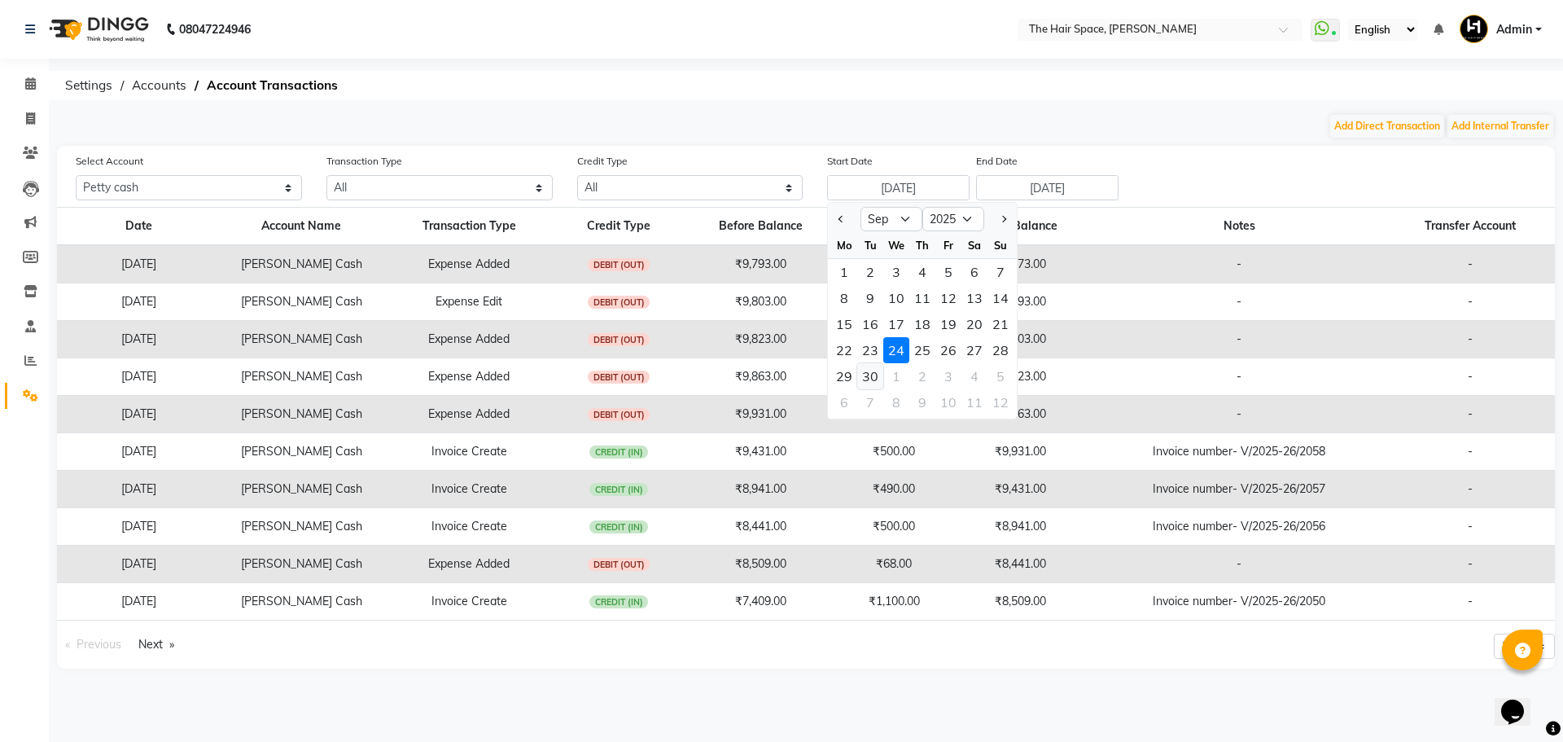
click at [865, 382] on div "30" at bounding box center [870, 376] width 26 height 26
type input "[DATE]"
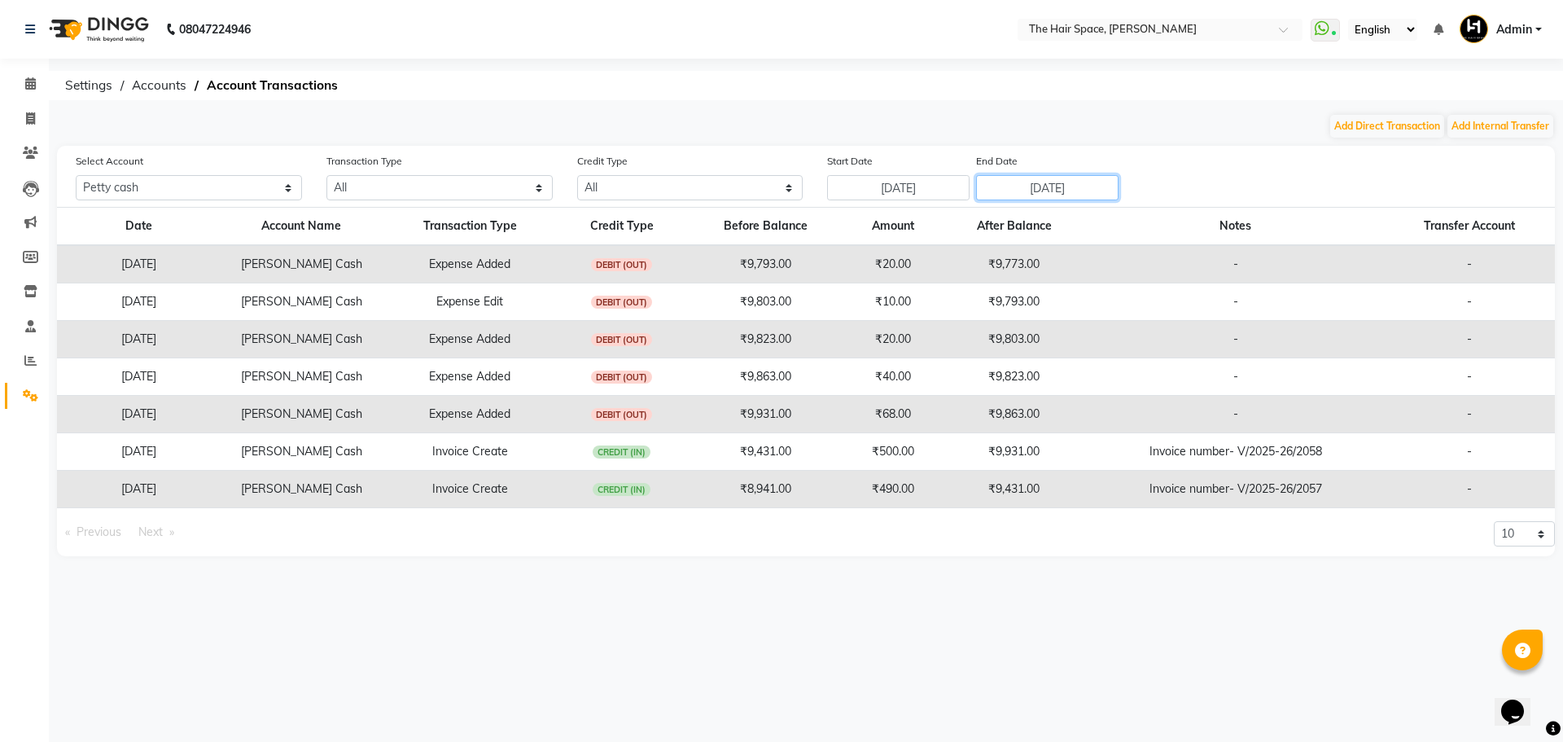
click at [1035, 199] on input "[DATE]" at bounding box center [1047, 187] width 143 height 25
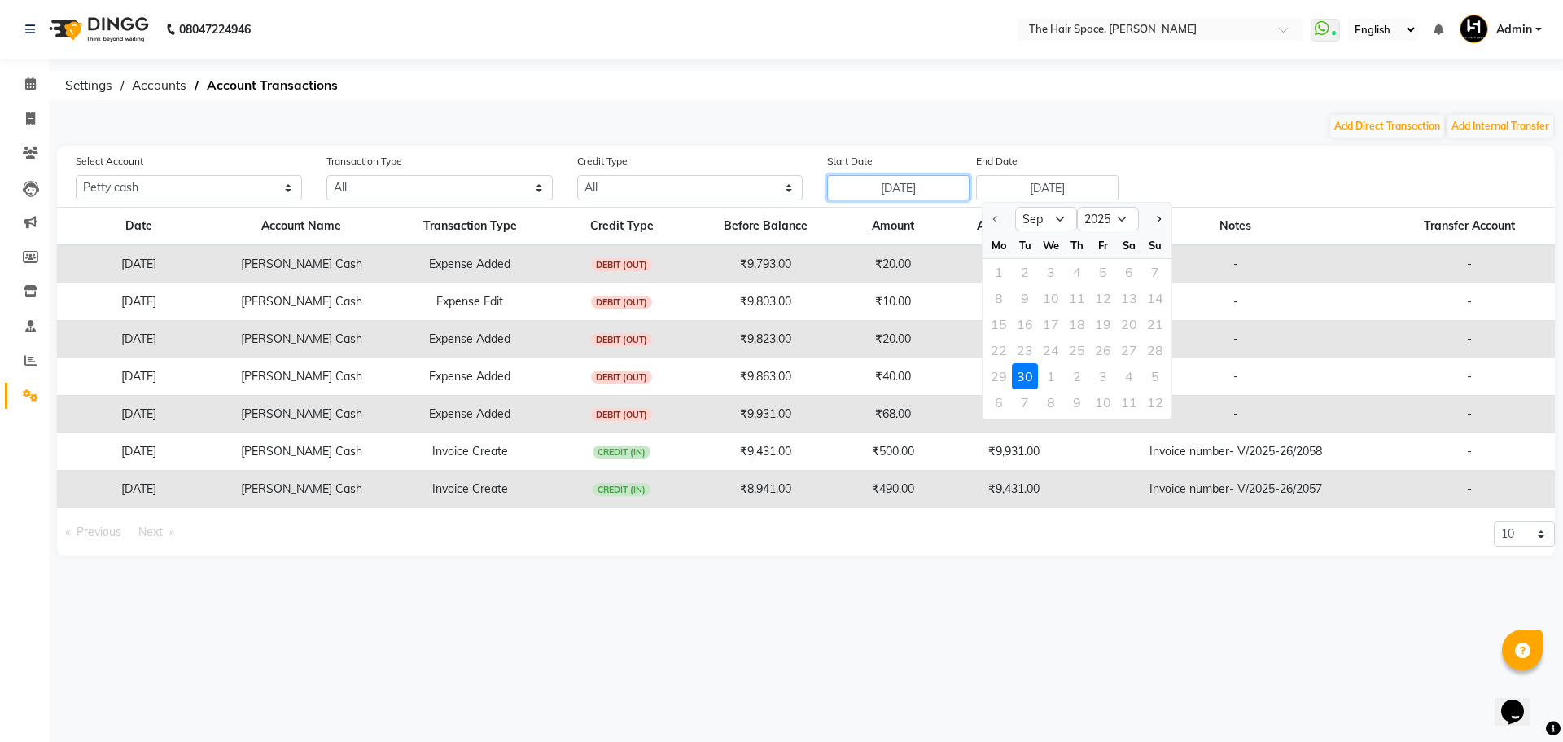
click at [930, 193] on input "[DATE]" at bounding box center [898, 187] width 143 height 25
select select "9"
select select "2025"
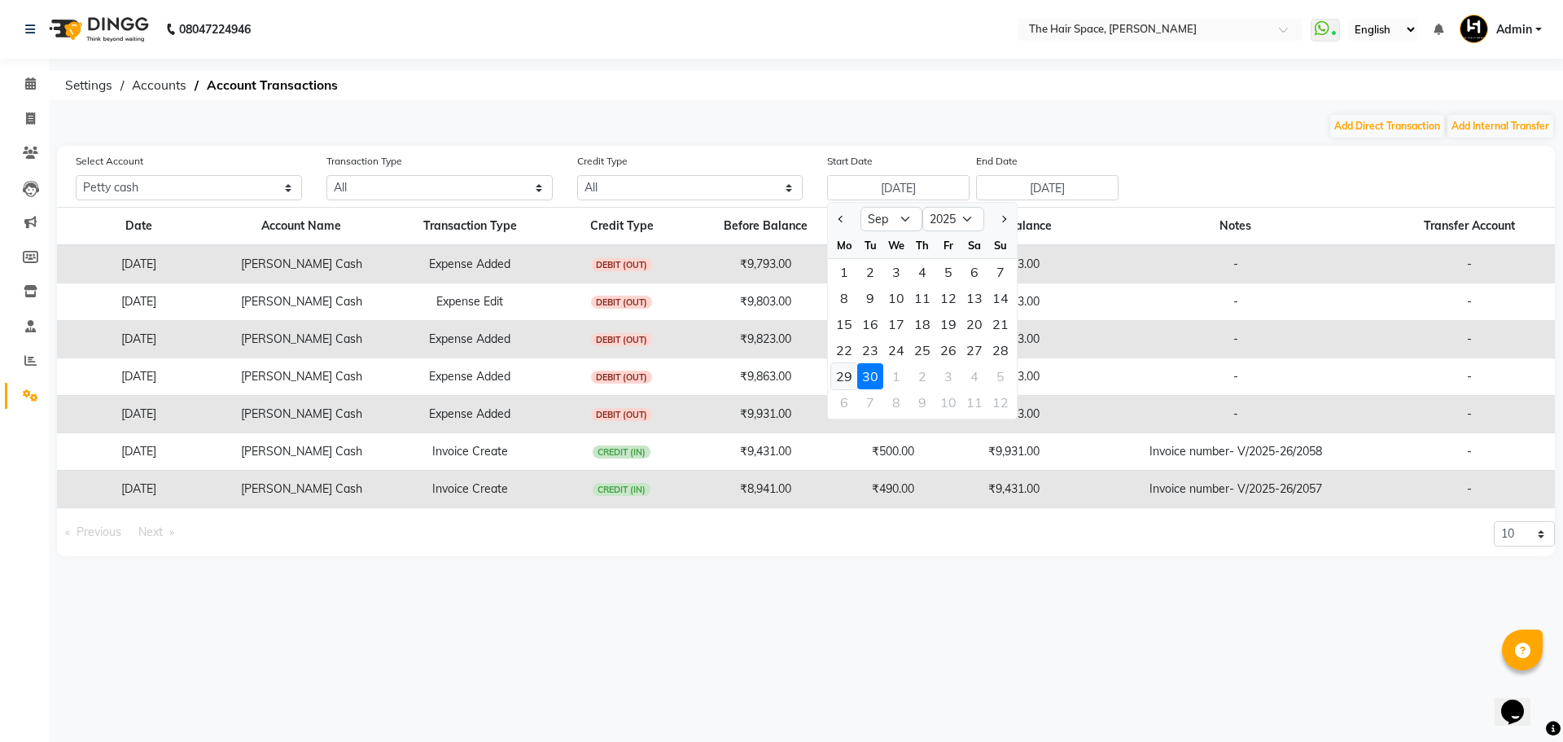
click at [844, 376] on div "29" at bounding box center [844, 376] width 26 height 26
type input "[DATE]"
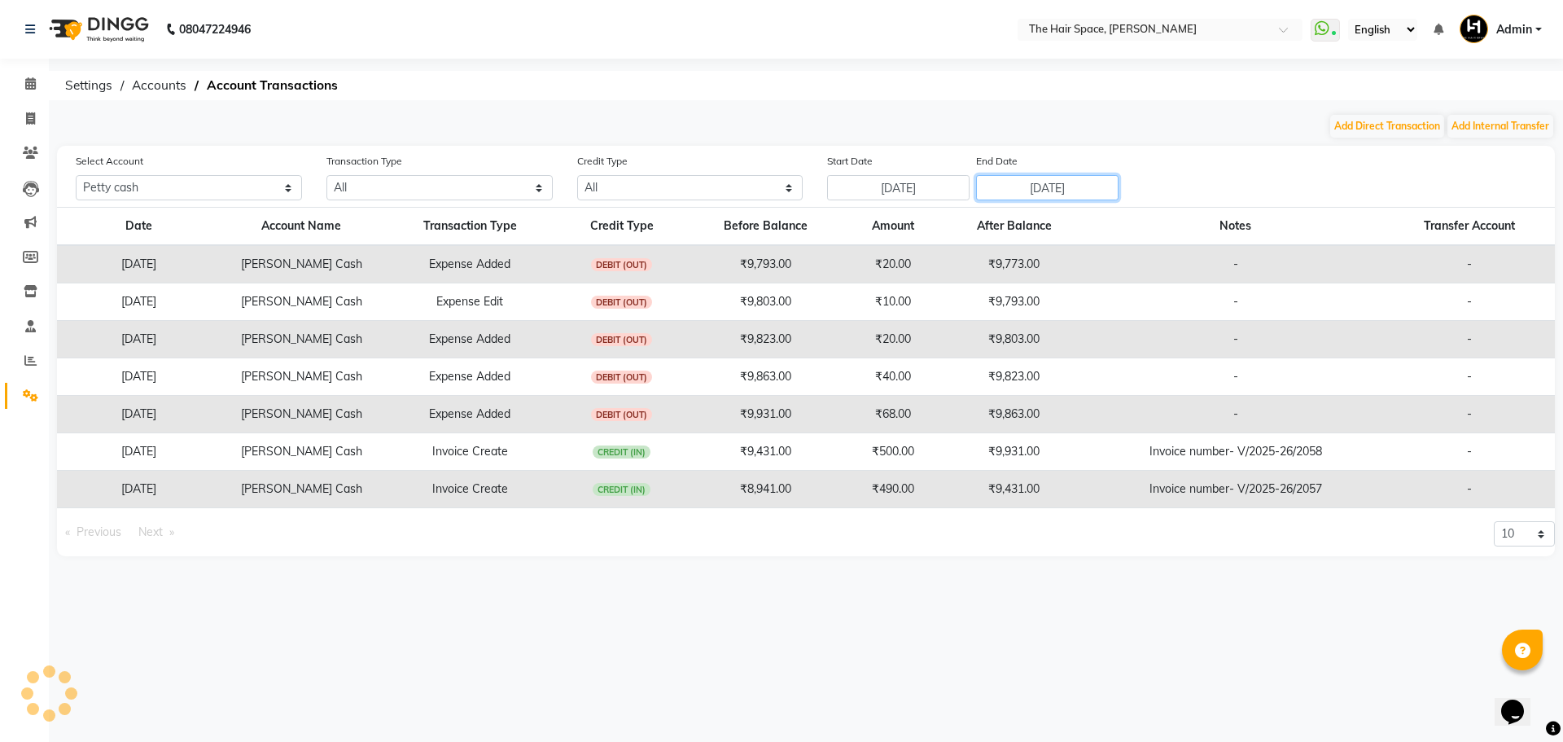
click at [1074, 191] on input "[DATE]" at bounding box center [1047, 187] width 143 height 25
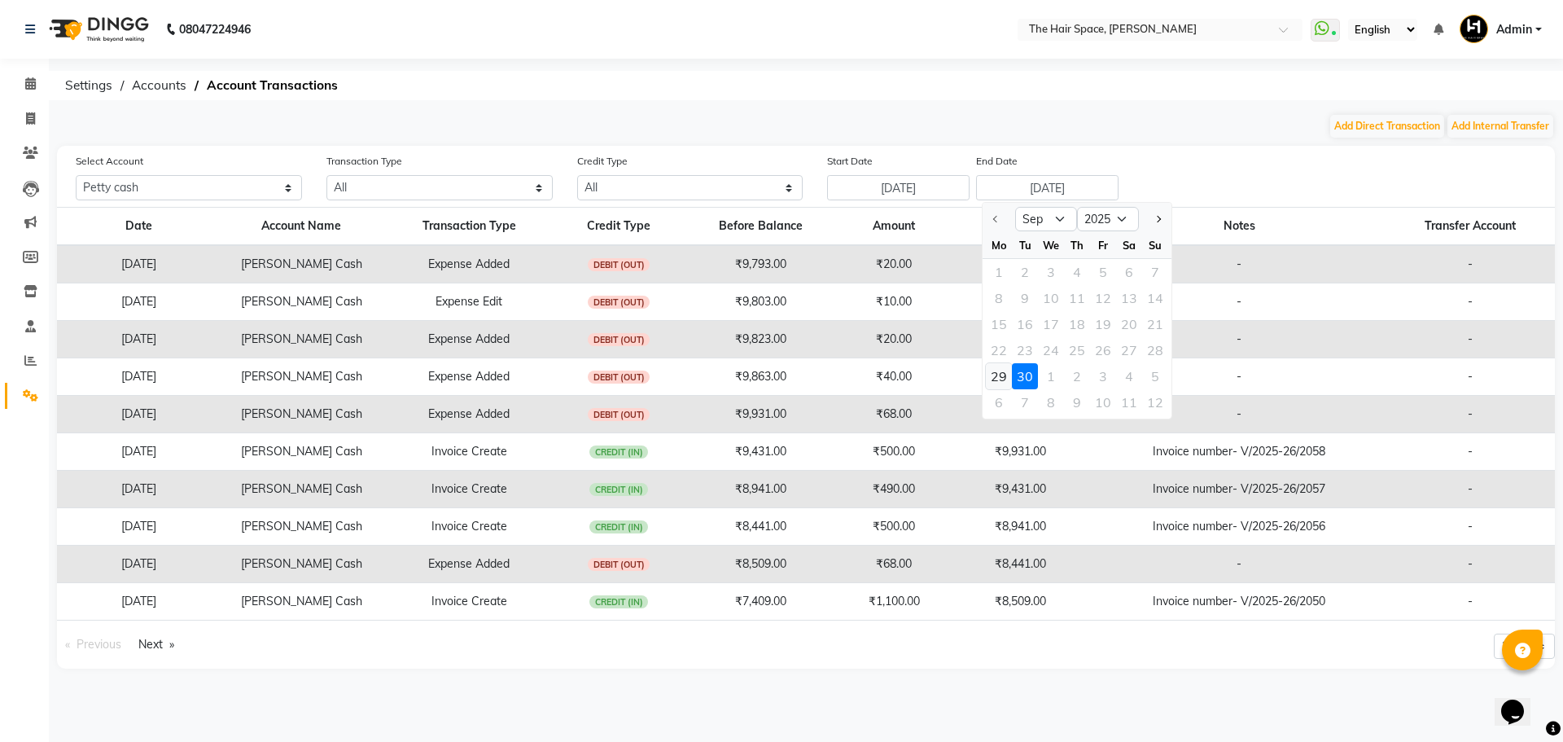
click at [1006, 367] on div "29" at bounding box center [999, 376] width 26 height 26
type input "[DATE]"
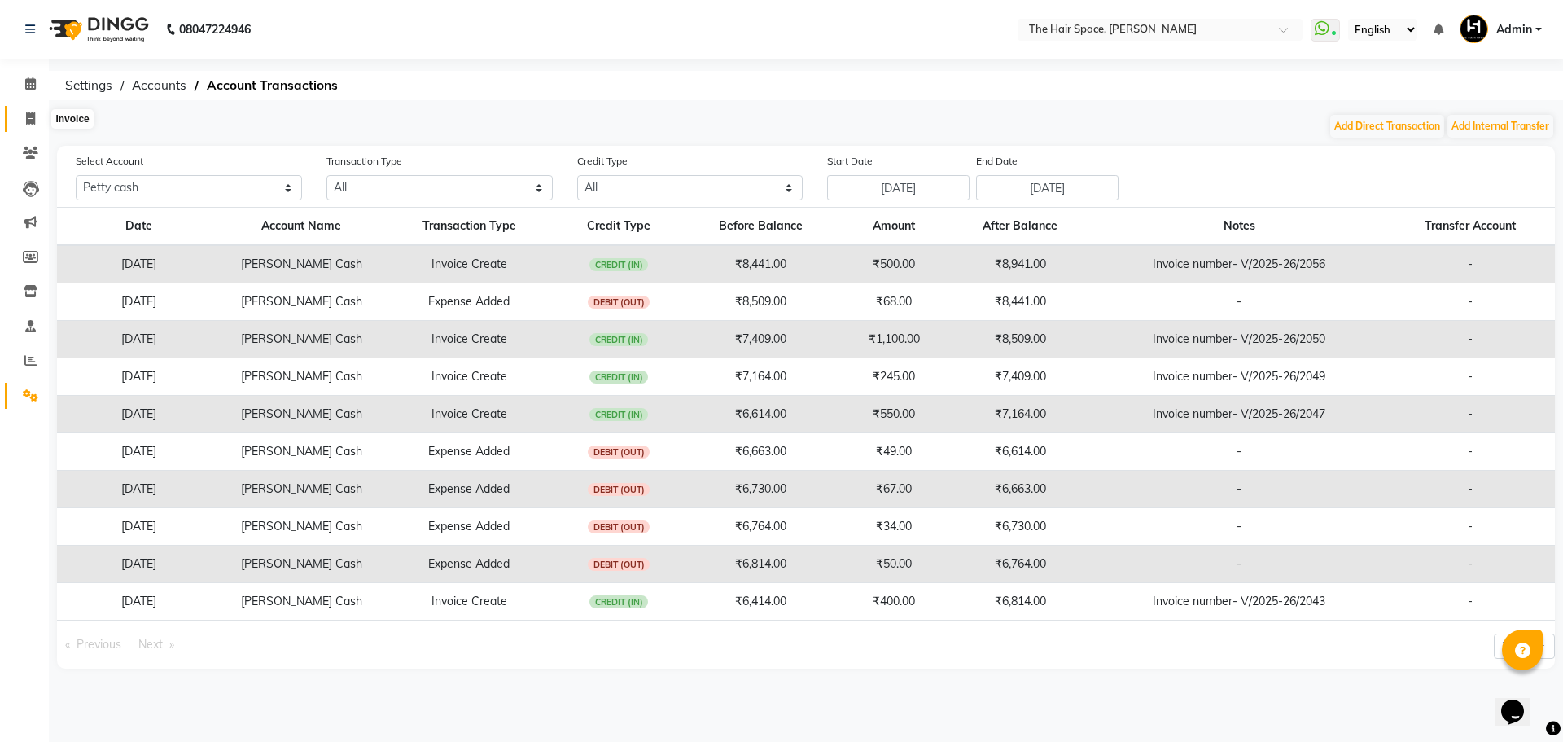
click at [26, 116] on icon at bounding box center [30, 118] width 9 height 12
select select "service"
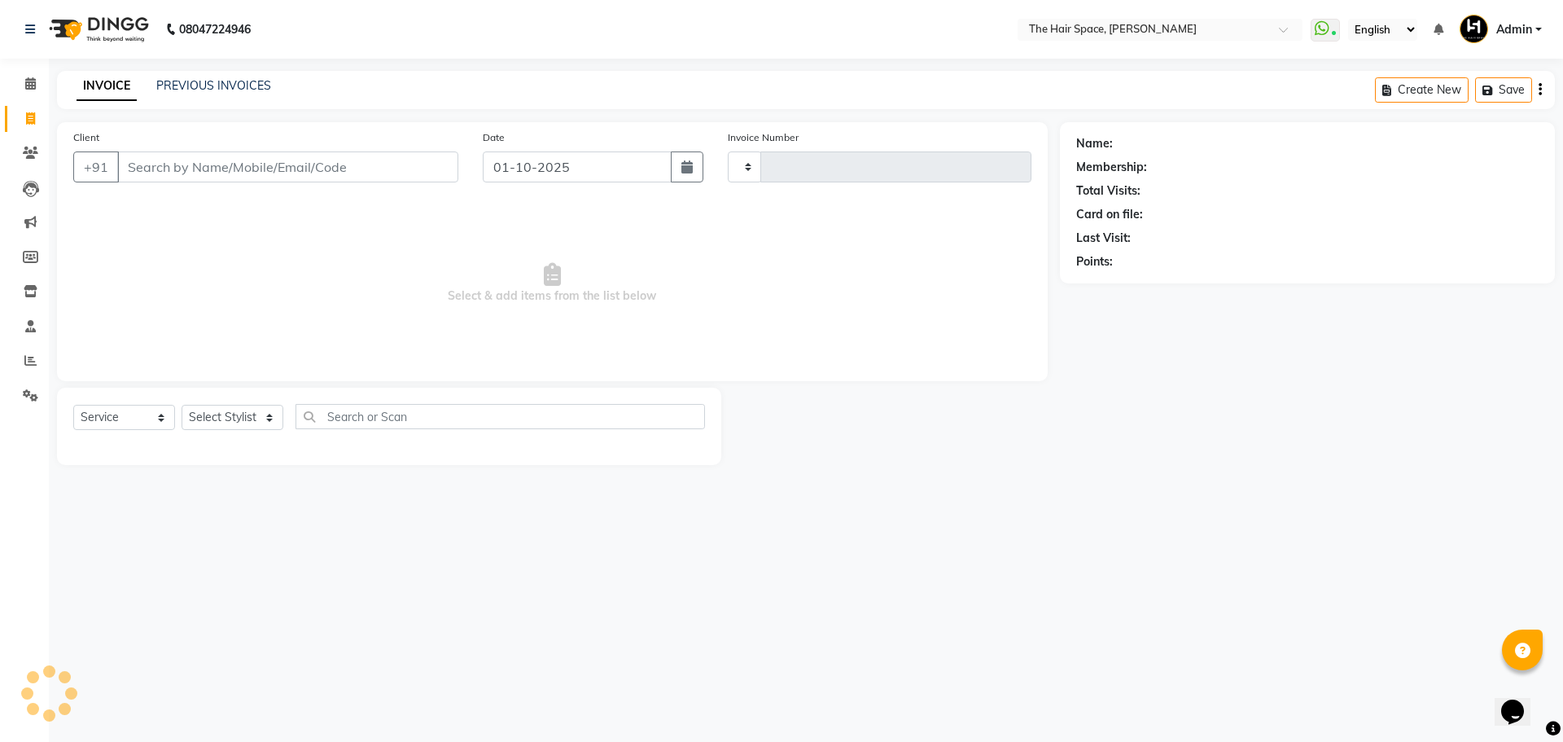
type input "2062"
select select "6663"
click at [238, 86] on link "PREVIOUS INVOICES" at bounding box center [213, 85] width 115 height 15
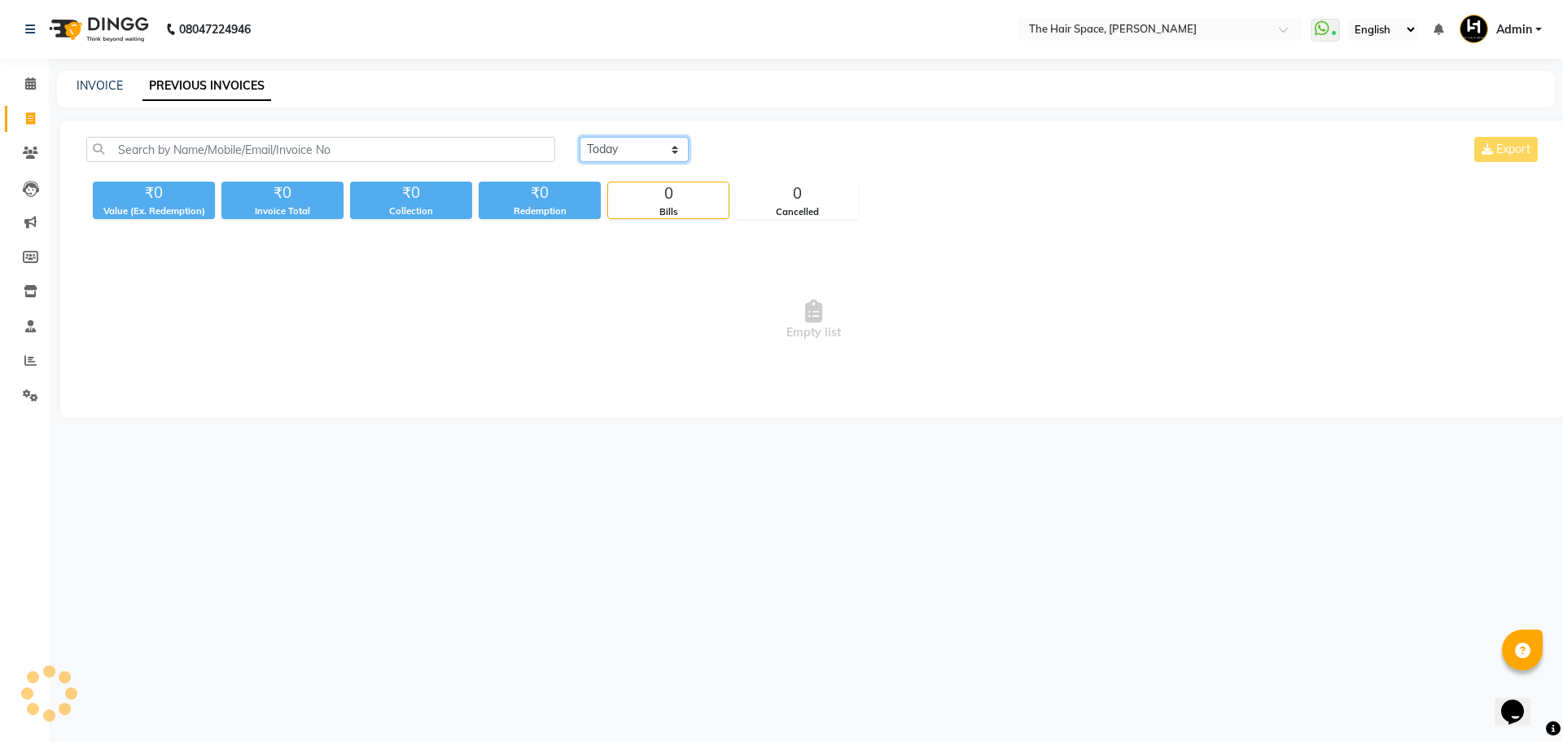
drag, startPoint x: 641, startPoint y: 138, endPoint x: 647, endPoint y: 160, distance: 22.2
click at [641, 138] on select "[DATE] [DATE] Custom Range" at bounding box center [634, 149] width 109 height 25
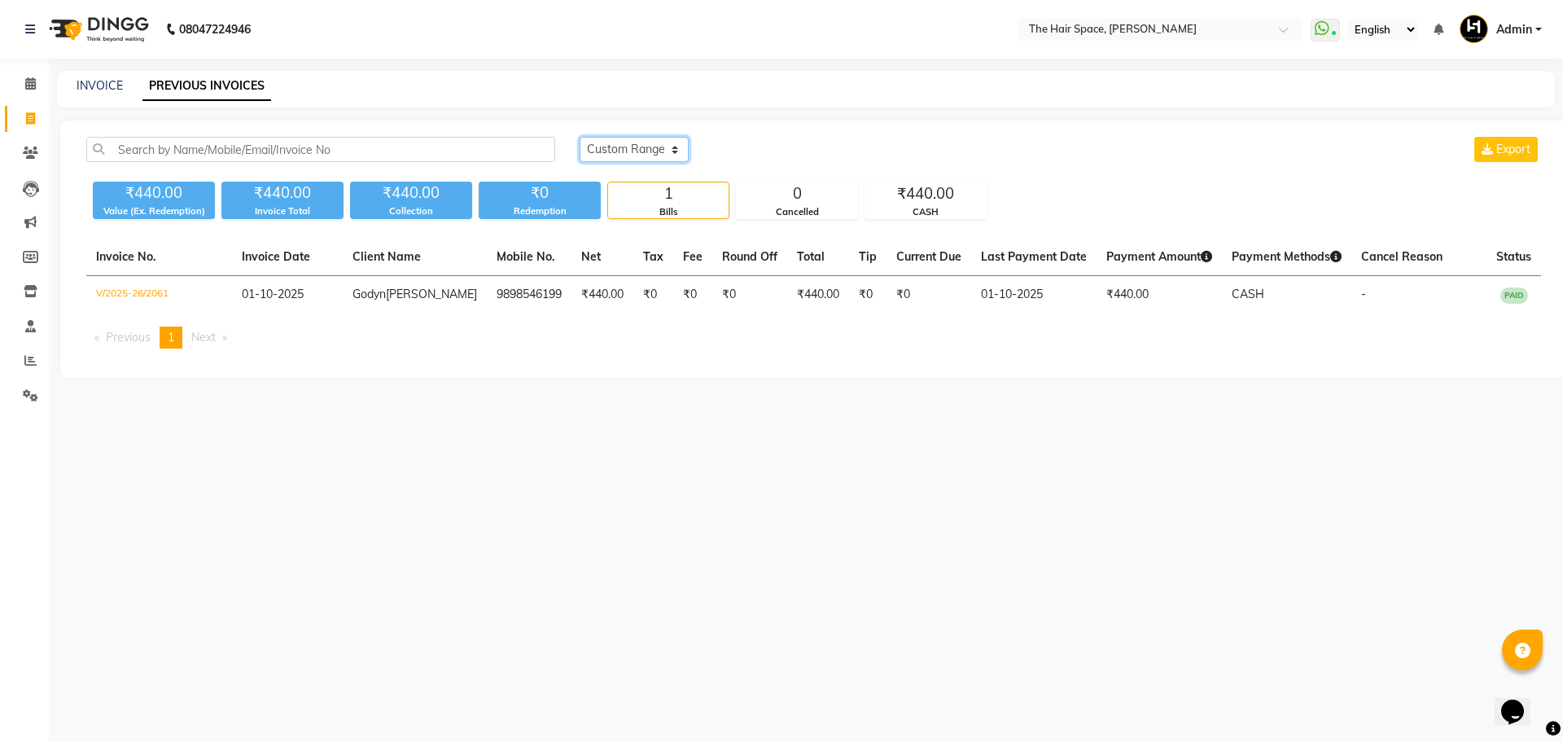
click at [580, 137] on select "[DATE] [DATE] Custom Range" at bounding box center [634, 149] width 109 height 25
click at [639, 147] on select "[DATE] [DATE] Custom Range" at bounding box center [641, 150] width 122 height 25
select select "[DATE]"
click at [580, 138] on select "[DATE] [DATE] Custom Range" at bounding box center [641, 150] width 122 height 25
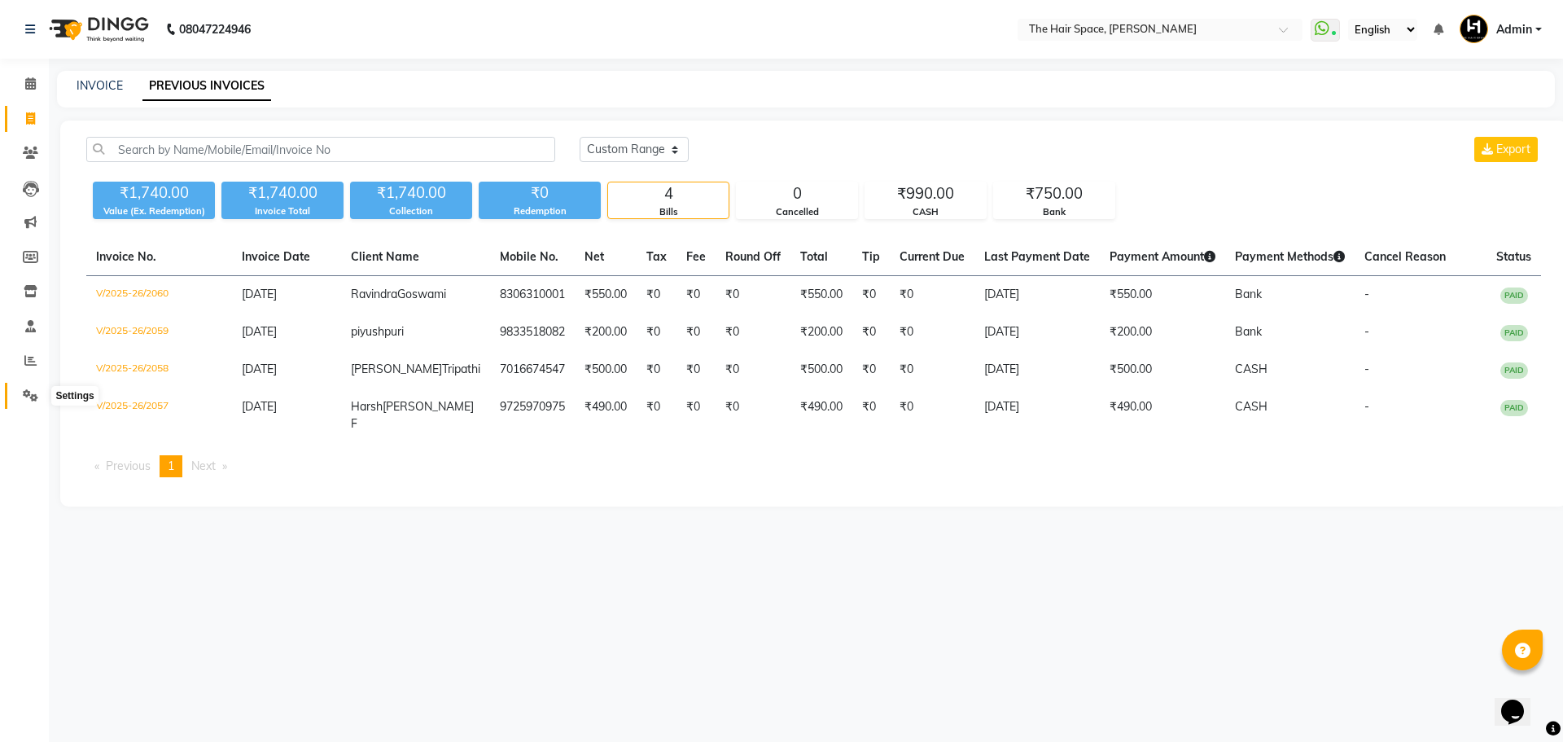
drag, startPoint x: 30, startPoint y: 399, endPoint x: 46, endPoint y: 384, distance: 21.9
click at [30, 399] on icon at bounding box center [30, 395] width 15 height 12
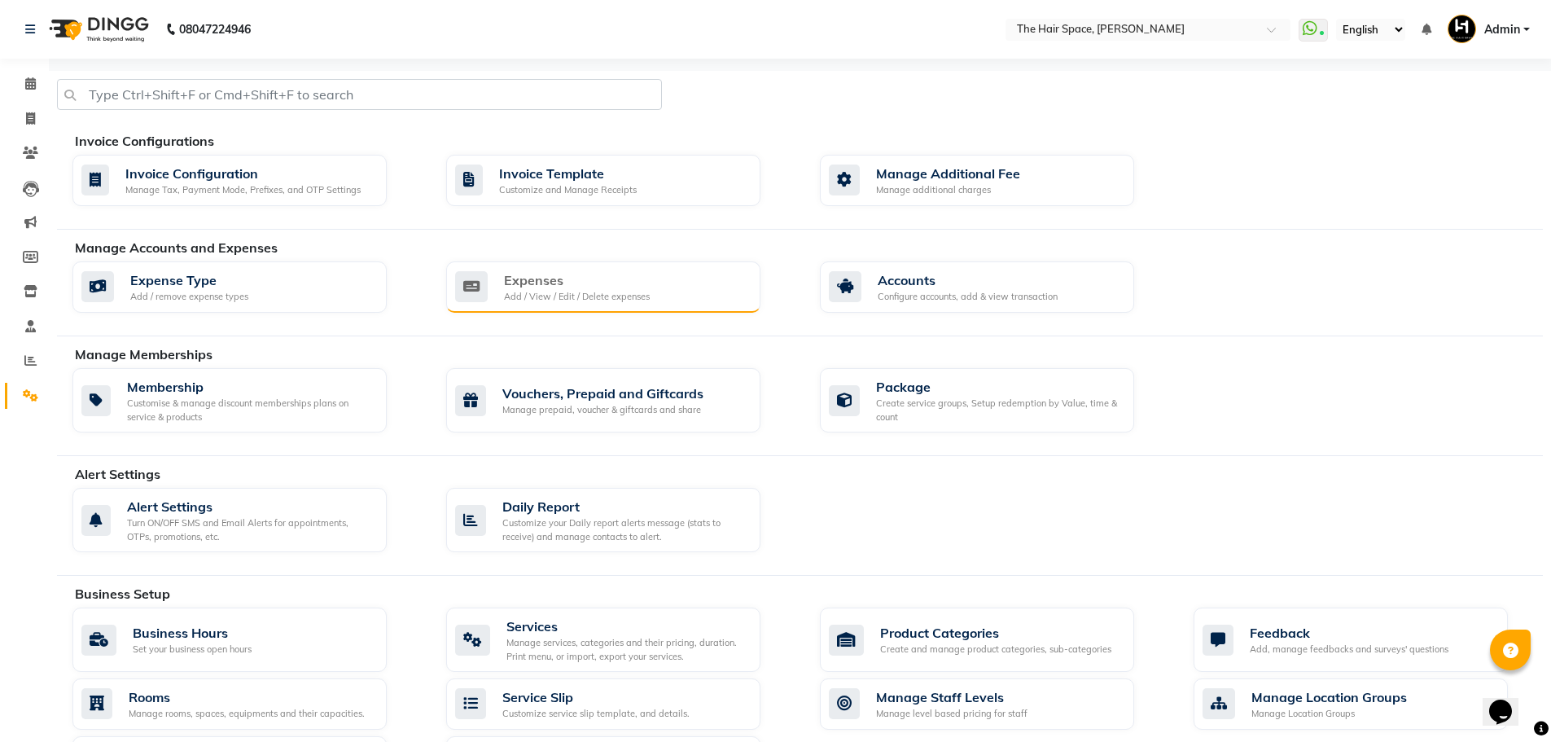
click at [629, 303] on div "Expenses Add / View / Edit / Delete expenses" at bounding box center [603, 287] width 314 height 52
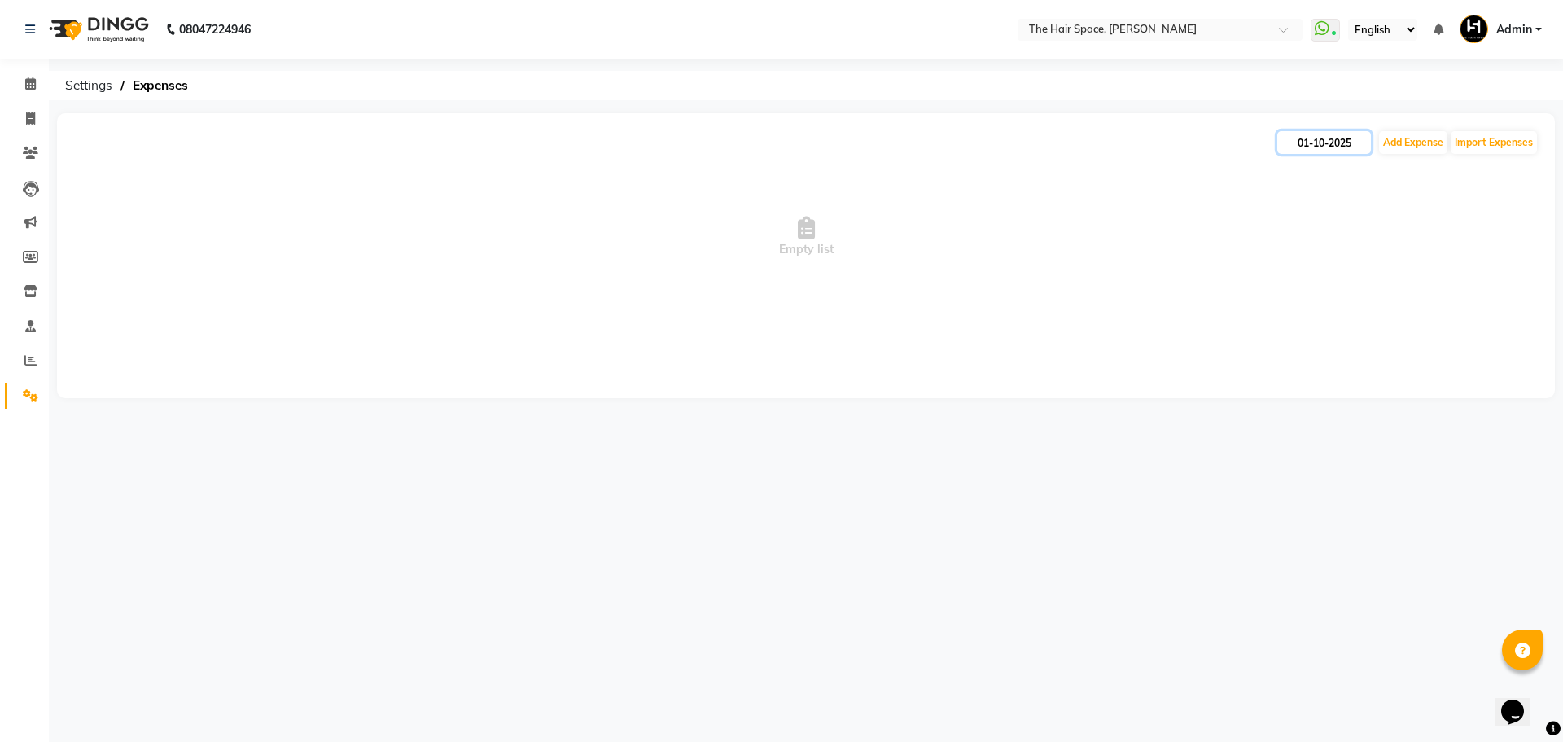
click at [1360, 142] on input "01-10-2025" at bounding box center [1325, 142] width 94 height 23
select select "10"
select select "2025"
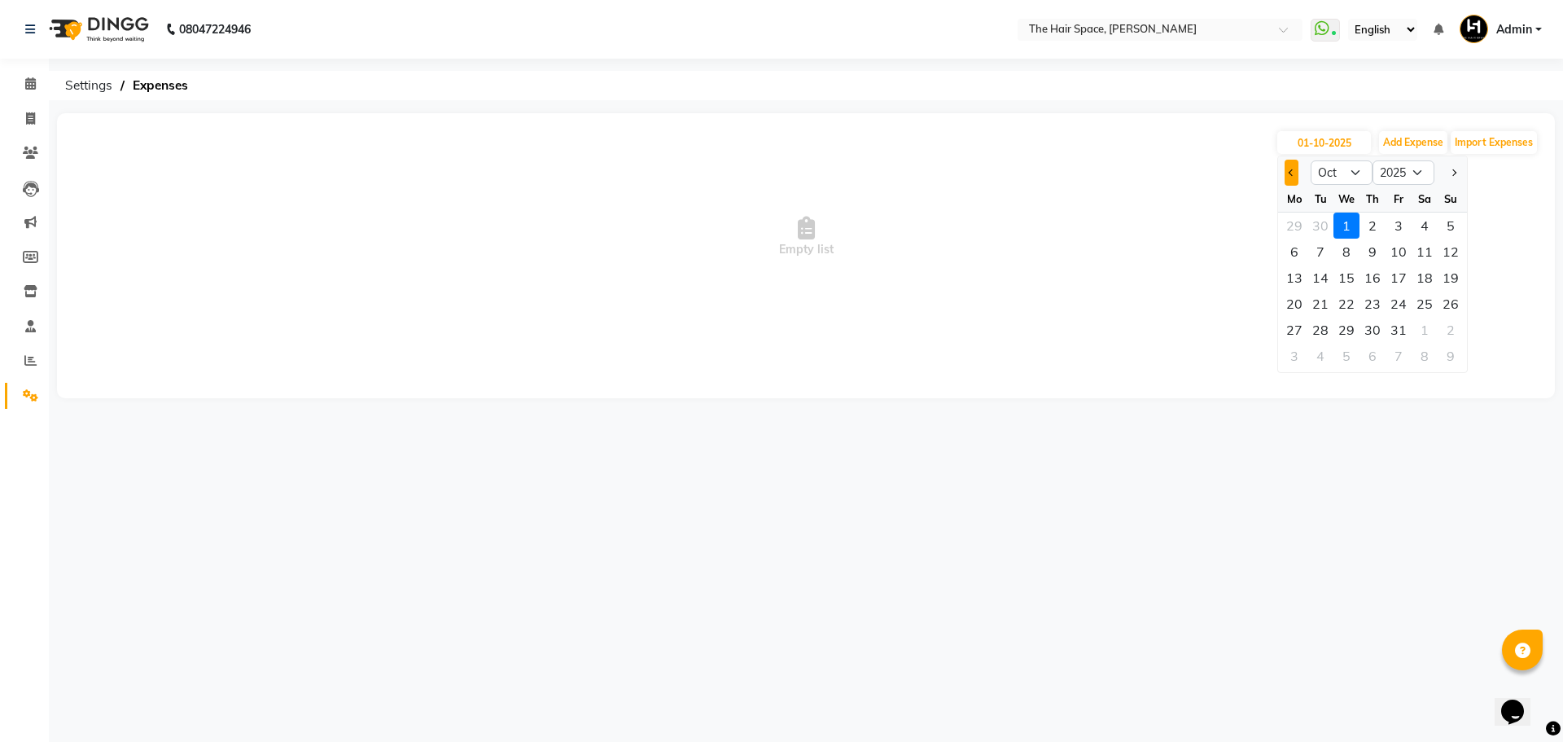
click at [1295, 171] on span "Previous month" at bounding box center [1292, 172] width 7 height 7
select select "9"
click at [1316, 331] on div "30" at bounding box center [1321, 330] width 26 height 26
type input "[DATE]"
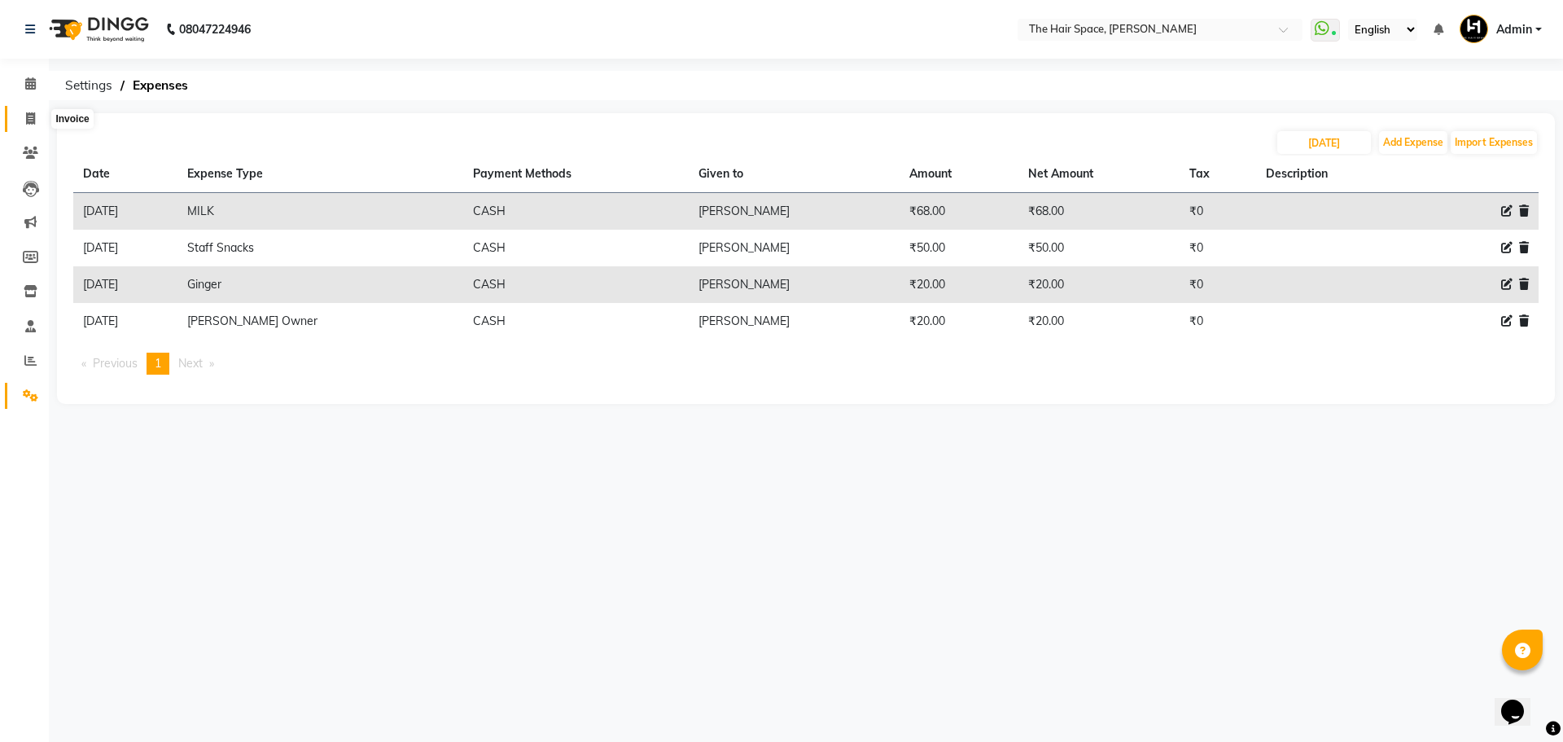
click at [32, 117] on icon at bounding box center [30, 118] width 9 height 12
select select "6663"
select select "service"
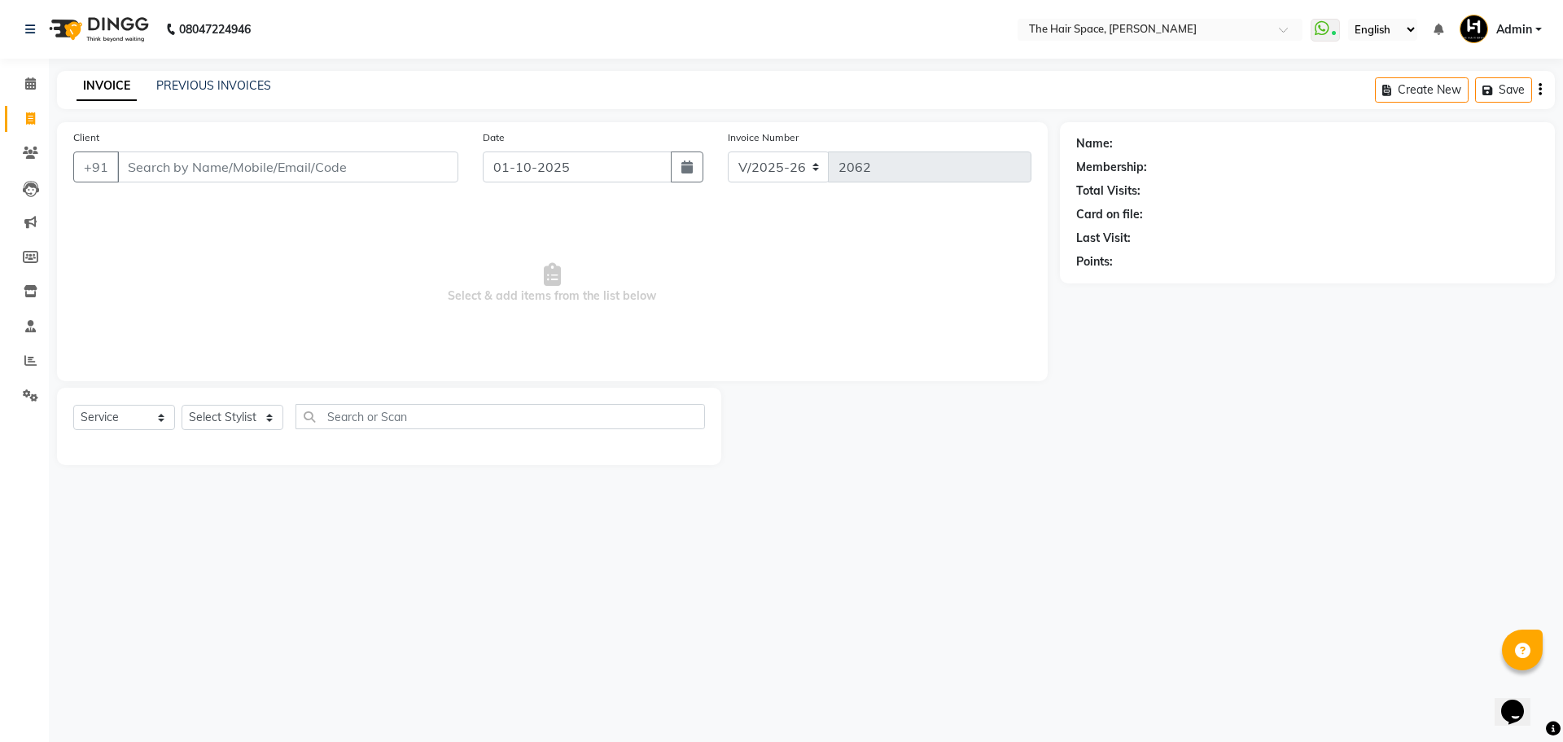
click at [33, 68] on li "Calendar" at bounding box center [24, 84] width 49 height 35
click at [32, 83] on icon at bounding box center [30, 83] width 11 height 12
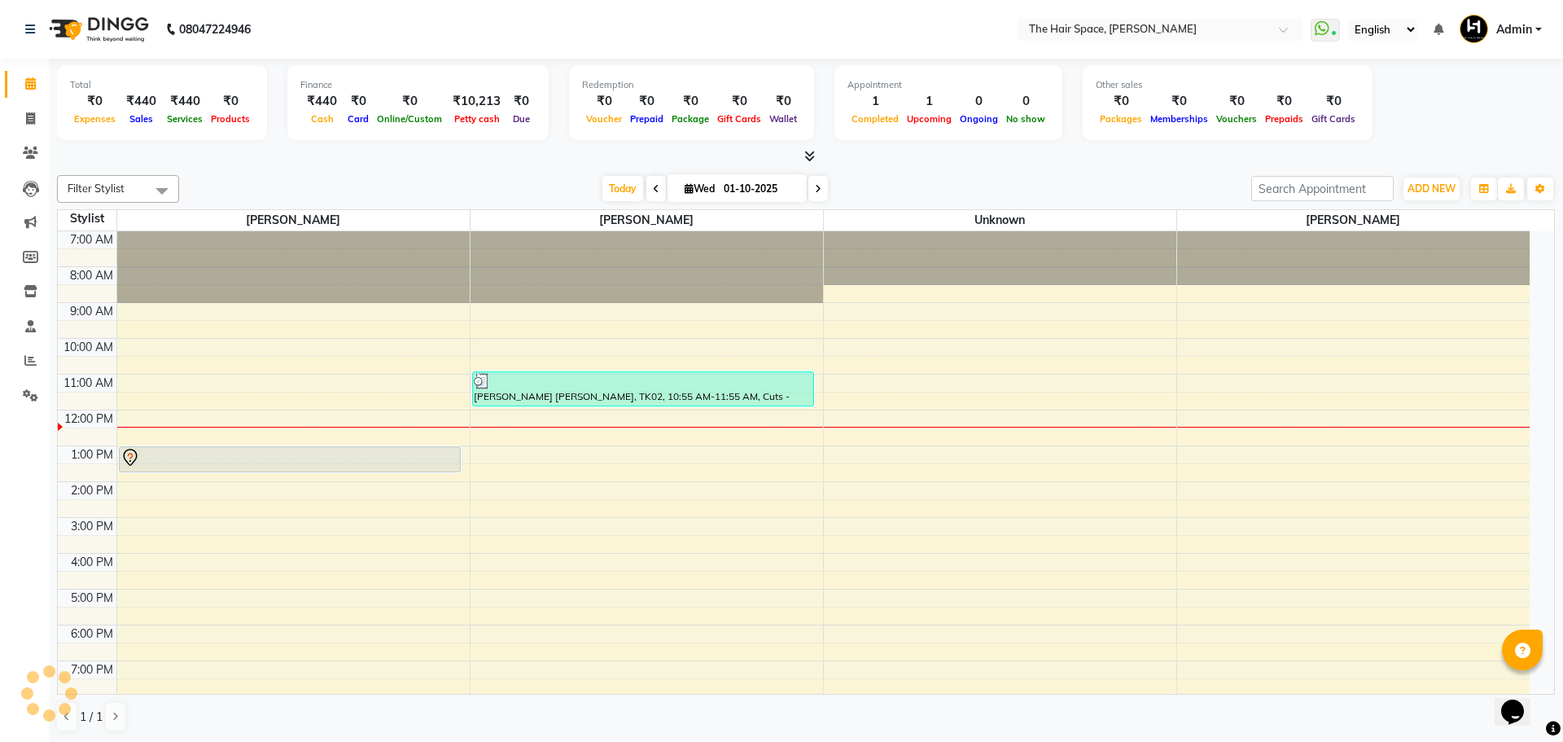
click at [29, 87] on icon at bounding box center [30, 83] width 11 height 12
click at [29, 82] on icon at bounding box center [30, 83] width 11 height 12
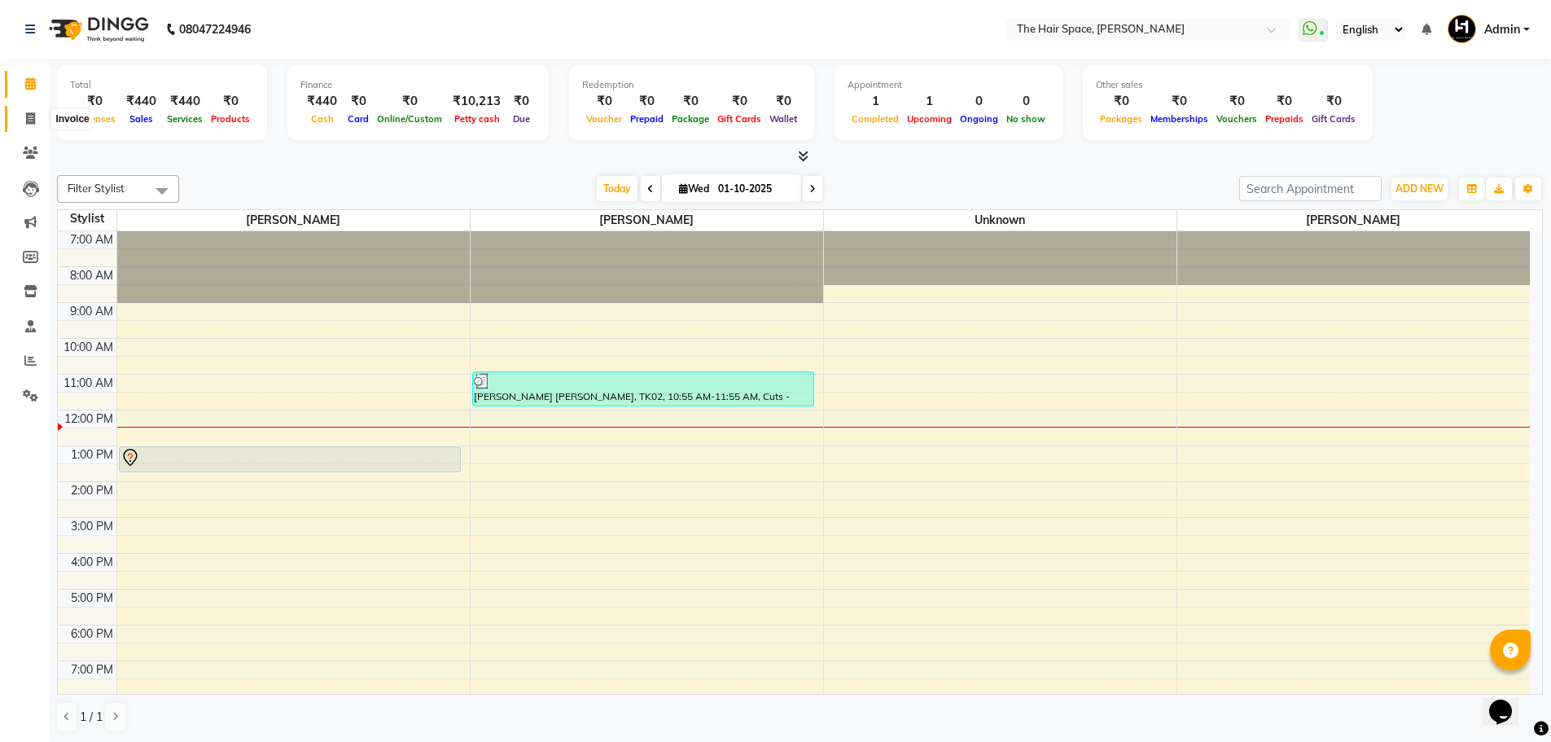
click at [27, 121] on icon at bounding box center [30, 118] width 9 height 12
select select "service"
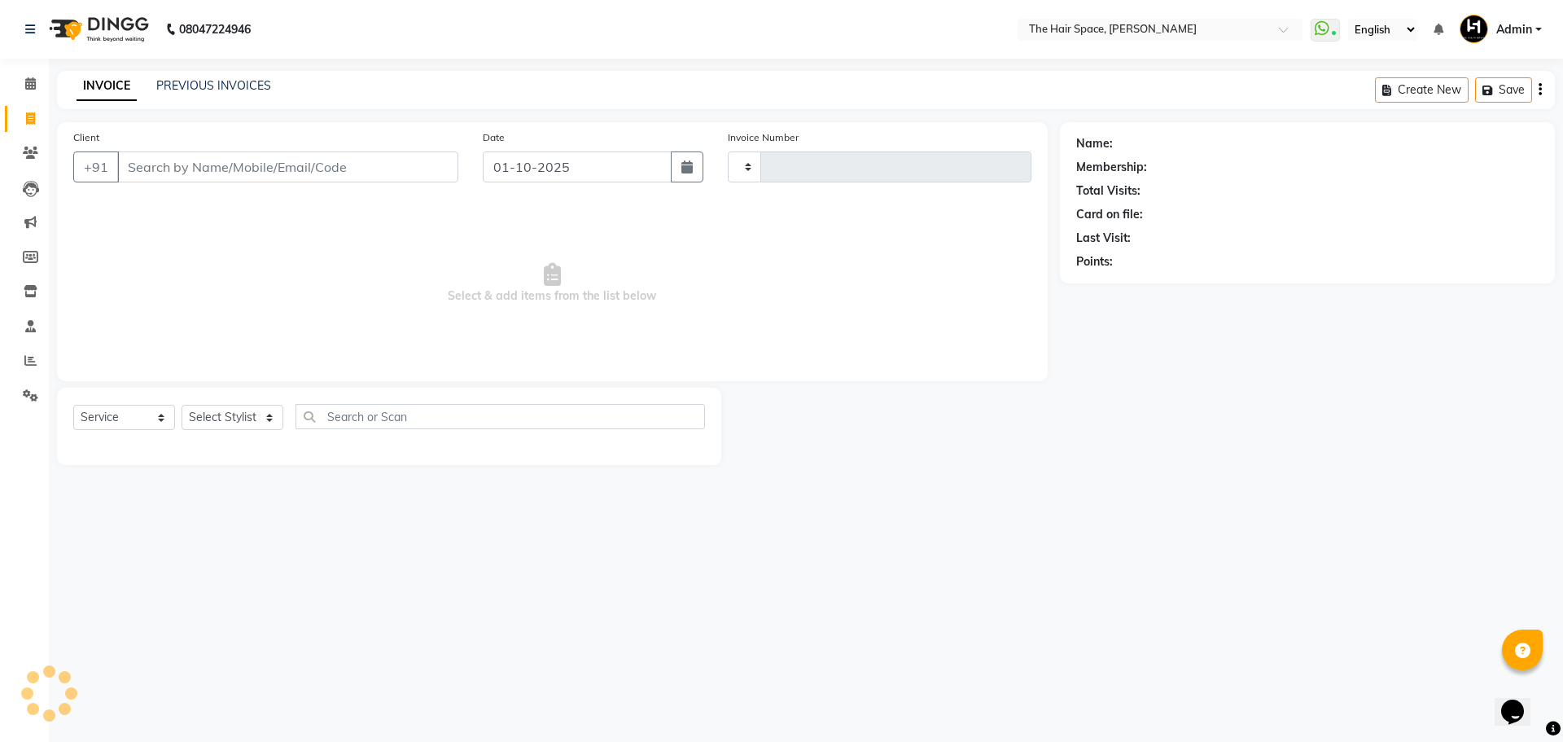
type input "2062"
select select "6663"
click at [184, 84] on link "PREVIOUS INVOICES" at bounding box center [213, 85] width 115 height 15
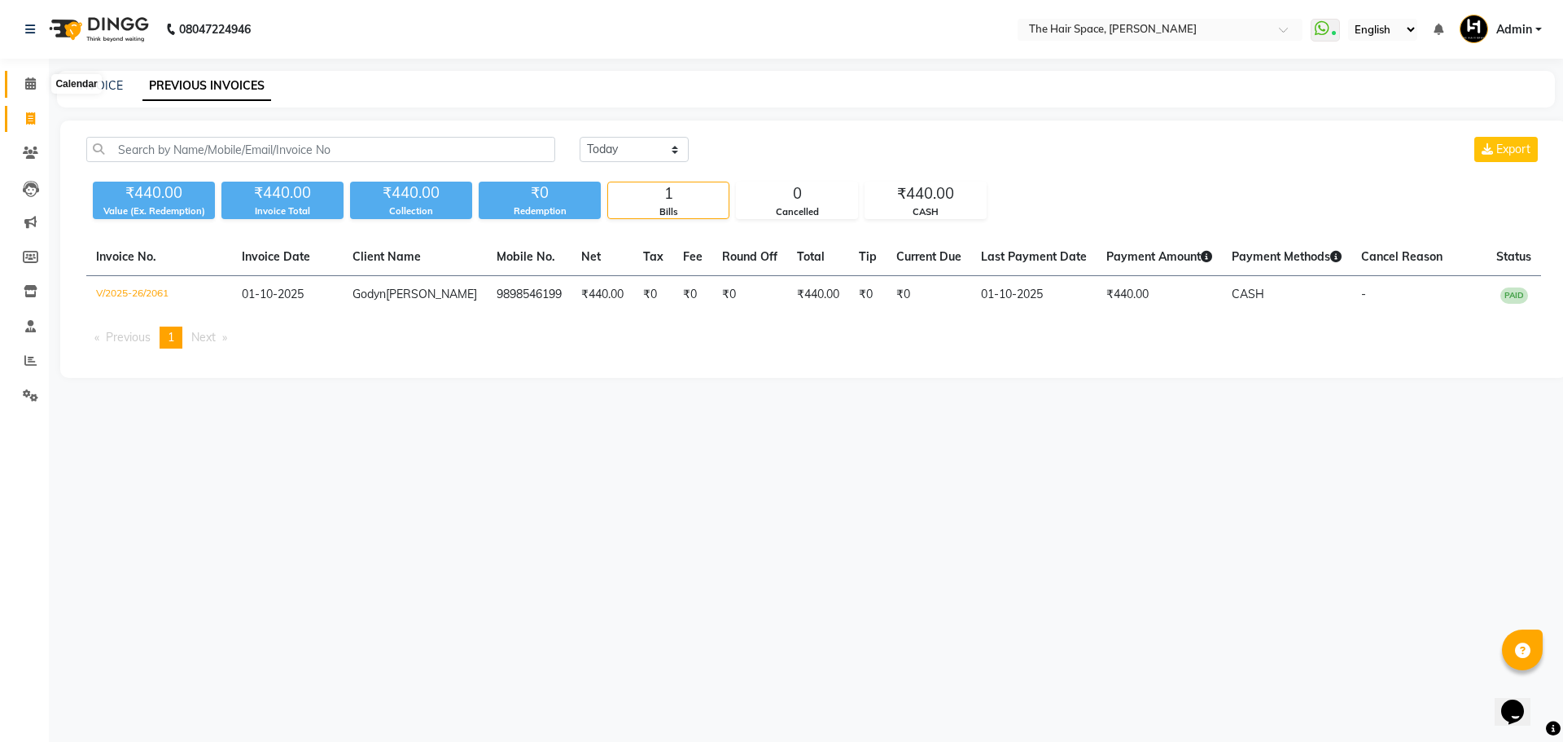
click at [33, 85] on icon at bounding box center [30, 83] width 11 height 12
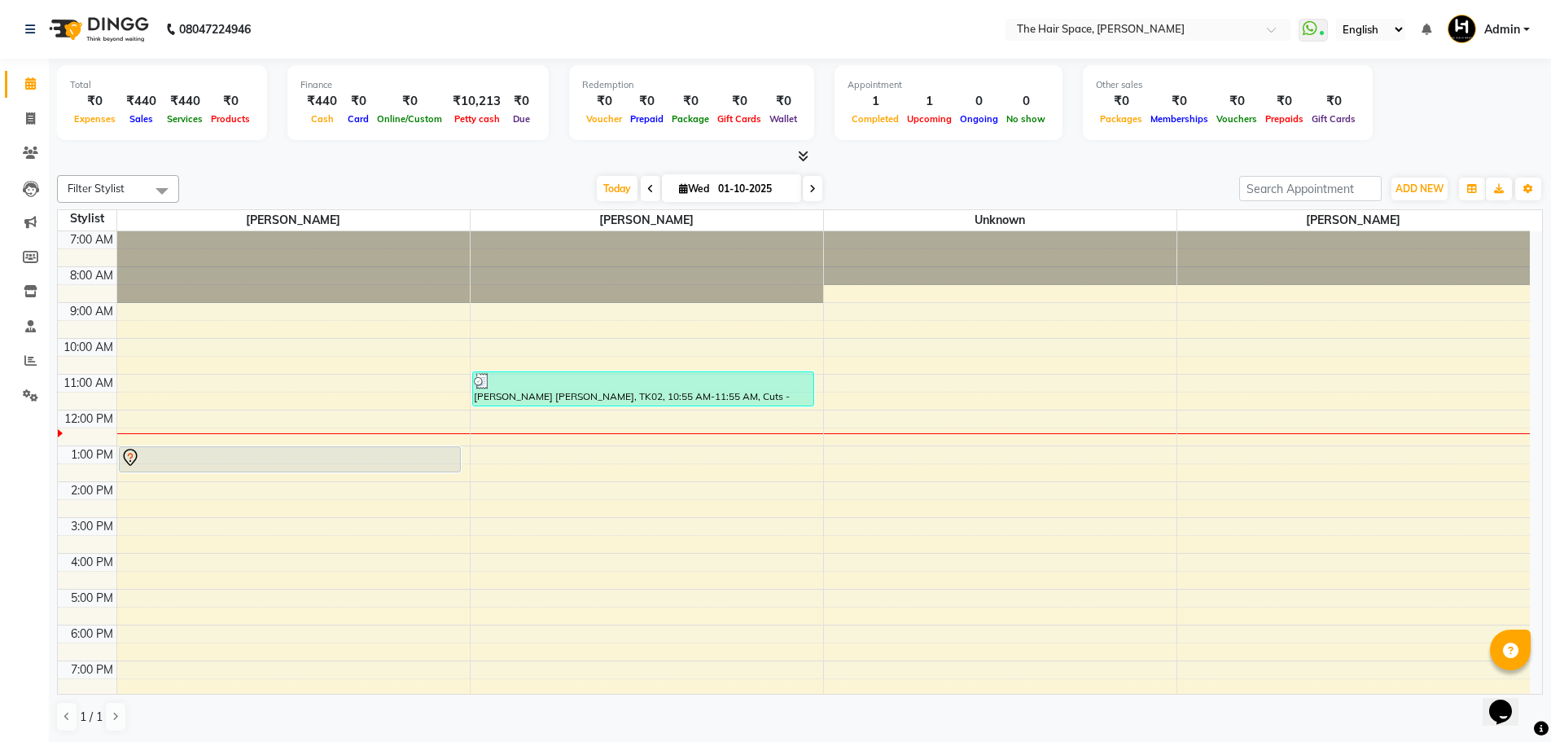
scroll to position [1, 0]
